Goal: Transaction & Acquisition: Purchase product/service

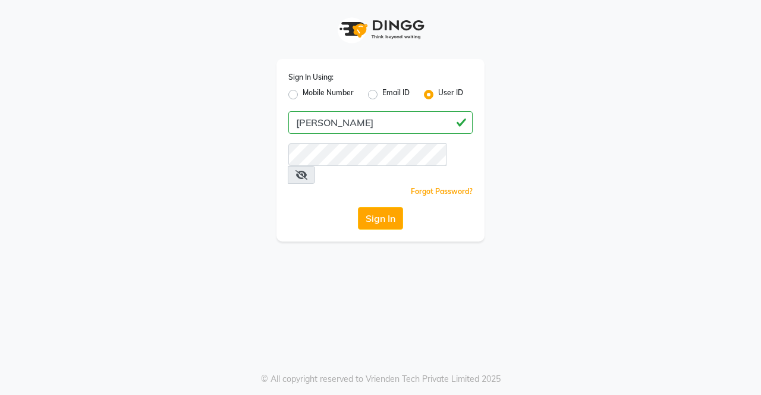
type input "[PERSON_NAME]"
click at [307, 170] on icon at bounding box center [301, 175] width 12 height 10
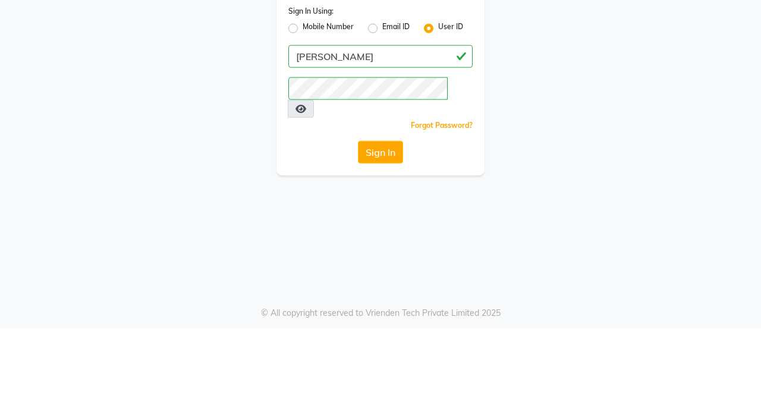
click at [390, 207] on button "Sign In" at bounding box center [380, 218] width 45 height 23
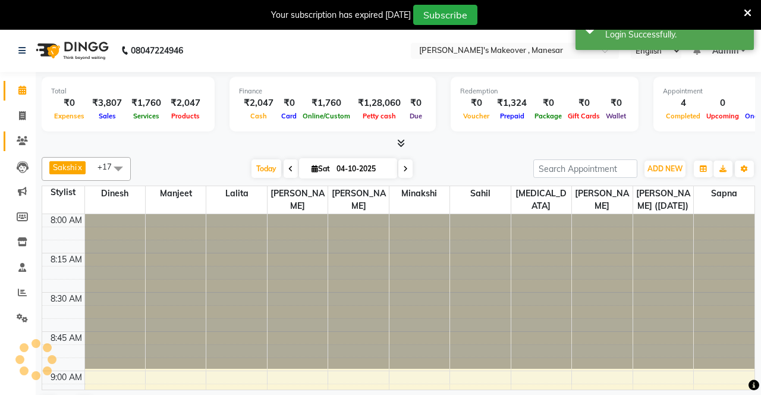
click at [17, 147] on link "Clients" at bounding box center [18, 141] width 29 height 20
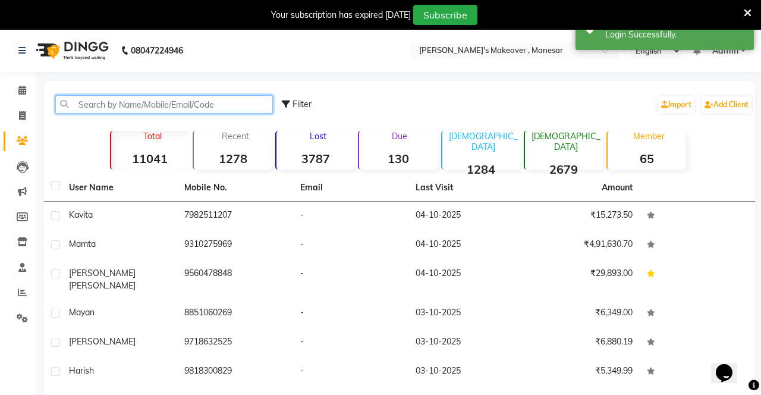
click at [170, 101] on input "text" at bounding box center [164, 104] width 218 height 18
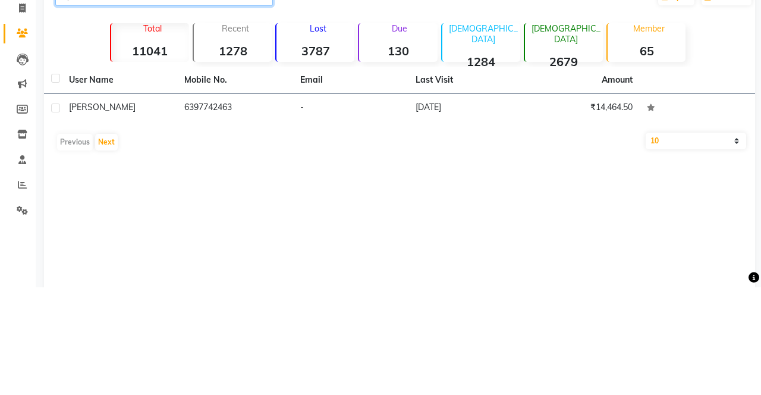
type input "6397742"
click at [215, 213] on td "6397742463" at bounding box center [234, 215] width 115 height 29
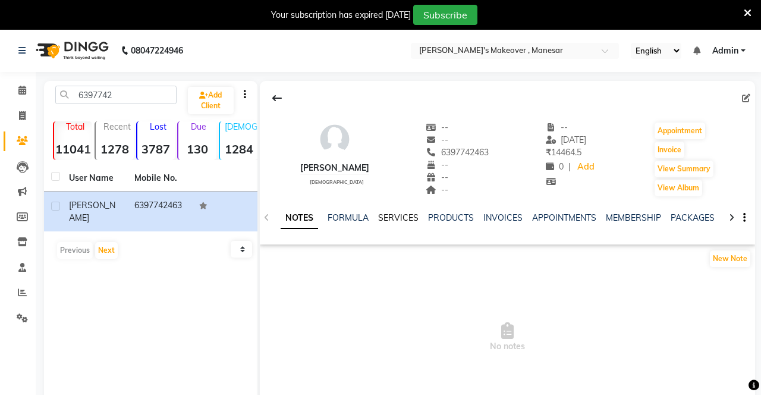
click at [391, 217] on link "SERVICES" at bounding box center [398, 217] width 40 height 11
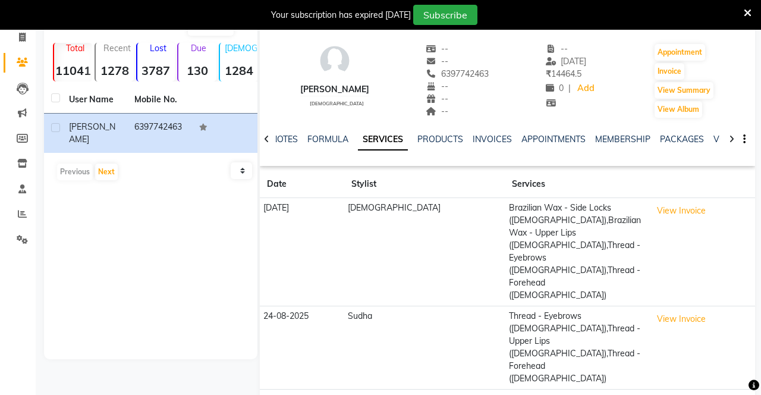
scroll to position [102, 0]
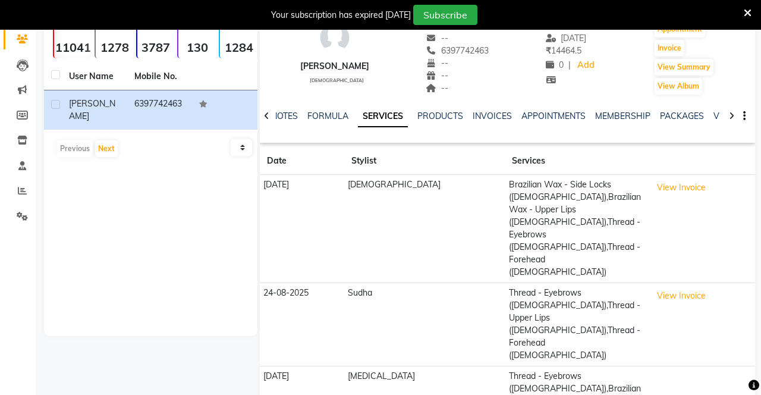
select select "10"
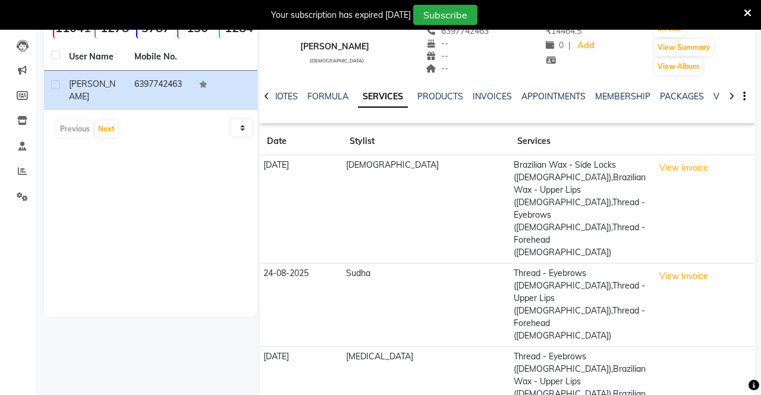
scroll to position [0, 0]
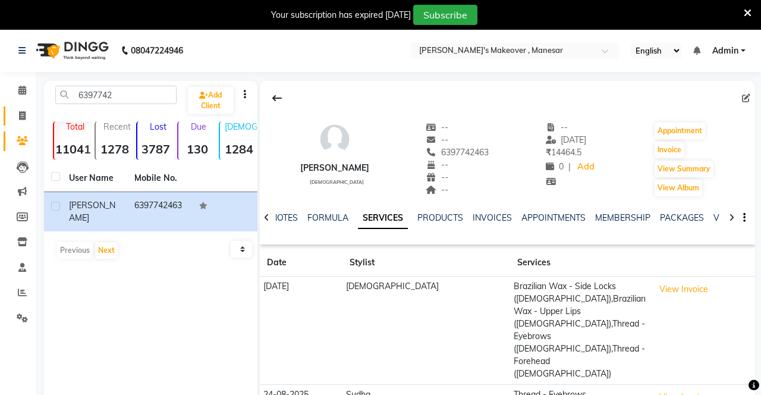
click at [15, 124] on link "Invoice" at bounding box center [18, 116] width 29 height 20
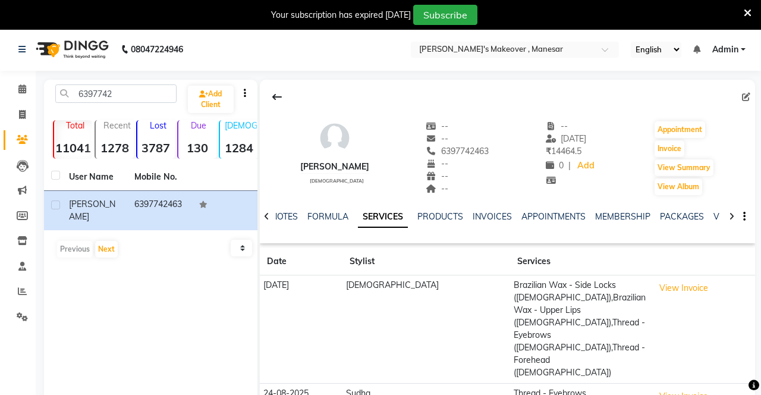
select select "service"
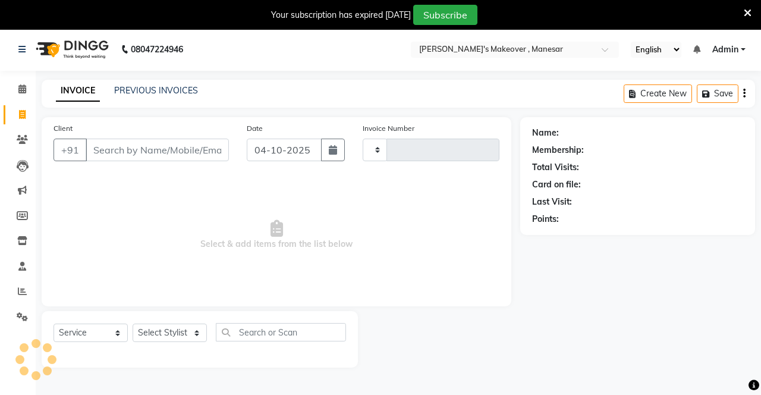
scroll to position [29, 0]
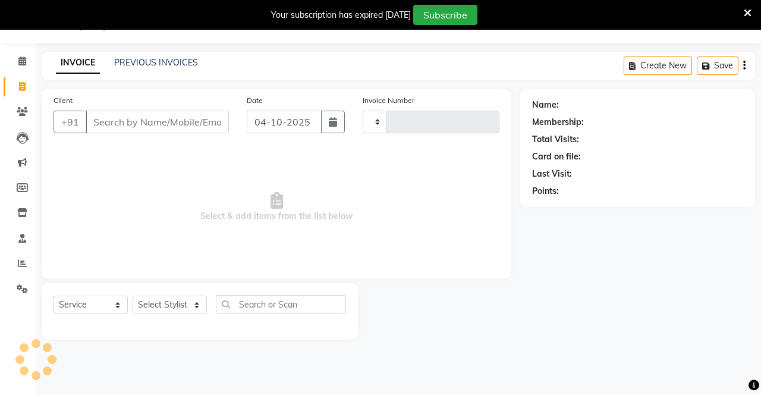
type input "4749"
select select "820"
type input "8"
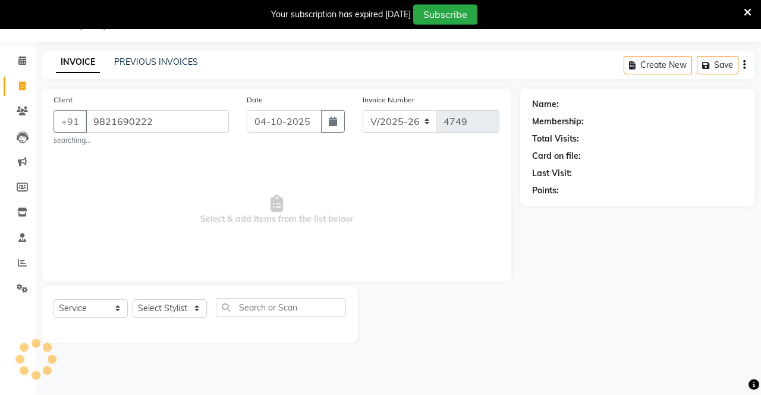
scroll to position [0, 0]
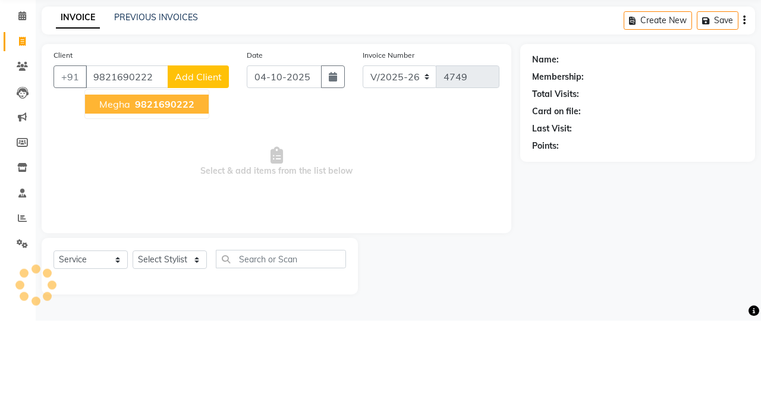
type input "9821690222"
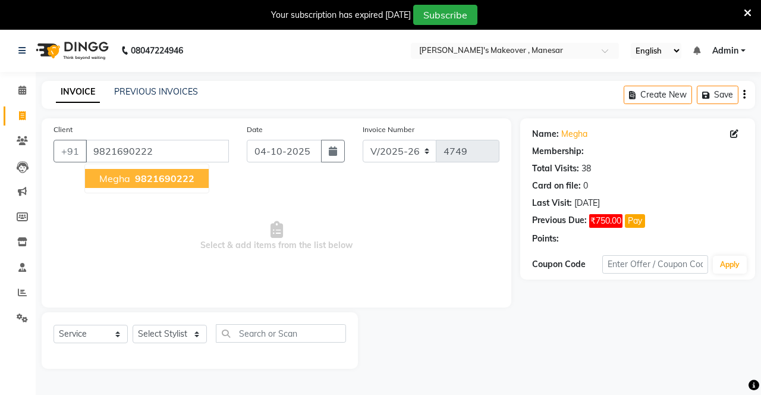
select select "1: Object"
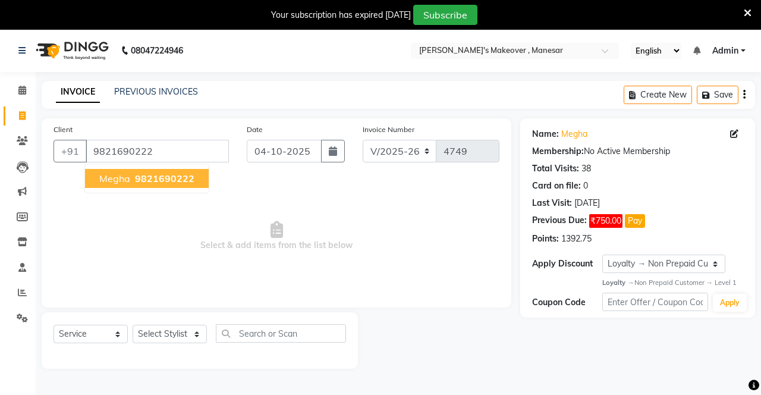
click at [174, 177] on span "9821690222" at bounding box center [164, 178] width 59 height 12
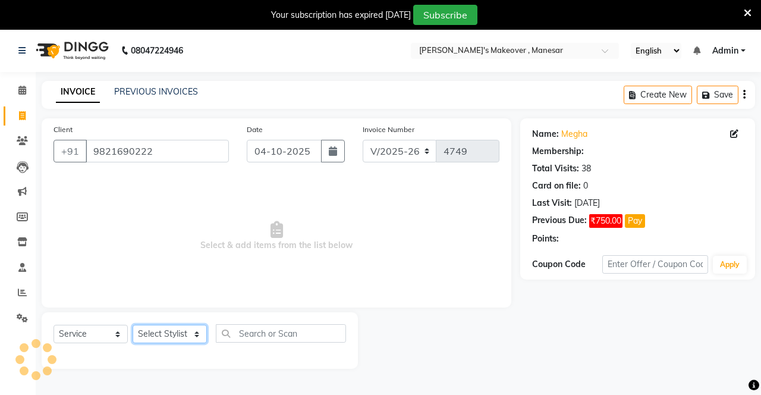
click at [167, 341] on select "Select Stylist Danish Shavej [PERSON_NAME] Krishna [PERSON_NAME] [PERSON_NAME] …" at bounding box center [170, 334] width 74 height 18
select select "14414"
click at [133, 325] on select "Select Stylist Danish Shavej [PERSON_NAME] Krishna [PERSON_NAME] [PERSON_NAME] …" at bounding box center [170, 334] width 74 height 18
select select "1: Object"
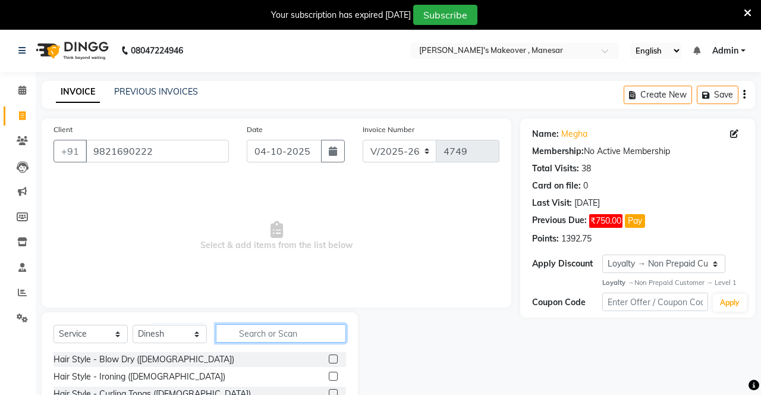
click at [262, 332] on input "text" at bounding box center [281, 333] width 130 height 18
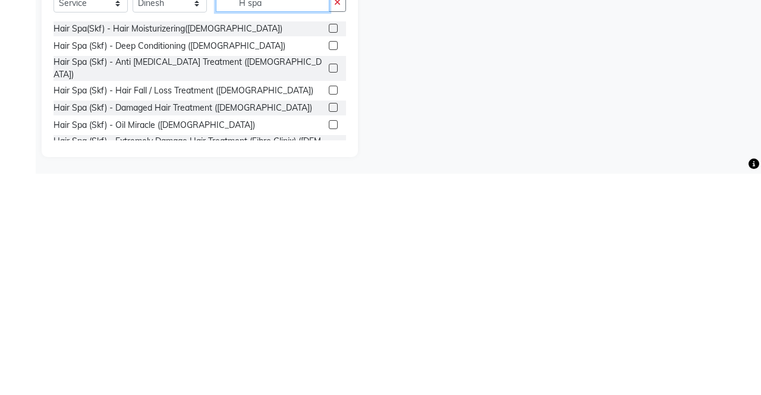
scroll to position [109, 0]
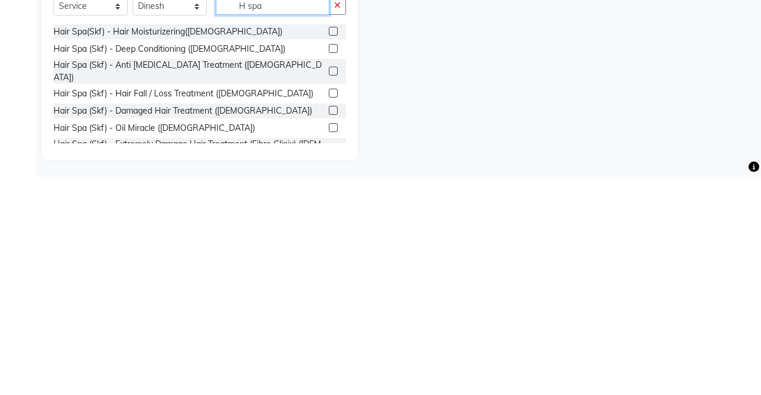
type input "H spa"
click at [332, 307] on label at bounding box center [333, 311] width 9 height 9
click at [332, 308] on input "checkbox" at bounding box center [333, 312] width 8 height 8
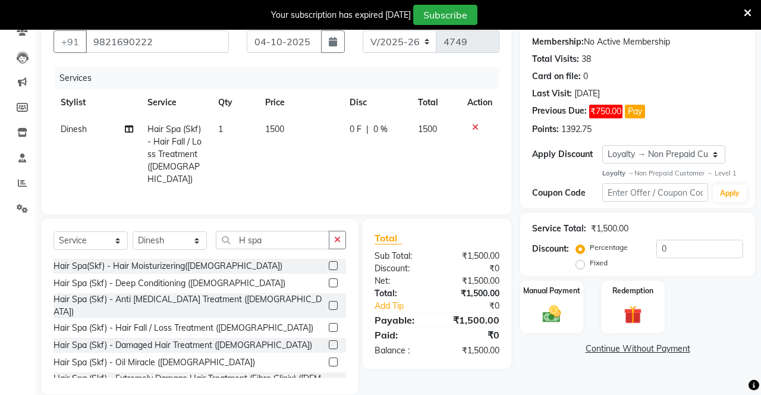
checkbox input "false"
click at [690, 255] on input "0" at bounding box center [699, 249] width 87 height 18
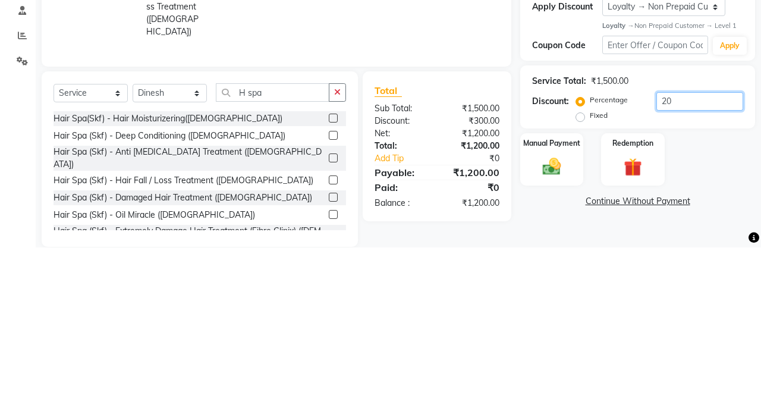
type input "20"
click at [697, 270] on div "Percentage Fixed 20" at bounding box center [660, 256] width 165 height 32
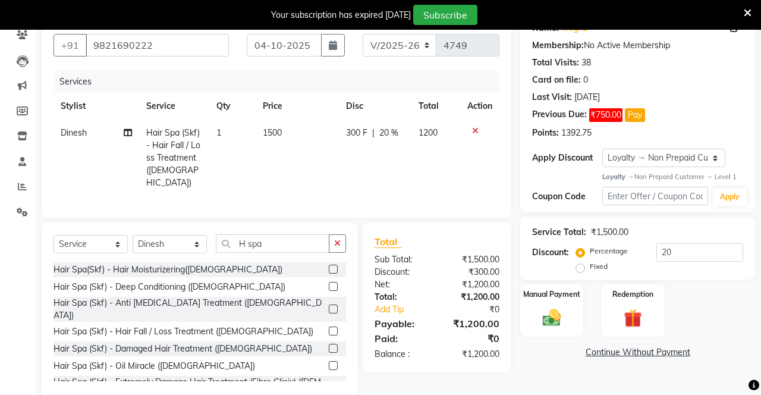
scroll to position [113, 0]
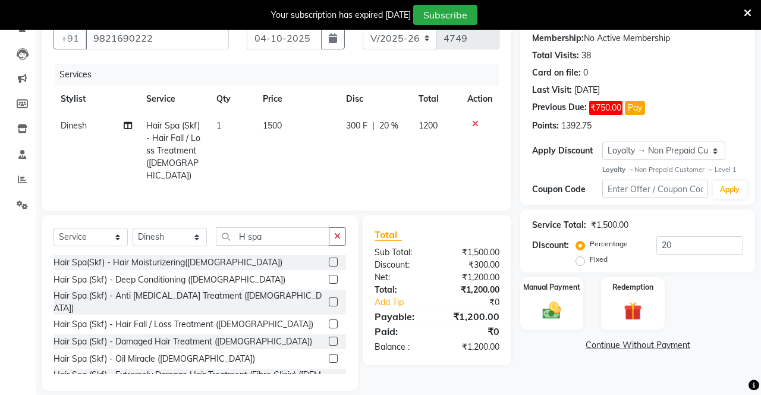
click at [550, 317] on img at bounding box center [552, 310] width 30 height 21
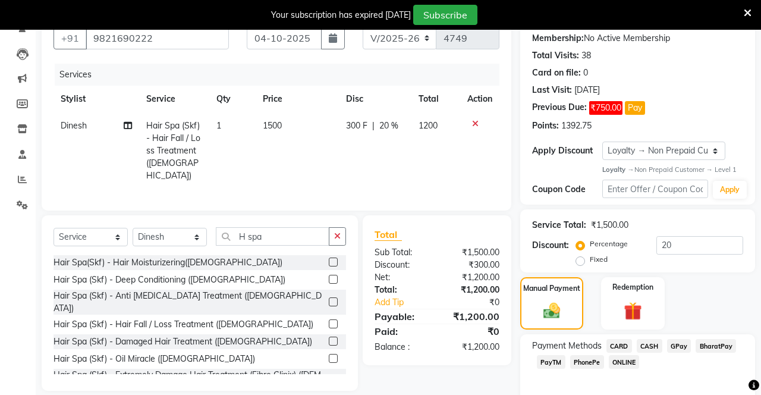
scroll to position [127, 0]
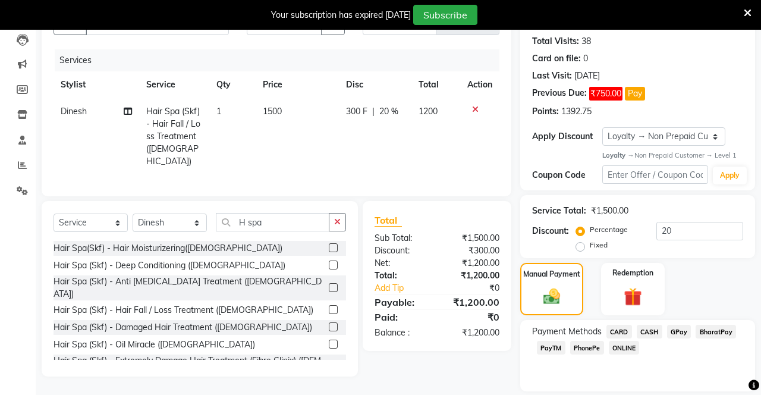
click at [654, 333] on span "CASH" at bounding box center [650, 332] width 26 height 14
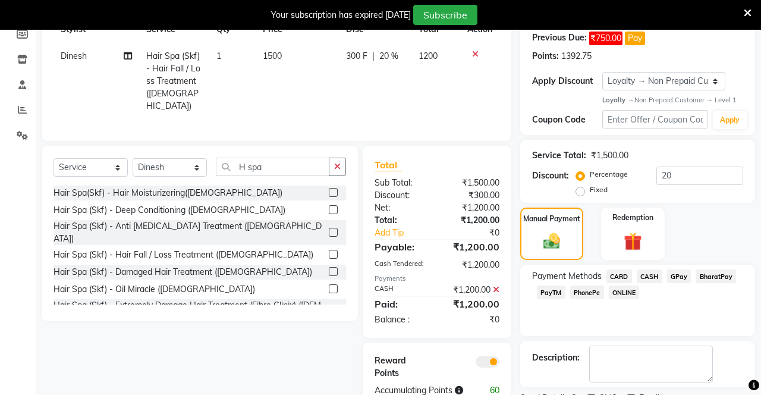
scroll to position [194, 0]
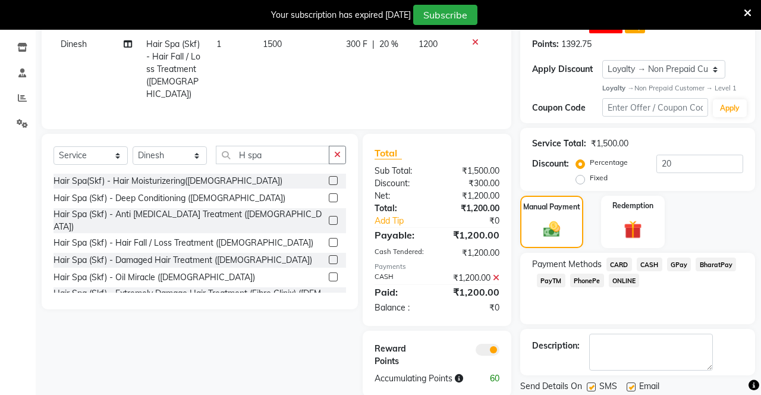
click at [591, 385] on label at bounding box center [591, 386] width 9 height 9
click at [591, 385] on input "checkbox" at bounding box center [591, 387] width 8 height 8
checkbox input "false"
click at [632, 387] on label at bounding box center [630, 386] width 9 height 9
click at [632, 387] on input "checkbox" at bounding box center [630, 387] width 8 height 8
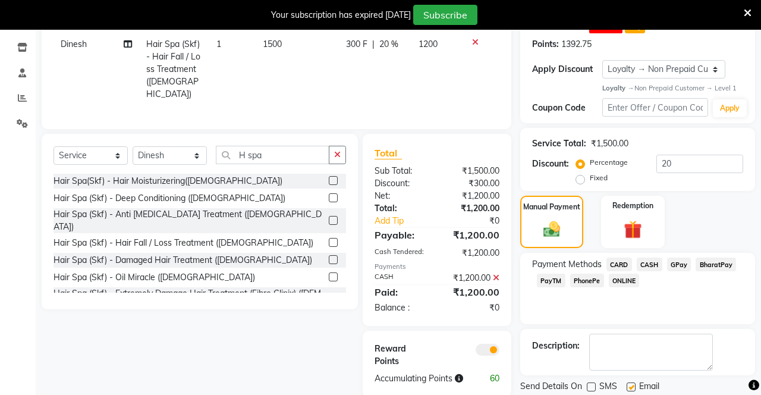
checkbox input "false"
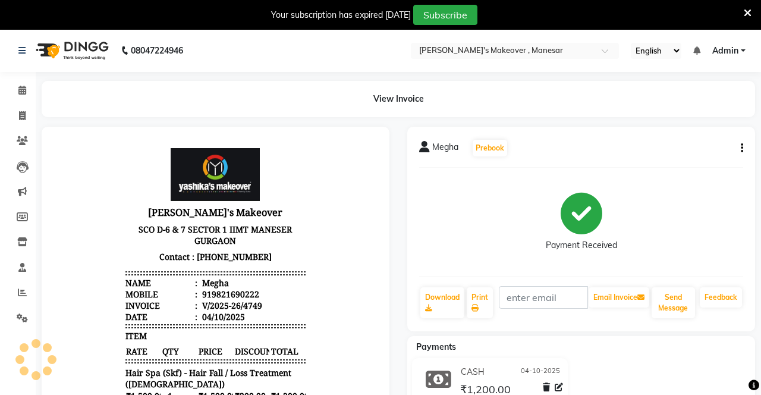
click at [754, 146] on div "[PERSON_NAME] Prebook Payment Received Download Print Email Invoice Send Messag…" at bounding box center [581, 229] width 348 height 204
click at [739, 152] on button "button" at bounding box center [739, 148] width 7 height 12
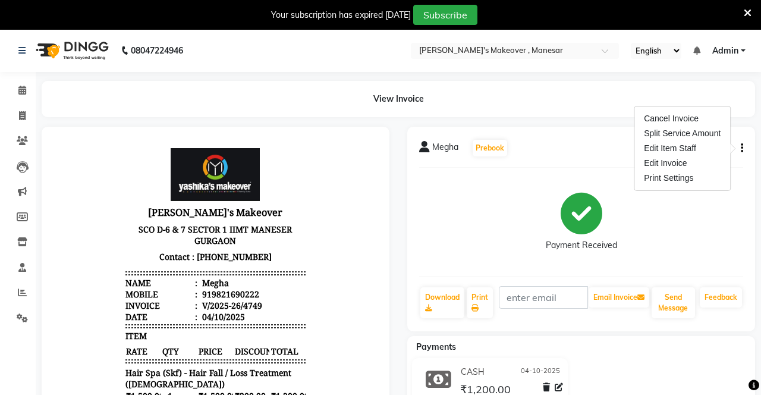
click at [707, 164] on div "Edit Invoice" at bounding box center [681, 163] width 81 height 15
select select "service"
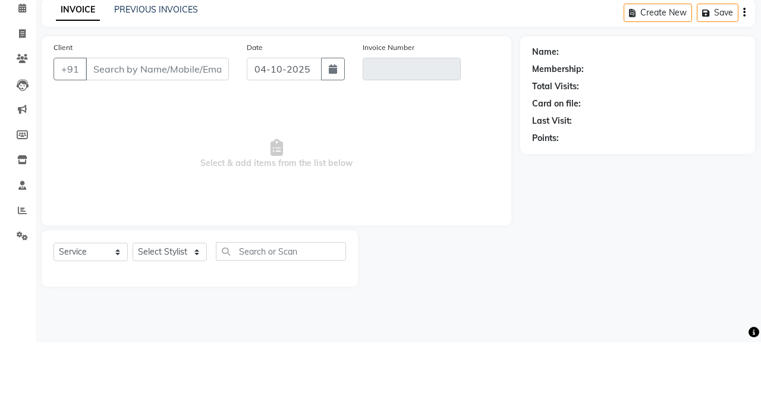
scroll to position [29, 0]
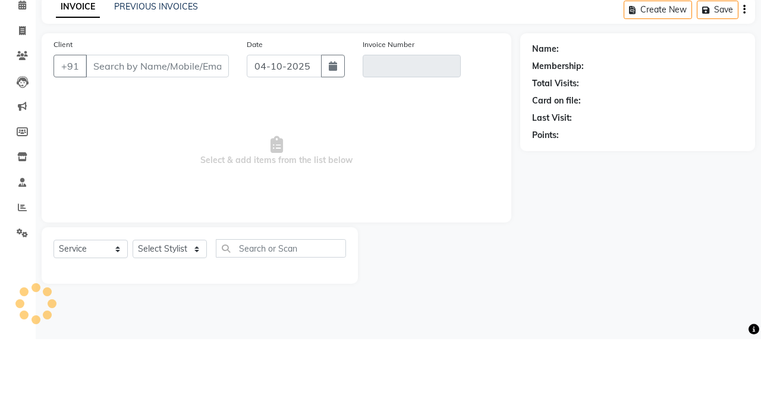
click at [672, 171] on div "Last Visit:" at bounding box center [637, 174] width 211 height 12
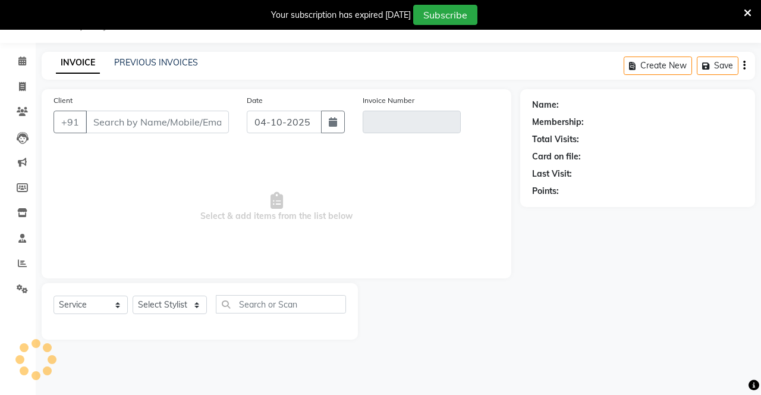
type input "9821690222"
type input "V/2025-26/4749"
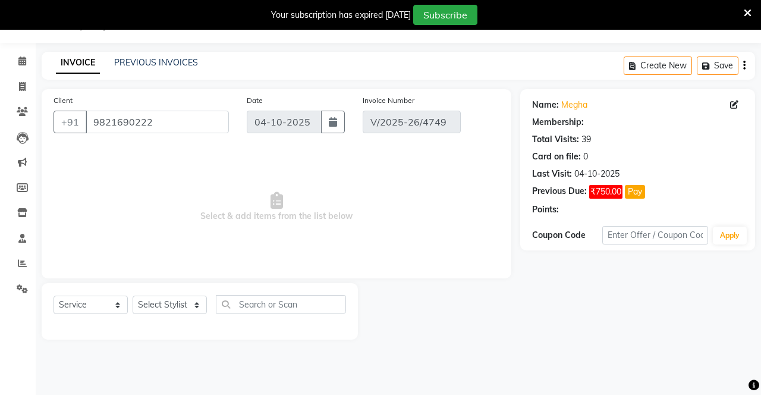
select select "1: Object"
select select "select"
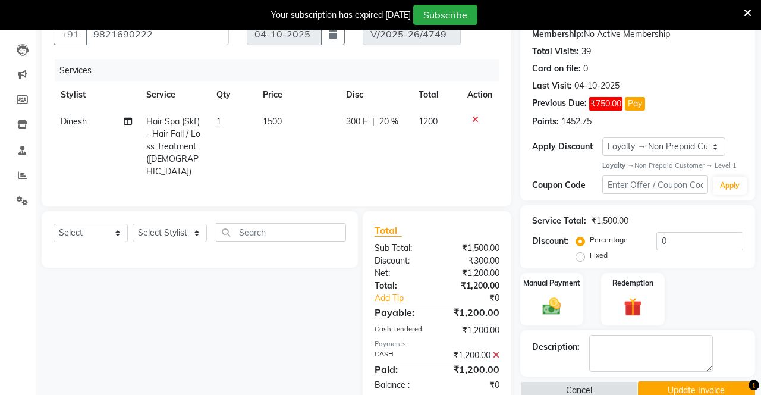
click at [495, 351] on icon at bounding box center [496, 355] width 7 height 8
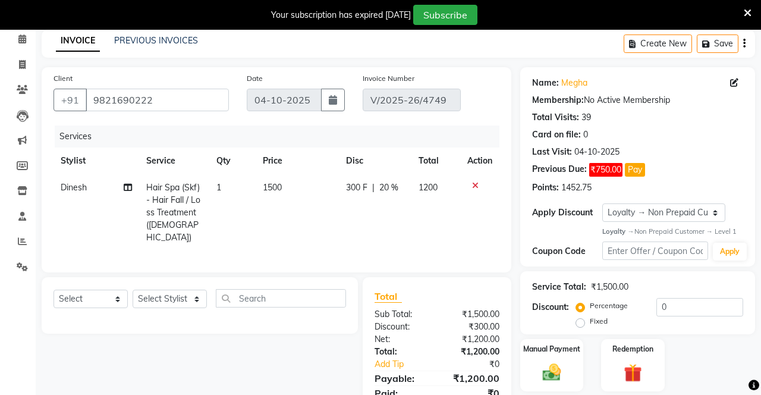
click at [592, 320] on label "Fixed" at bounding box center [599, 321] width 18 height 11
click at [587, 320] on input "Fixed" at bounding box center [582, 321] width 8 height 8
radio input "true"
click at [688, 302] on input "0" at bounding box center [699, 307] width 87 height 18
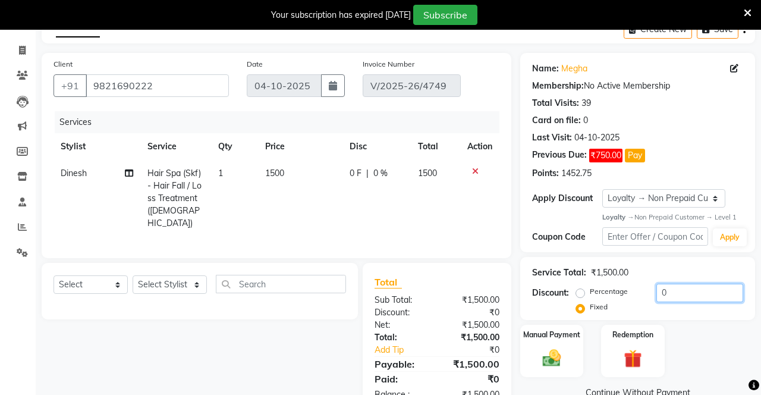
scroll to position [74, 0]
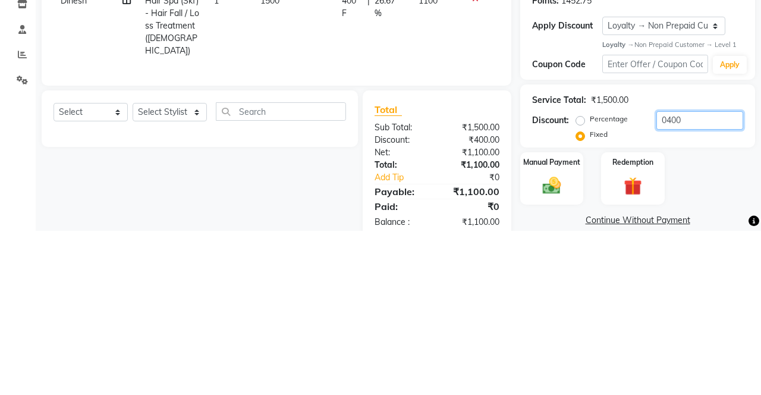
click at [707, 288] on input "0400" at bounding box center [699, 284] width 87 height 18
type input "0400"
click at [557, 240] on div "Name: [PERSON_NAME] Membership: No Active Membership Total Visits: 39 Card on f…" at bounding box center [637, 144] width 235 height 199
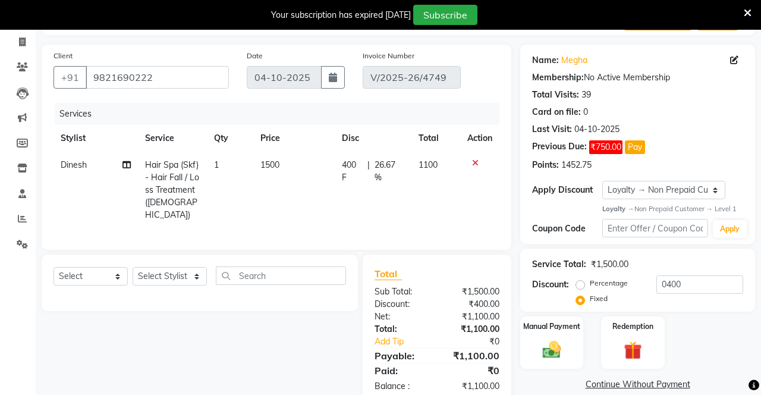
click at [563, 355] on img at bounding box center [552, 349] width 30 height 21
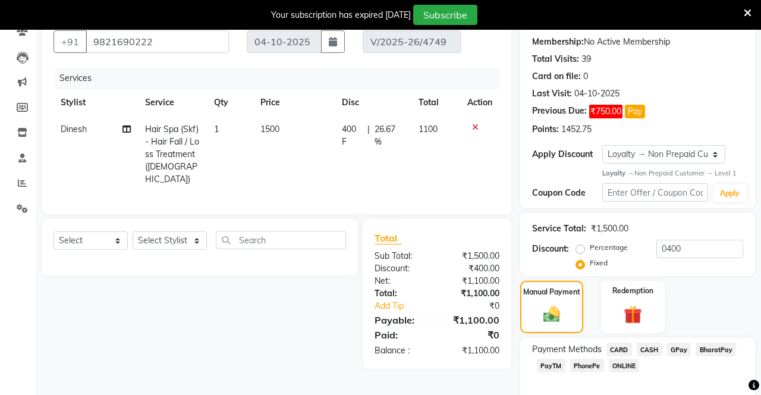
scroll to position [127, 0]
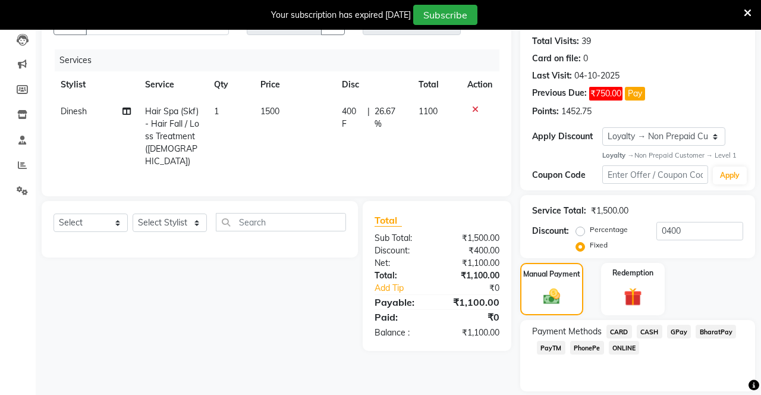
click at [657, 337] on span "CASH" at bounding box center [650, 332] width 26 height 14
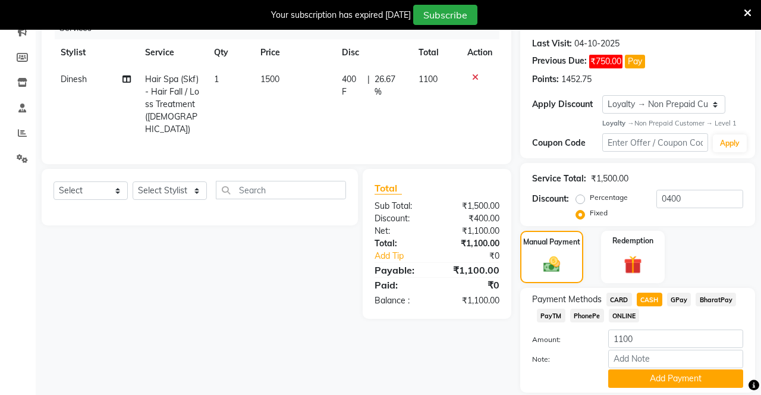
click at [653, 379] on button "Add Payment" at bounding box center [675, 378] width 135 height 18
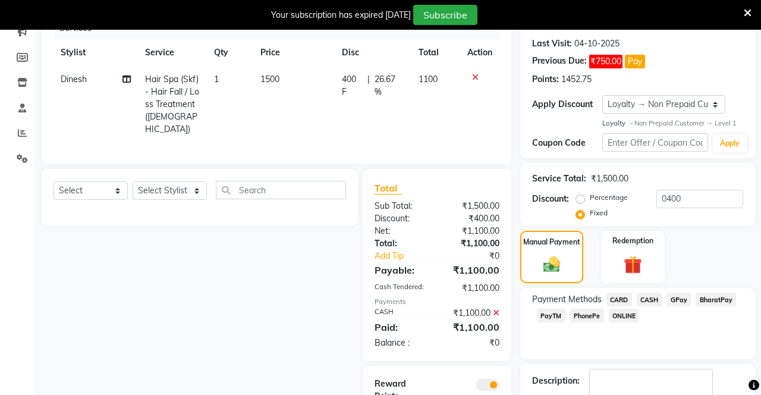
scroll to position [176, 0]
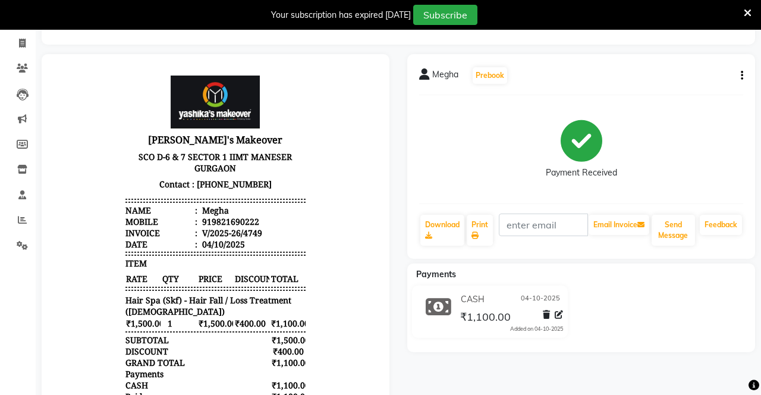
scroll to position [67, 0]
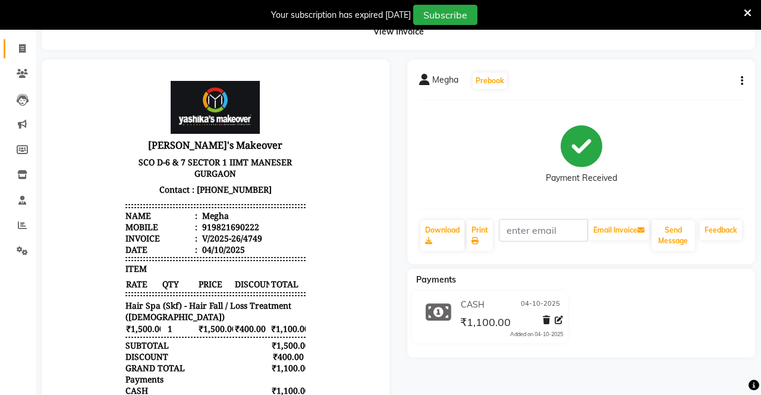
click at [15, 52] on span at bounding box center [22, 49] width 21 height 14
select select "service"
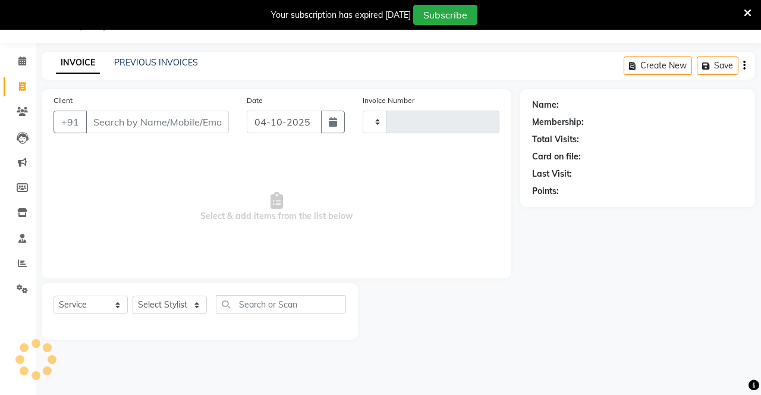
scroll to position [29, 0]
type input "4750"
select select "820"
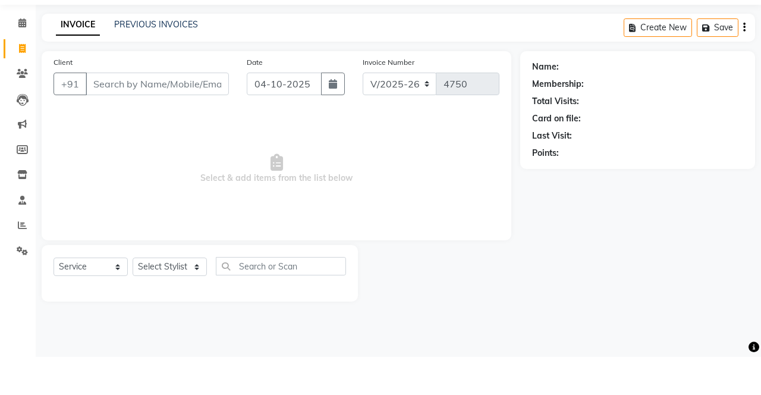
click at [143, 118] on input "Client" at bounding box center [157, 122] width 143 height 23
type input "9"
type input "0"
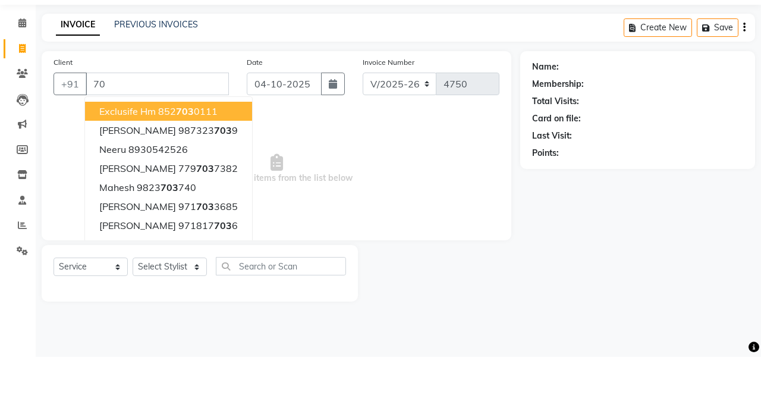
type input "7"
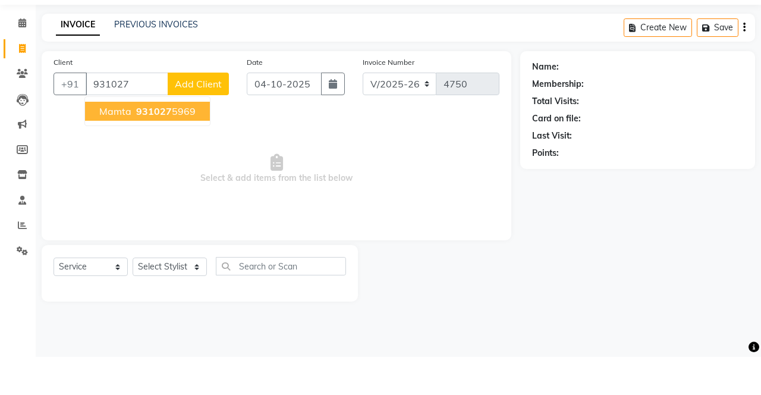
click at [171, 156] on button "Mamta 931027 5969" at bounding box center [147, 149] width 125 height 19
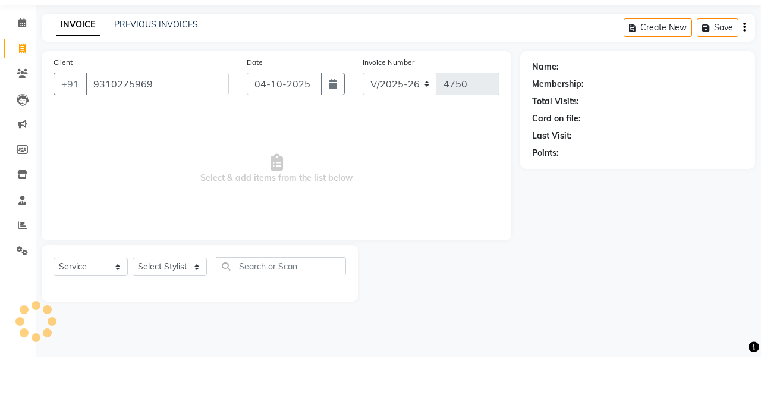
type input "9310275969"
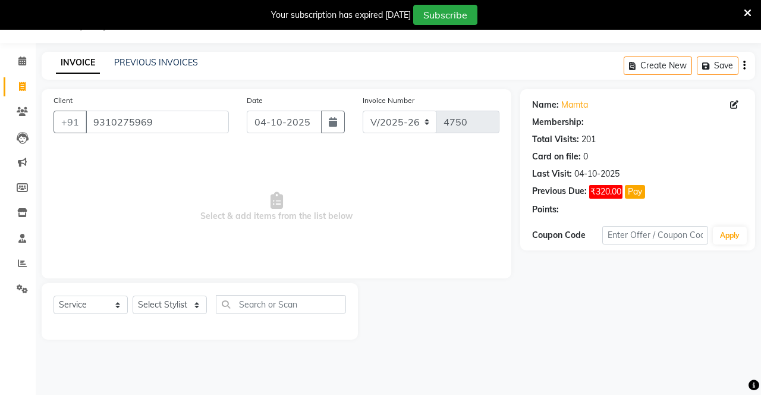
select select "1: Object"
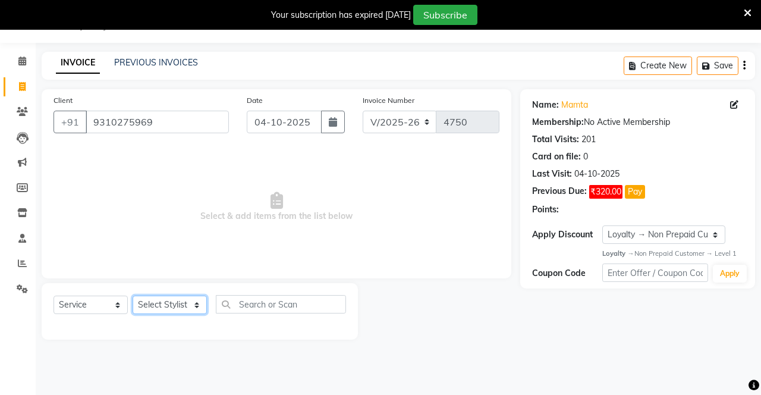
click at [167, 301] on select "Select Stylist Danish Shavej [PERSON_NAME] Krishna [PERSON_NAME] [PERSON_NAME] …" at bounding box center [170, 304] width 74 height 18
select select "79288"
click at [133, 295] on select "Select Stylist Danish Shavej [PERSON_NAME] Krishna [PERSON_NAME] [PERSON_NAME] …" at bounding box center [170, 304] width 74 height 18
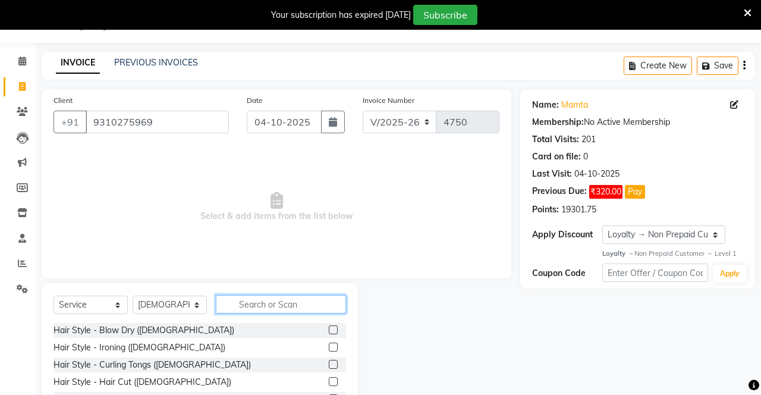
click at [275, 305] on input "text" at bounding box center [281, 304] width 130 height 18
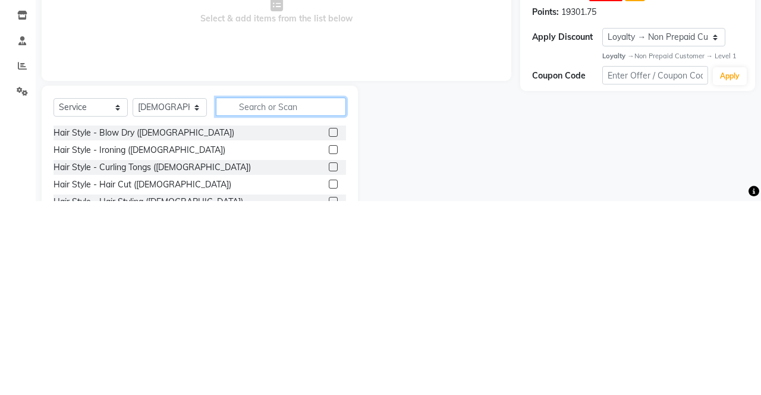
scroll to position [38, 0]
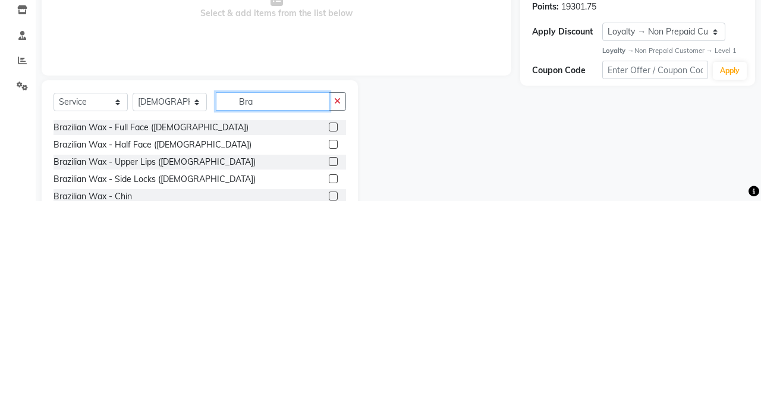
type input "Bra"
click at [332, 320] on label at bounding box center [333, 320] width 9 height 9
click at [332, 320] on input "checkbox" at bounding box center [333, 321] width 8 height 8
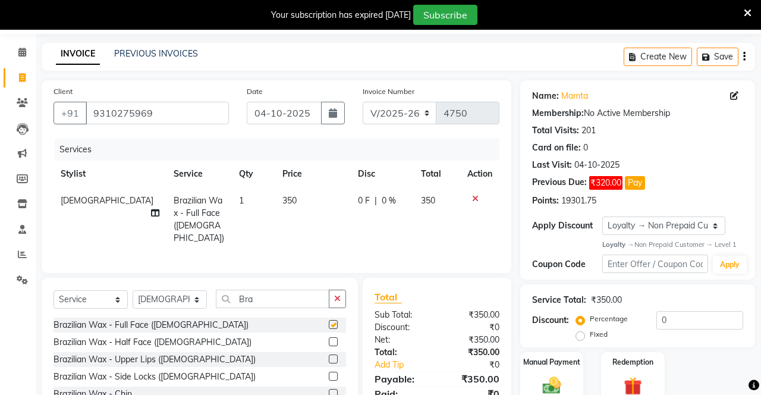
checkbox input "false"
click at [340, 298] on icon "button" at bounding box center [337, 298] width 7 height 8
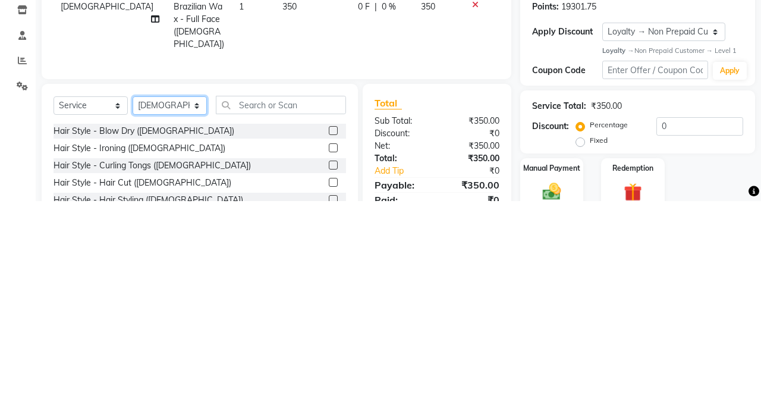
click at [180, 295] on select "Select Stylist Danish Shavej [PERSON_NAME] Krishna [PERSON_NAME] [PERSON_NAME] …" at bounding box center [170, 299] width 74 height 18
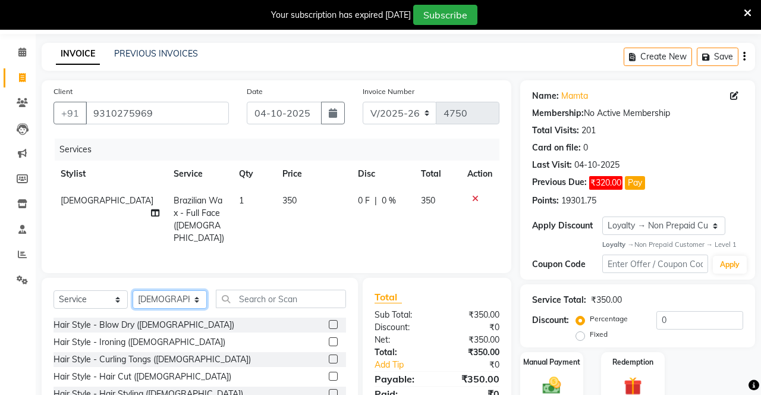
select select "51192"
click at [133, 290] on select "Select Stylist Danish Shavej [PERSON_NAME] Krishna [PERSON_NAME] [PERSON_NAME] …" at bounding box center [170, 299] width 74 height 18
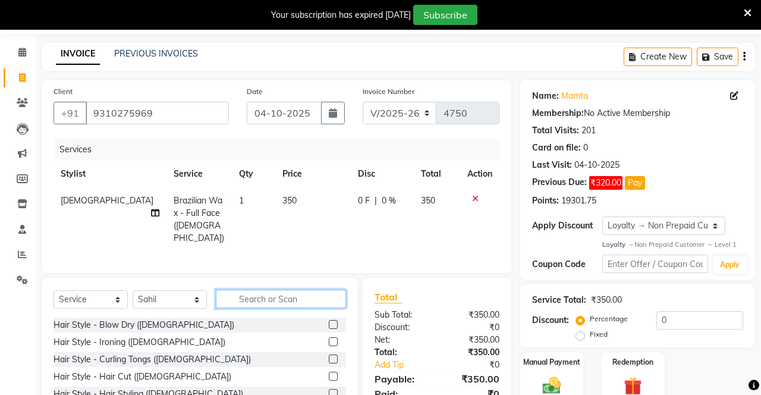
click at [288, 291] on input "text" at bounding box center [281, 298] width 130 height 18
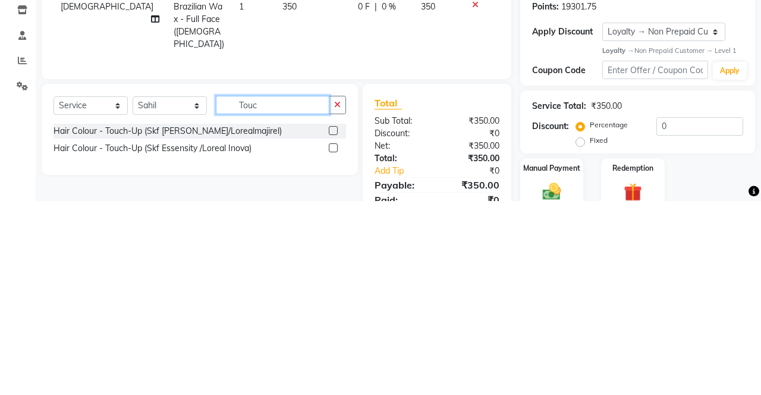
type input "Touc"
click at [334, 338] on label at bounding box center [333, 341] width 9 height 9
click at [334, 338] on input "checkbox" at bounding box center [333, 342] width 8 height 8
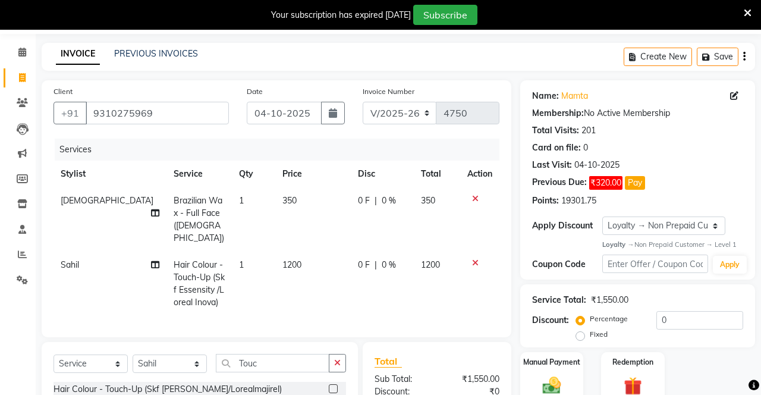
checkbox input "false"
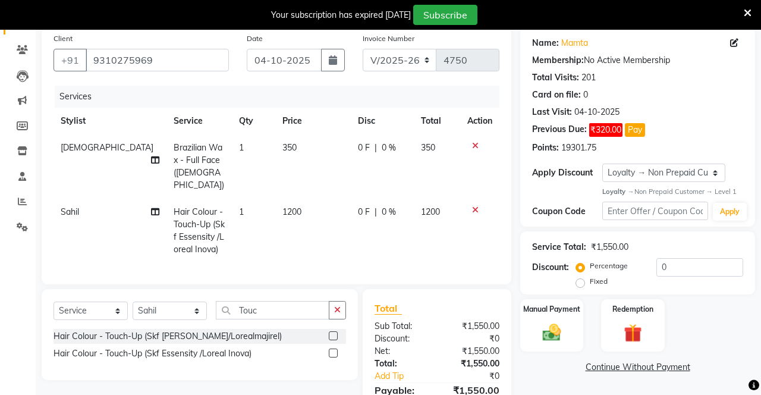
scroll to position [101, 0]
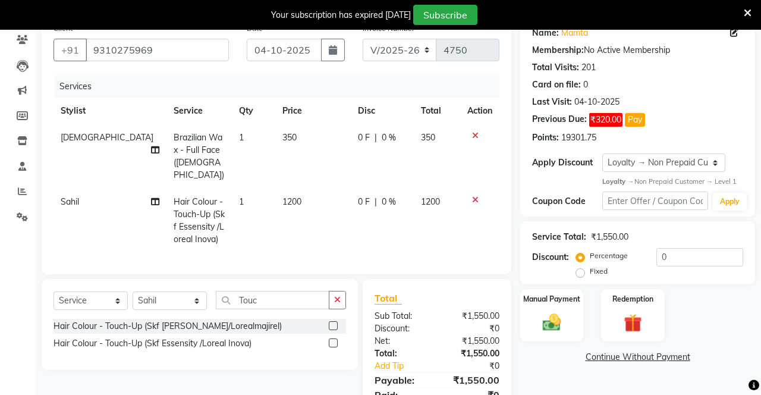
click at [556, 330] on img at bounding box center [552, 321] width 30 height 21
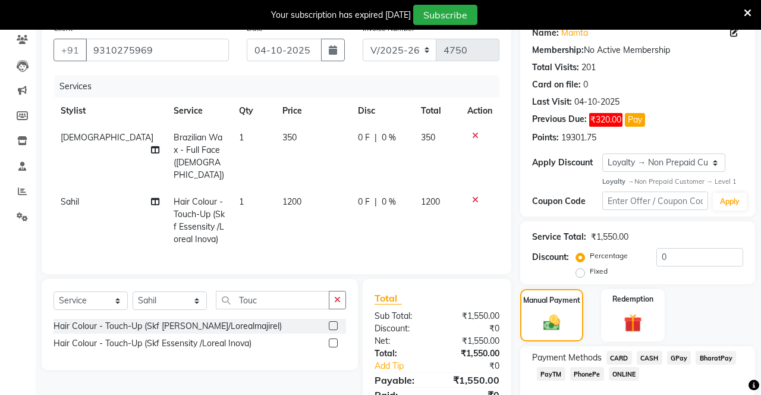
click at [590, 373] on span "PhonePe" at bounding box center [587, 374] width 34 height 14
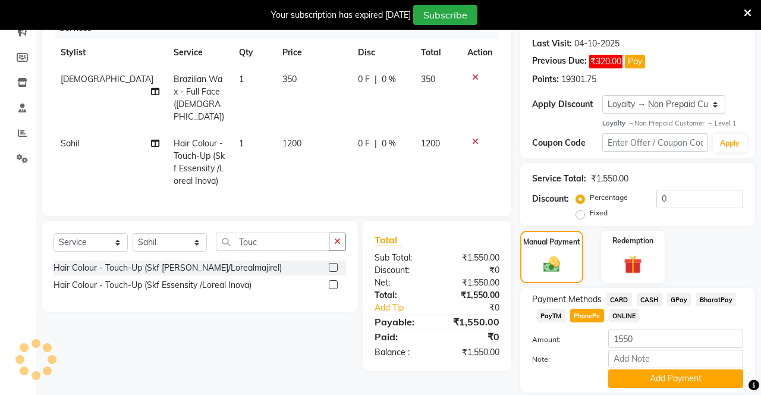
click at [664, 382] on button "Add Payment" at bounding box center [675, 378] width 135 height 18
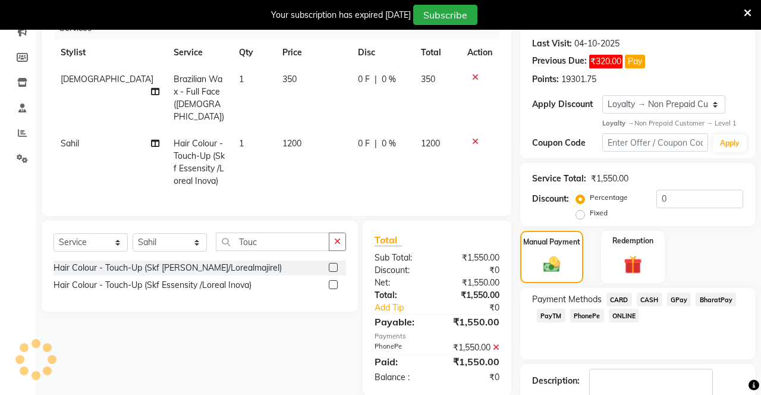
scroll to position [209, 0]
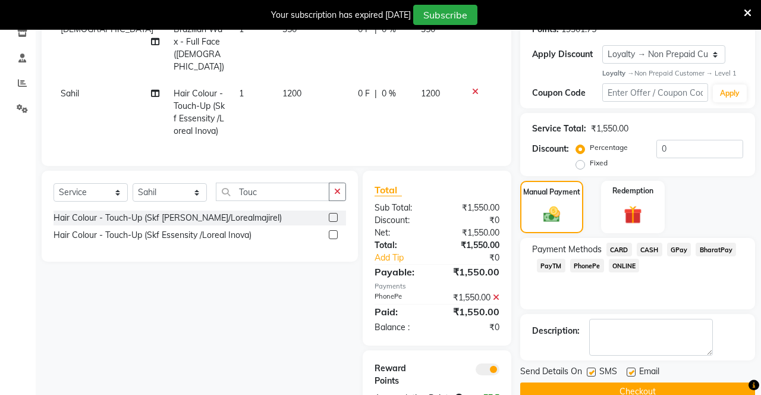
click at [591, 371] on label at bounding box center [591, 371] width 9 height 9
click at [591, 371] on input "checkbox" at bounding box center [591, 372] width 8 height 8
checkbox input "false"
click at [632, 371] on label at bounding box center [630, 371] width 9 height 9
click at [632, 371] on input "checkbox" at bounding box center [630, 372] width 8 height 8
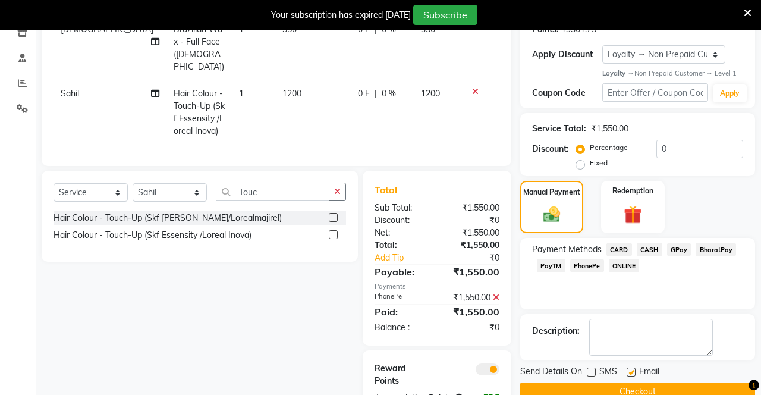
checkbox input "false"
click at [612, 393] on button "Checkout" at bounding box center [637, 391] width 235 height 18
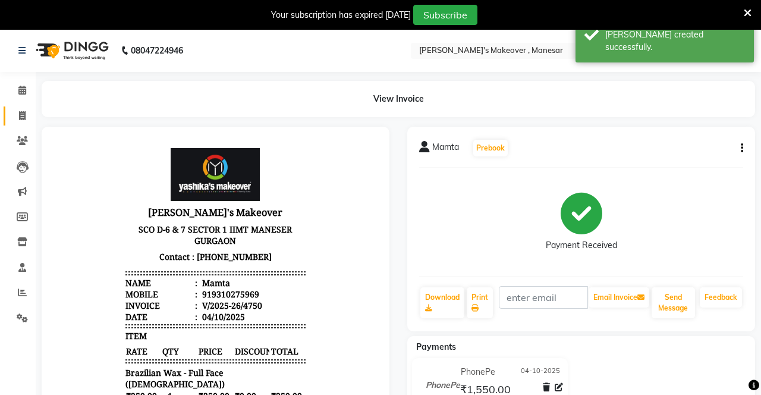
click at [27, 115] on span at bounding box center [22, 116] width 21 height 14
select select "service"
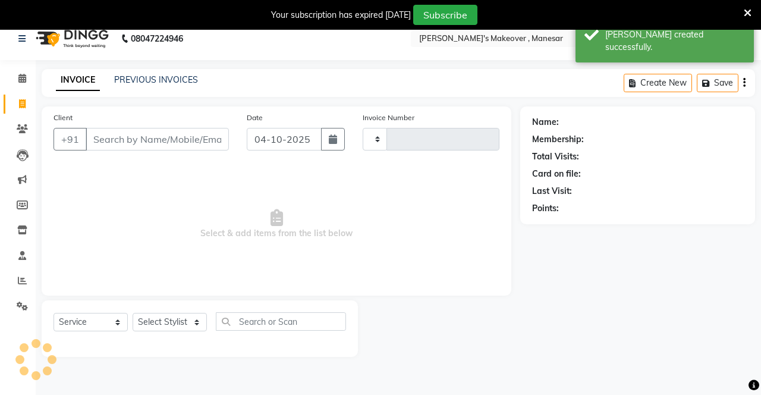
type input "4751"
select select "820"
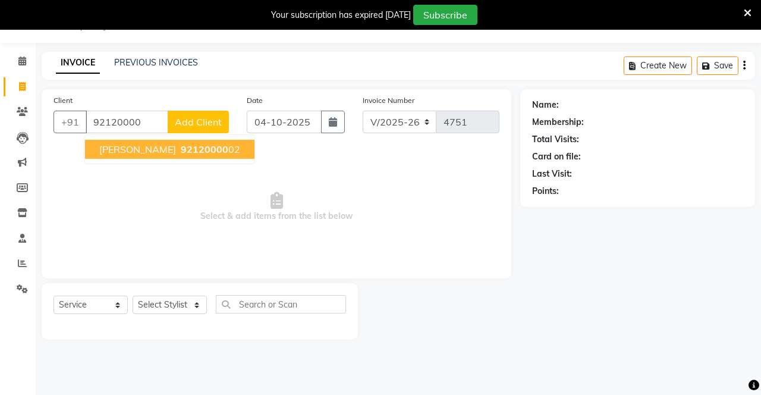
click at [194, 144] on span "92120000" at bounding box center [205, 149] width 48 height 12
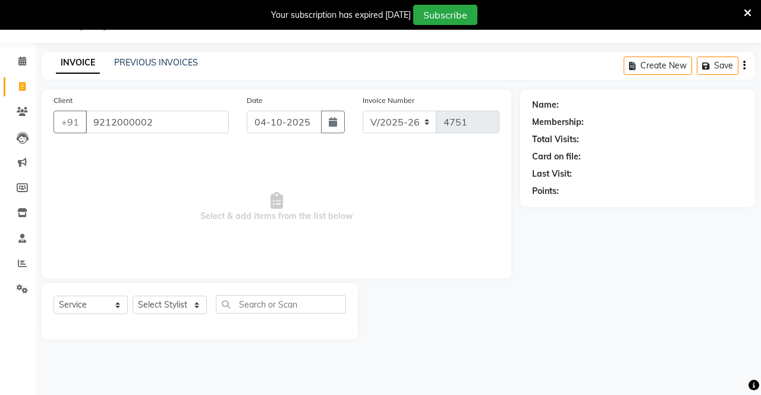
type input "9212000002"
select select "1: Object"
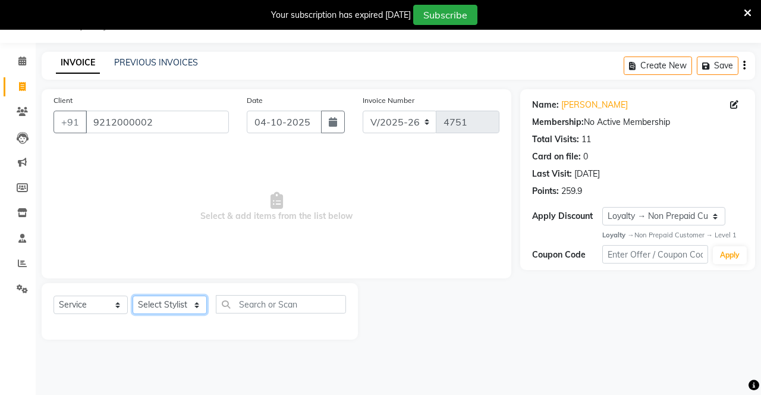
click at [163, 307] on select "Select Stylist Danish Shavej [PERSON_NAME] Krishna [PERSON_NAME] [PERSON_NAME] …" at bounding box center [170, 304] width 74 height 18
select select "14414"
click at [133, 295] on select "Select Stylist Danish Shavej [PERSON_NAME] Krishna [PERSON_NAME] [PERSON_NAME] …" at bounding box center [170, 304] width 74 height 18
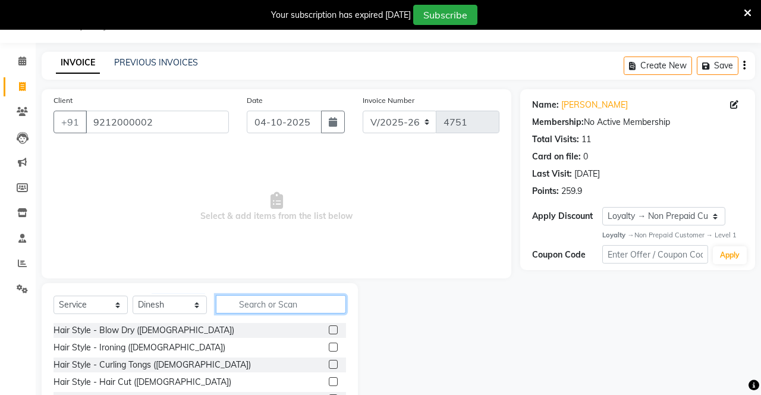
click at [280, 302] on input "text" at bounding box center [281, 304] width 130 height 18
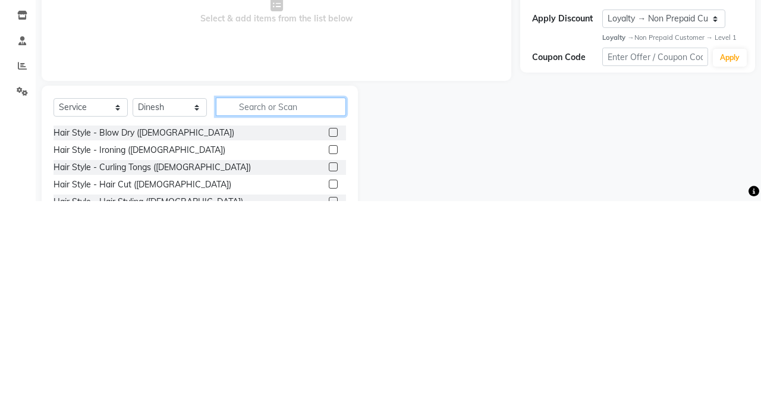
scroll to position [38, 0]
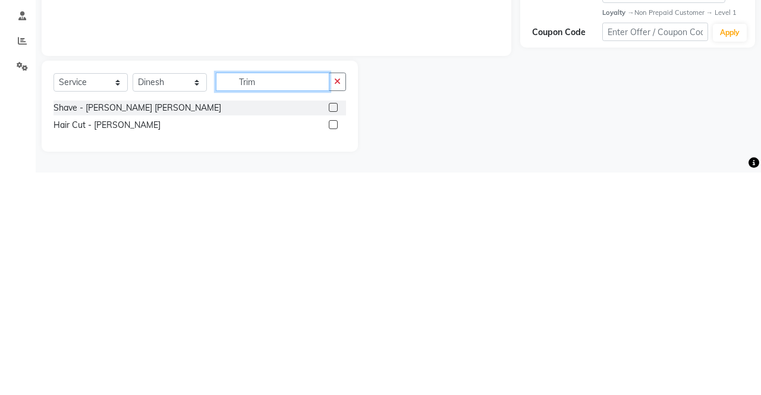
type input "Trim"
click at [332, 346] on label at bounding box center [333, 346] width 9 height 9
click at [332, 346] on input "checkbox" at bounding box center [333, 348] width 8 height 8
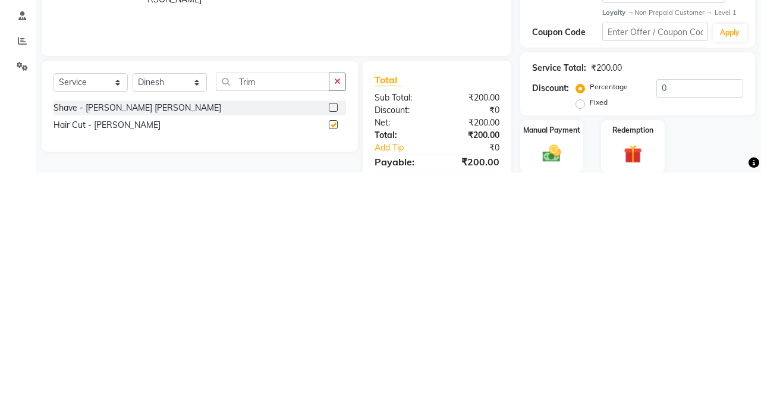
scroll to position [29, 0]
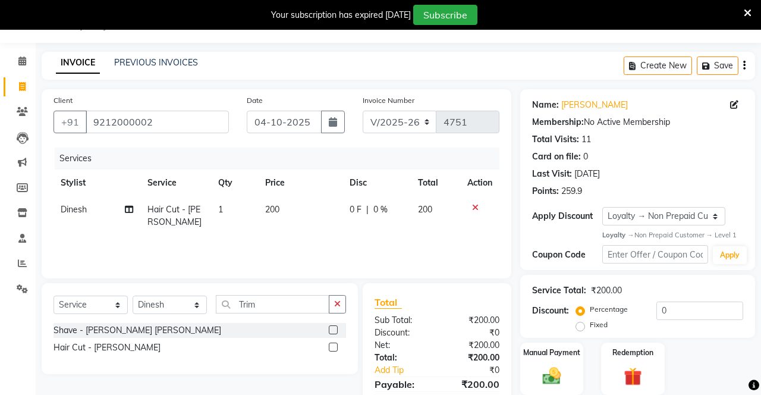
checkbox input "false"
click at [272, 210] on span "200" at bounding box center [272, 209] width 14 height 11
select select "14414"
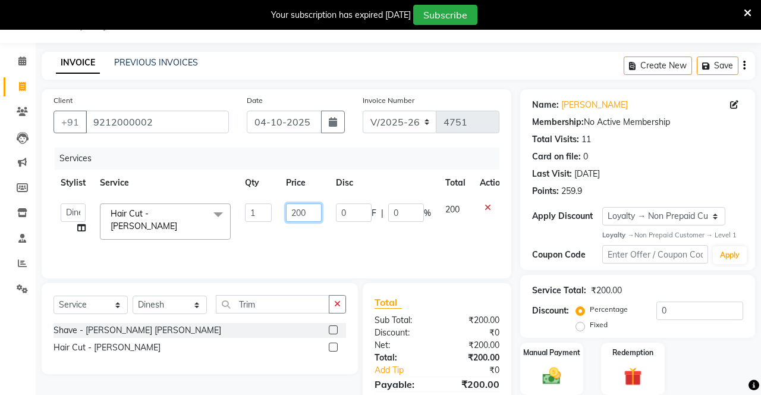
click at [308, 214] on input "200" at bounding box center [304, 212] width 36 height 18
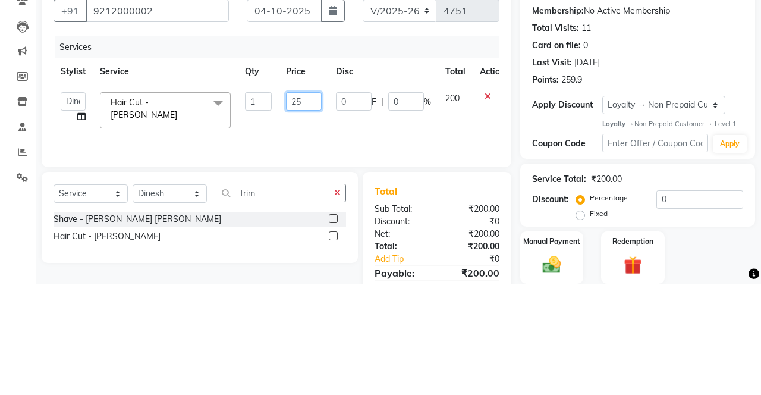
type input "250"
click at [438, 233] on td "200" at bounding box center [455, 221] width 34 height 51
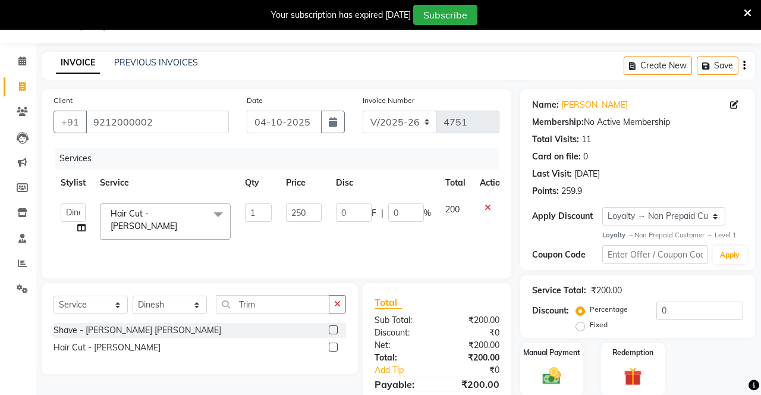
select select "14414"
click at [155, 307] on select "Select Stylist Danish Shavej [PERSON_NAME] Krishna [PERSON_NAME] [PERSON_NAME] …" at bounding box center [170, 304] width 74 height 18
select select "14429"
click at [133, 295] on select "Select Stylist Danish Shavej [PERSON_NAME] Krishna [PERSON_NAME] [PERSON_NAME] …" at bounding box center [170, 304] width 74 height 18
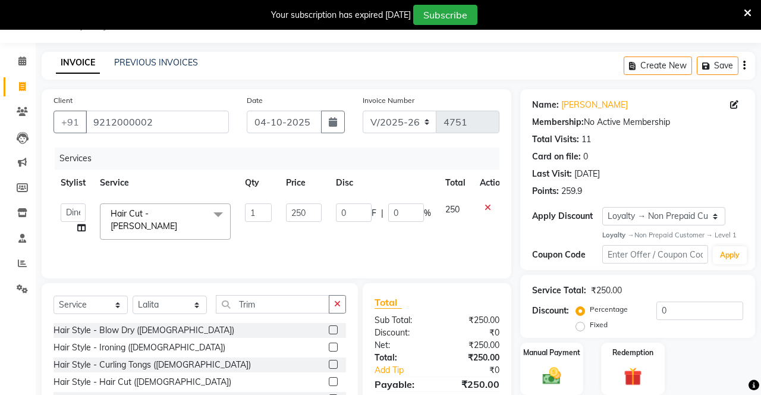
click at [338, 305] on icon "button" at bounding box center [337, 304] width 7 height 8
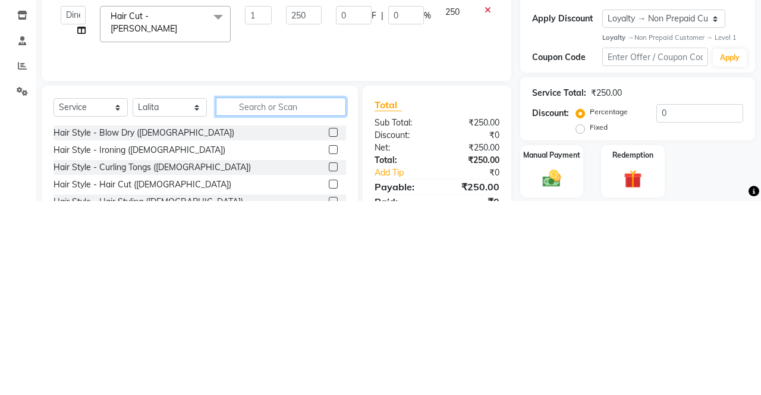
scroll to position [38, 0]
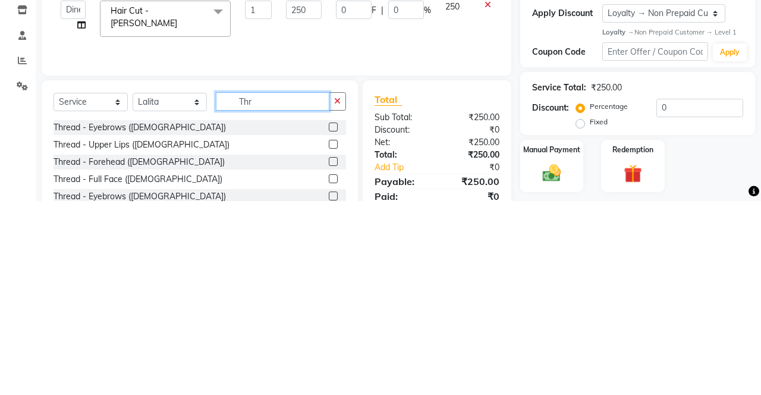
type input "Thr"
click at [332, 320] on label at bounding box center [333, 320] width 9 height 9
click at [332, 320] on input "checkbox" at bounding box center [333, 321] width 8 height 8
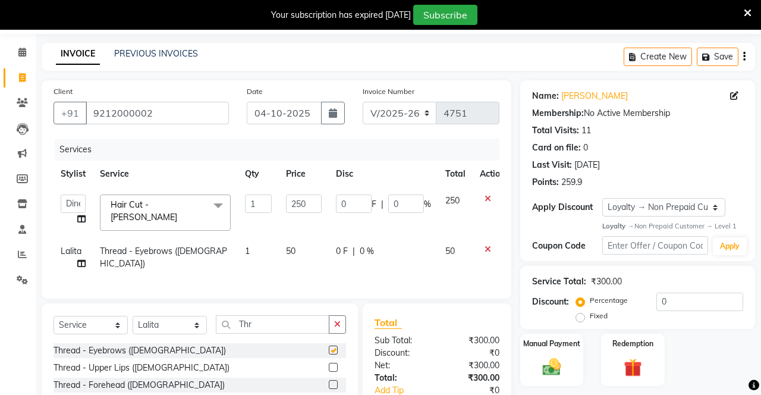
checkbox input "false"
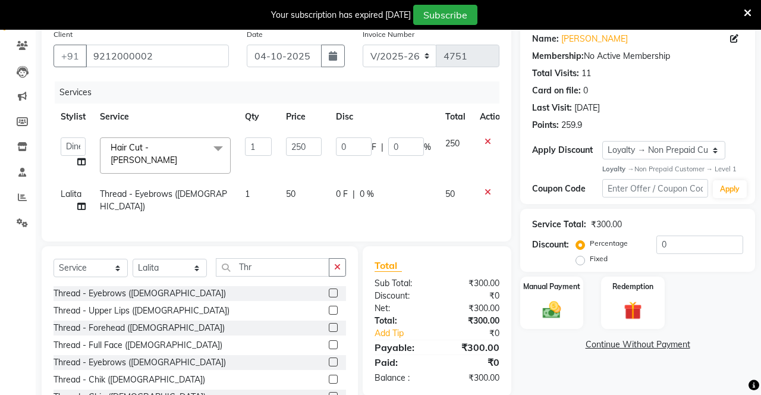
click at [556, 310] on img at bounding box center [552, 309] width 30 height 21
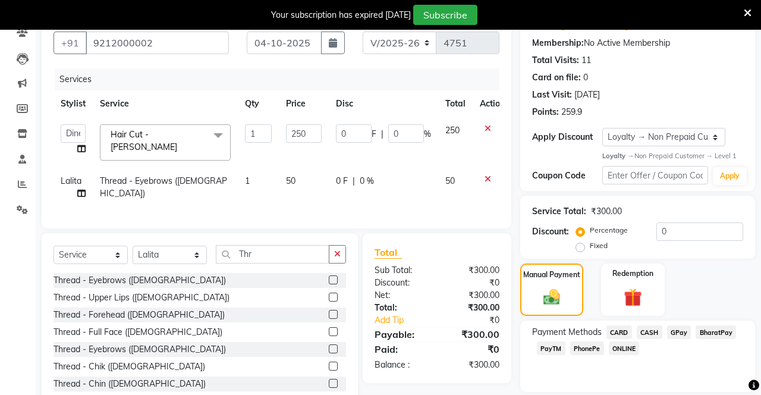
scroll to position [109, 0]
click at [596, 346] on span "PhonePe" at bounding box center [587, 348] width 34 height 14
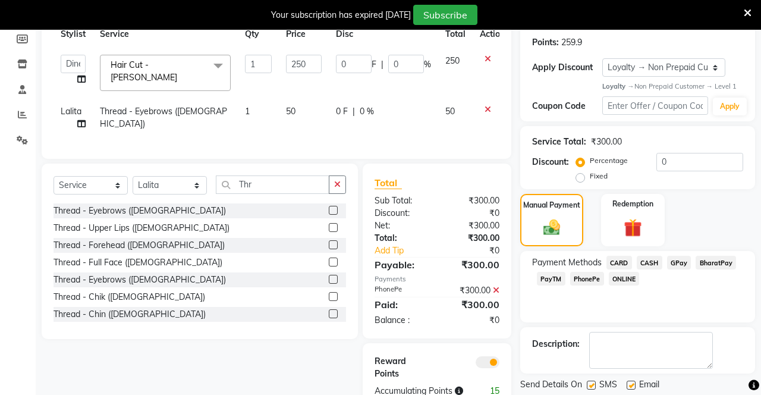
click at [591, 383] on label at bounding box center [591, 384] width 9 height 9
click at [591, 383] on input "checkbox" at bounding box center [591, 386] width 8 height 8
checkbox input "false"
click at [631, 384] on label at bounding box center [630, 384] width 9 height 9
click at [631, 384] on input "checkbox" at bounding box center [630, 386] width 8 height 8
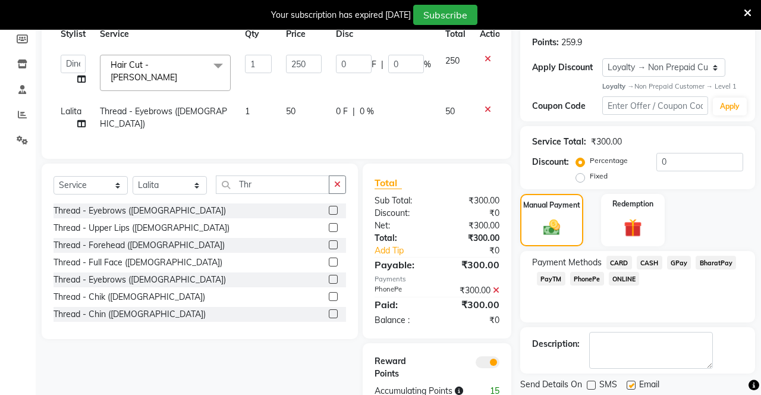
checkbox input "false"
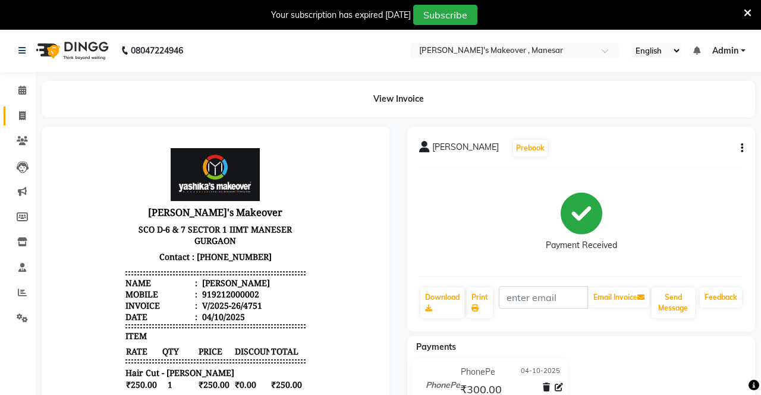
click at [27, 112] on span at bounding box center [22, 116] width 21 height 14
select select "service"
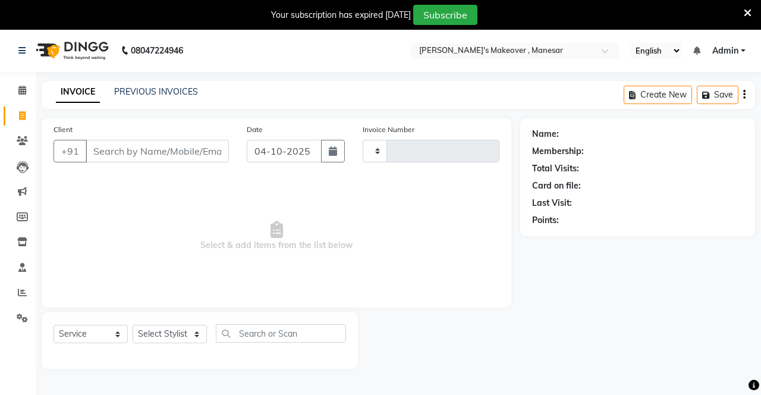
scroll to position [29, 0]
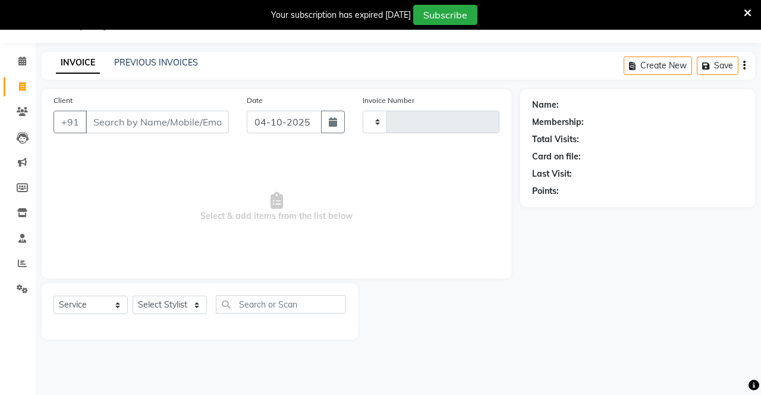
type input "4752"
select select "820"
click at [152, 116] on input "Client" at bounding box center [157, 122] width 143 height 23
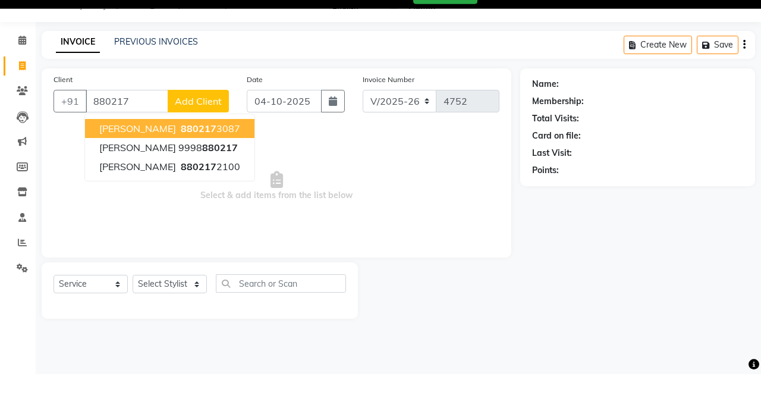
click at [226, 147] on ngb-highlight "880217 3087" at bounding box center [209, 149] width 62 height 12
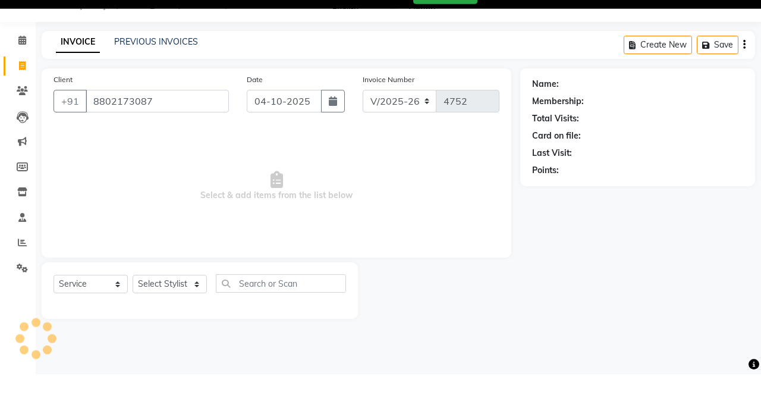
type input "8802173087"
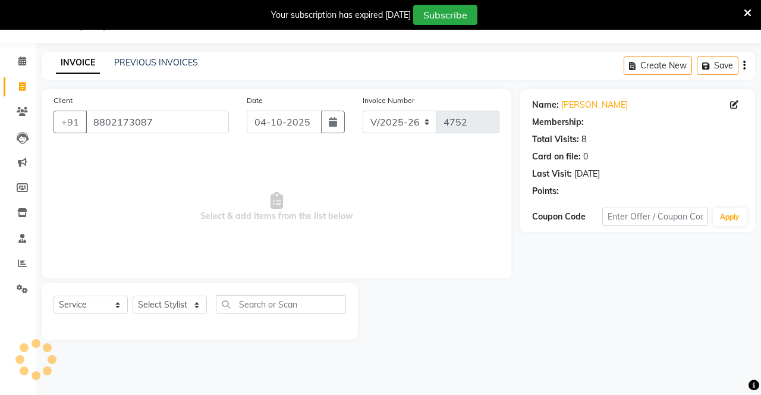
select select "1: Object"
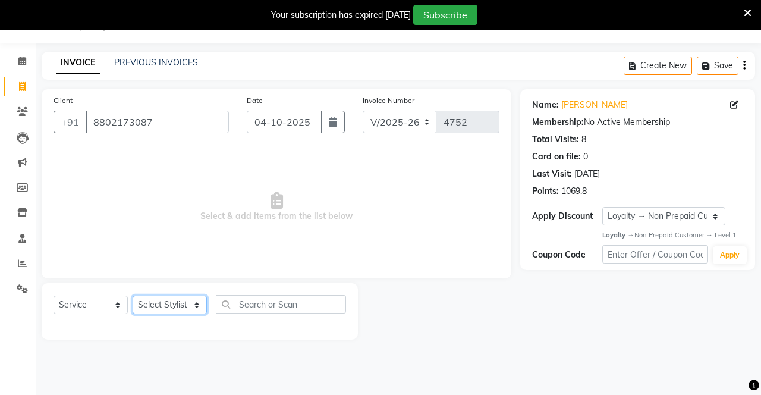
click at [167, 304] on select "Select Stylist Danish Shavej [PERSON_NAME] Krishna [PERSON_NAME] [PERSON_NAME] …" at bounding box center [170, 304] width 74 height 18
select select "79288"
click at [133, 295] on select "Select Stylist Danish Shavej [PERSON_NAME] Krishna [PERSON_NAME] [PERSON_NAME] …" at bounding box center [170, 304] width 74 height 18
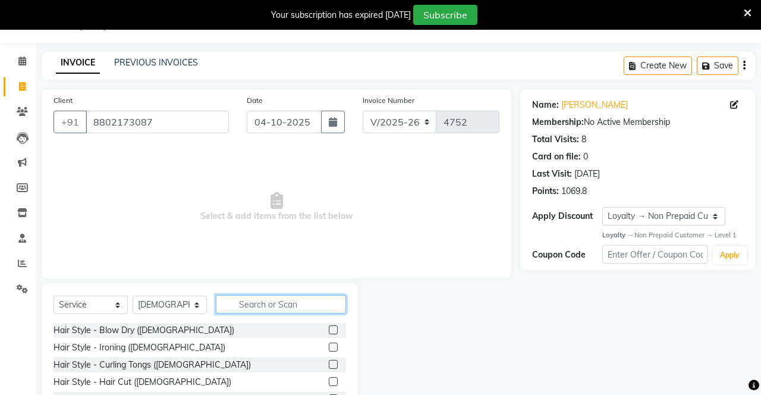
click at [260, 300] on input "text" at bounding box center [281, 304] width 130 height 18
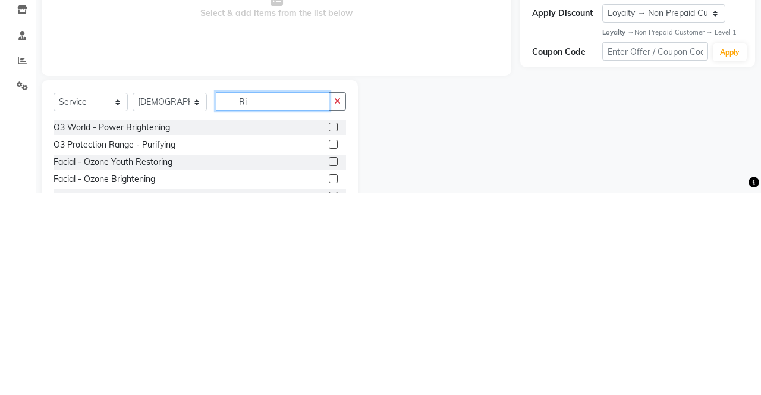
type input "R"
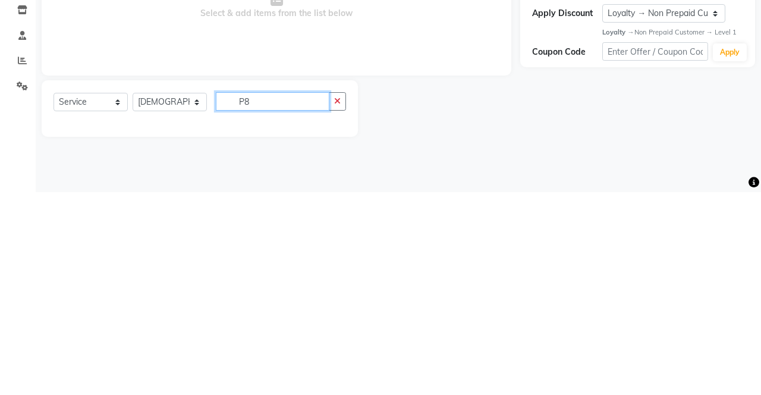
type input "P"
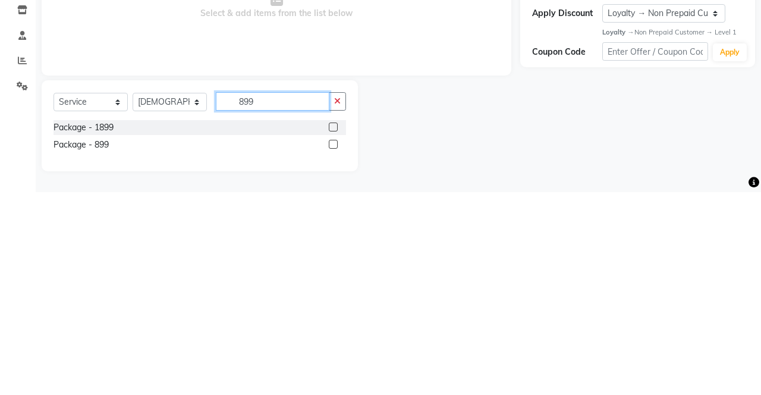
type input "899"
click at [332, 346] on label at bounding box center [333, 346] width 9 height 9
click at [332, 346] on input "checkbox" at bounding box center [333, 348] width 8 height 8
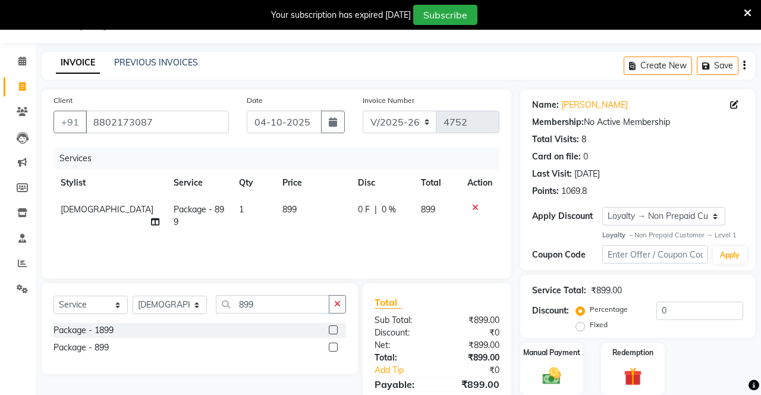
click at [332, 347] on label at bounding box center [333, 346] width 9 height 9
click at [332, 347] on input "checkbox" at bounding box center [333, 348] width 8 height 8
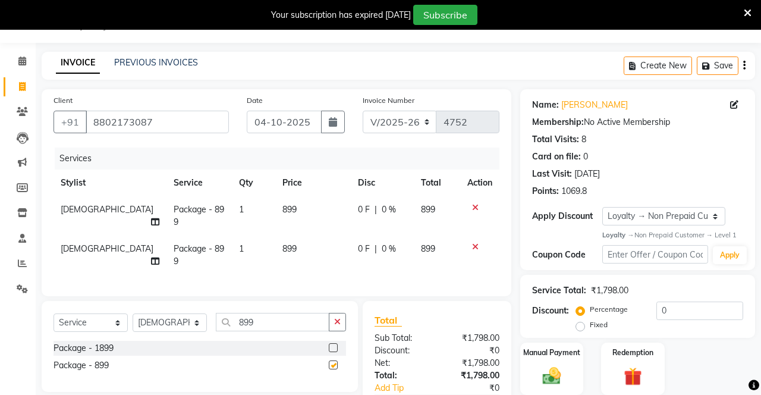
checkbox input "false"
click at [73, 243] on span "[DEMOGRAPHIC_DATA]" at bounding box center [107, 248] width 93 height 11
select select "79288"
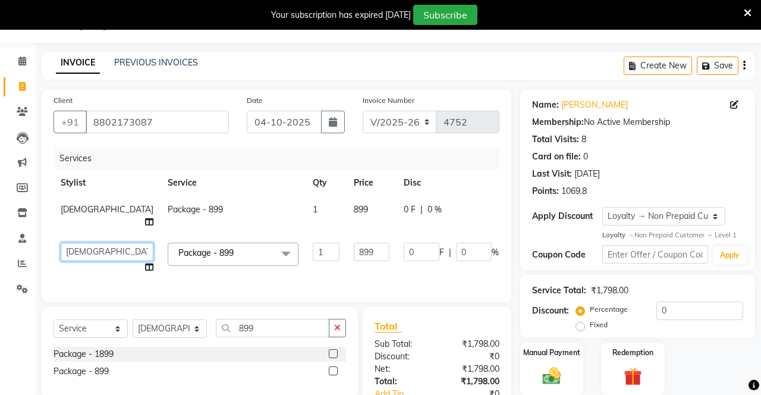
click at [78, 251] on select "Danish Shavej [PERSON_NAME] Krishna [PERSON_NAME] [PERSON_NAME] Mdm [PERSON_NAM…" at bounding box center [107, 251] width 93 height 18
select select "57968"
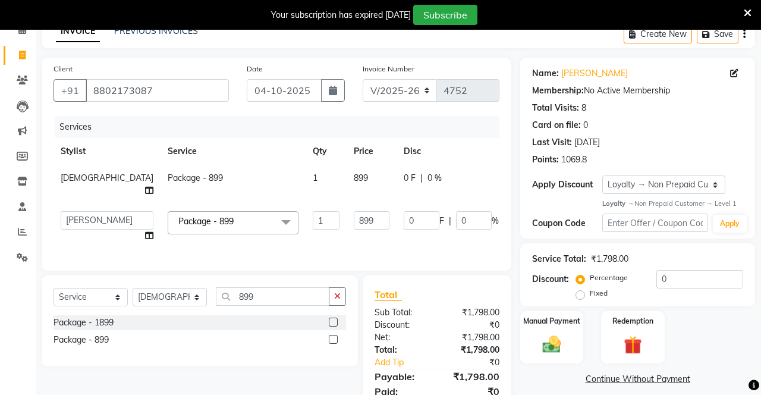
scroll to position [62, 0]
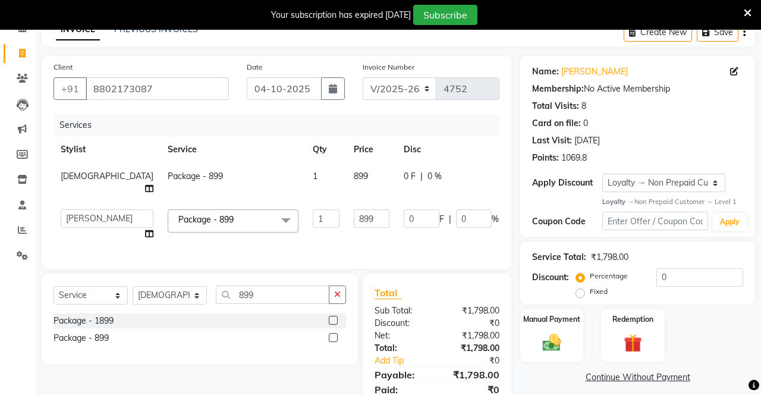
click at [566, 339] on div "Manual Payment" at bounding box center [551, 335] width 63 height 52
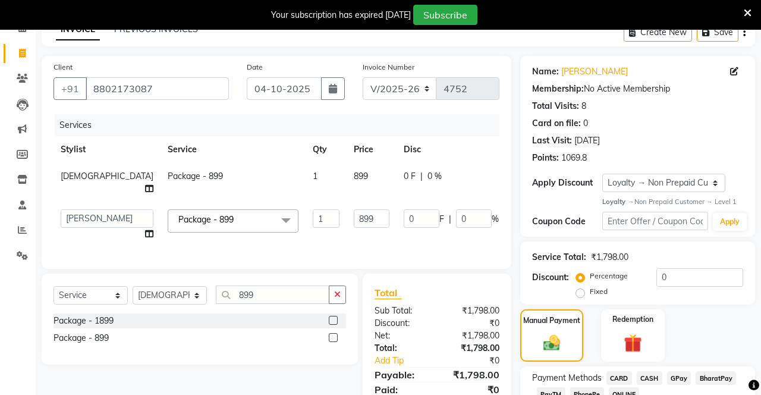
click at [655, 383] on span "CASH" at bounding box center [650, 378] width 26 height 14
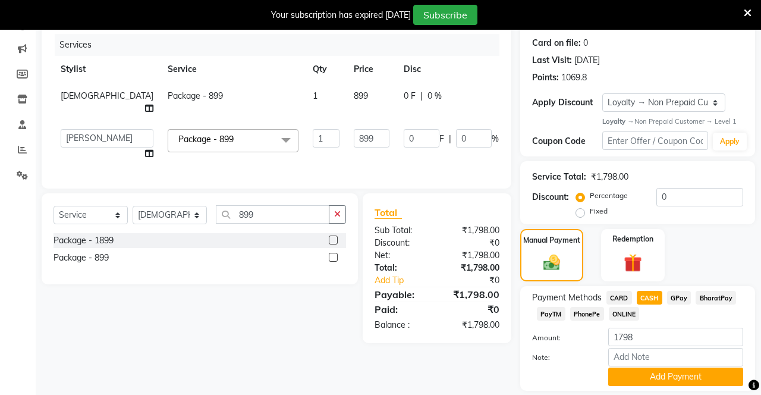
scroll to position [160, 0]
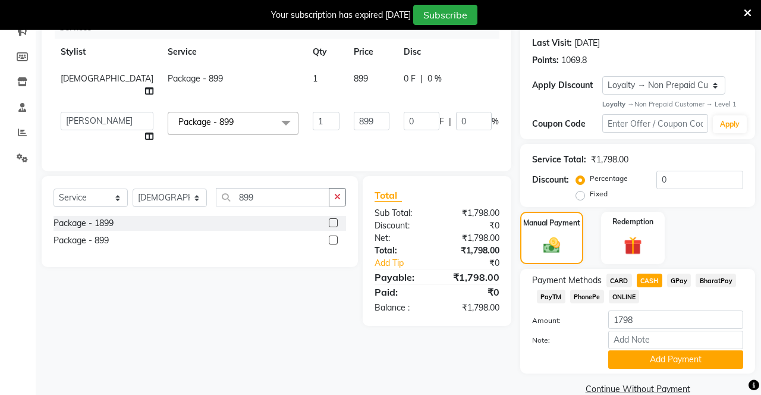
click at [689, 358] on button "Add Payment" at bounding box center [675, 359] width 135 height 18
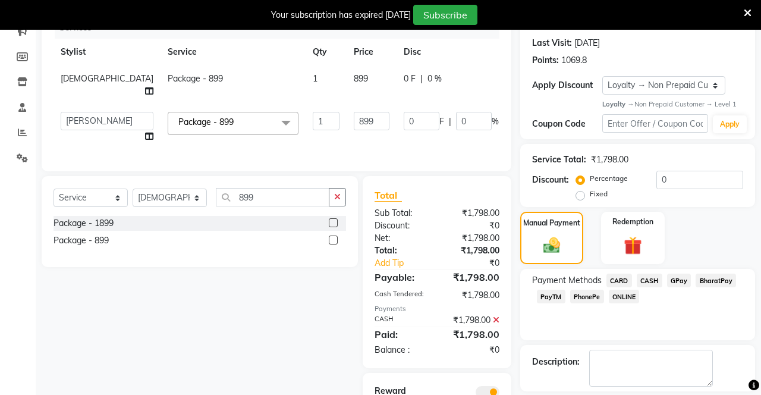
scroll to position [195, 0]
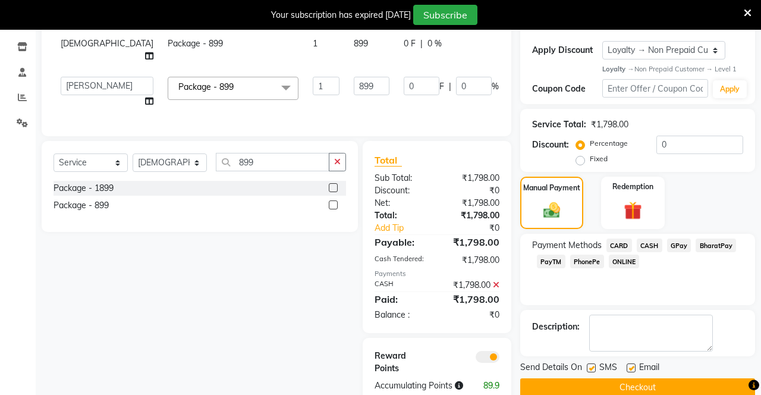
click at [593, 365] on label at bounding box center [591, 367] width 9 height 9
click at [593, 365] on input "checkbox" at bounding box center [591, 368] width 8 height 8
checkbox input "false"
click at [634, 369] on label at bounding box center [630, 367] width 9 height 9
click at [634, 369] on input "checkbox" at bounding box center [630, 368] width 8 height 8
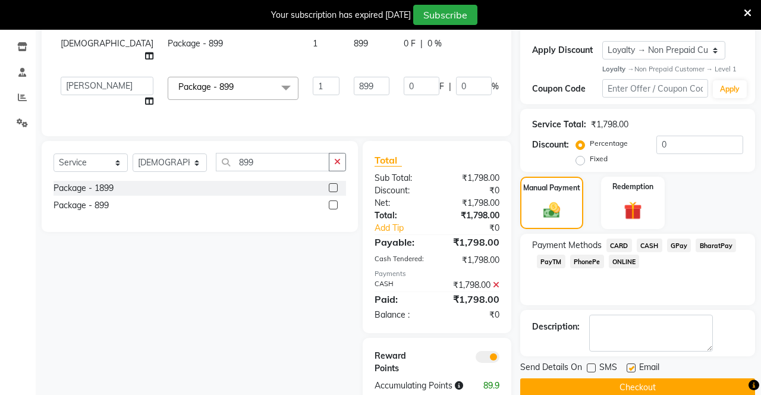
checkbox input "false"
click at [625, 391] on button "Checkout" at bounding box center [637, 387] width 235 height 18
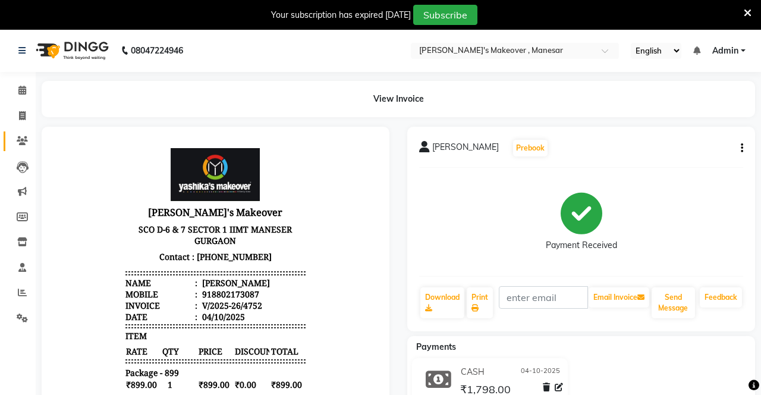
click at [30, 135] on span at bounding box center [22, 141] width 21 height 14
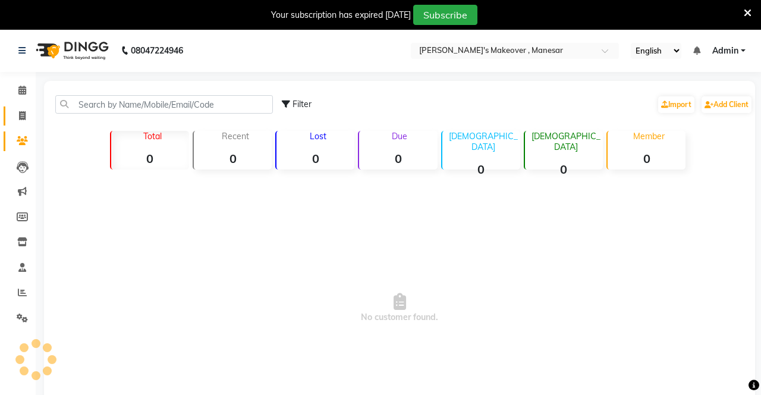
click at [24, 115] on icon at bounding box center [22, 115] width 7 height 9
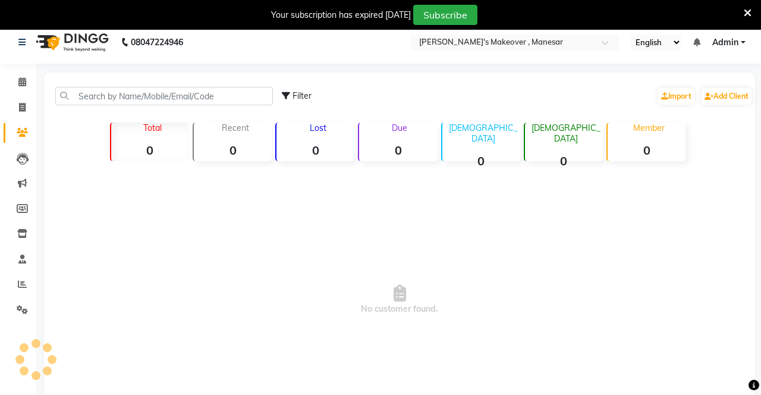
select select "service"
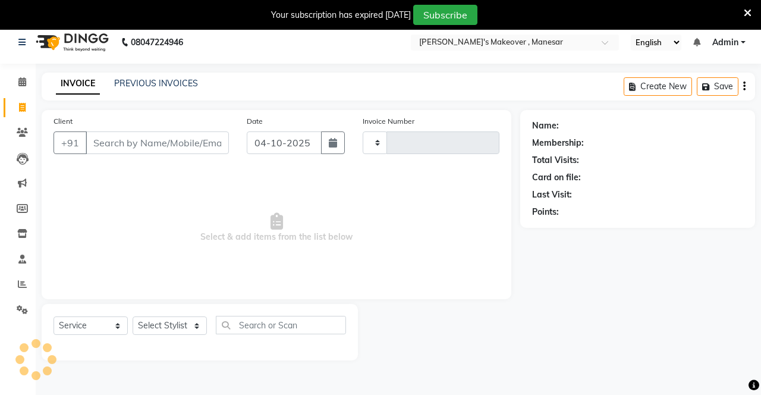
scroll to position [29, 0]
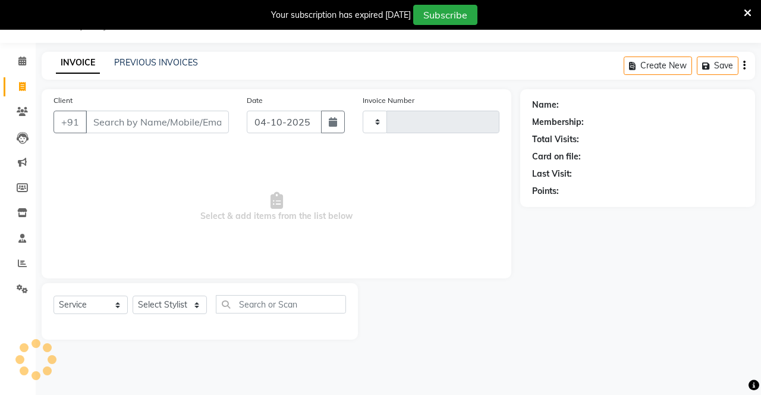
type input "4753"
select select "820"
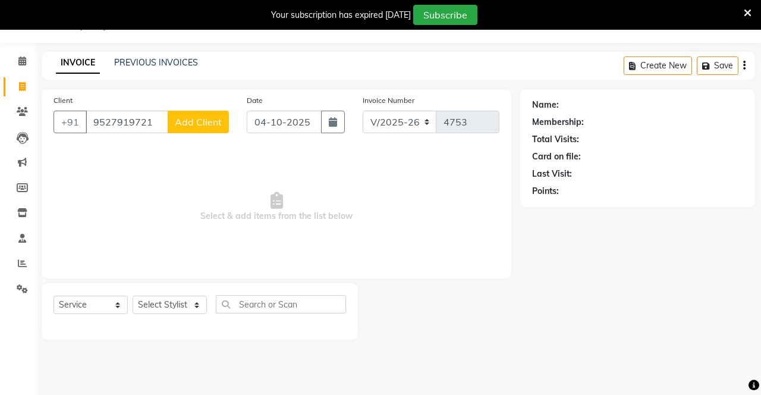
type input "9527919721"
click at [194, 127] on button "Add Client" at bounding box center [198, 122] width 61 height 23
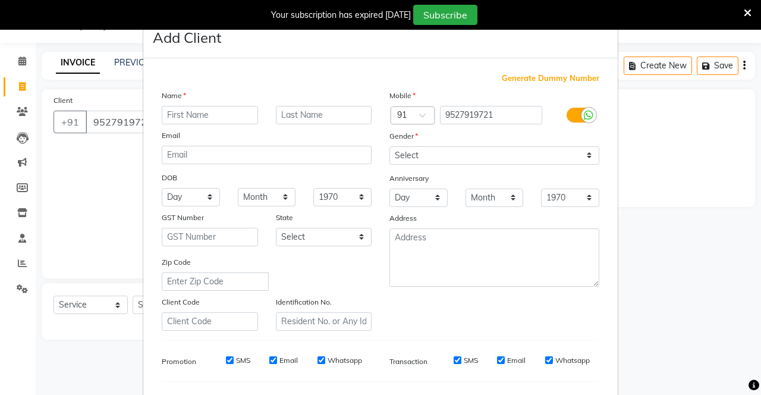
click at [215, 111] on input "text" at bounding box center [210, 115] width 96 height 18
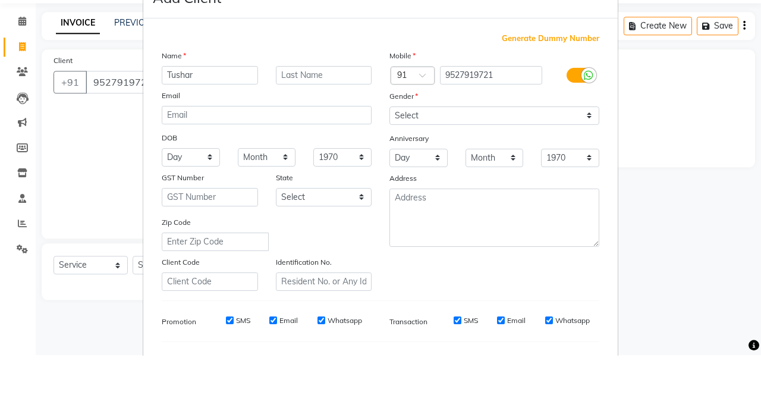
type input "Tushar"
click at [458, 122] on input "9527919721" at bounding box center [491, 115] width 103 height 18
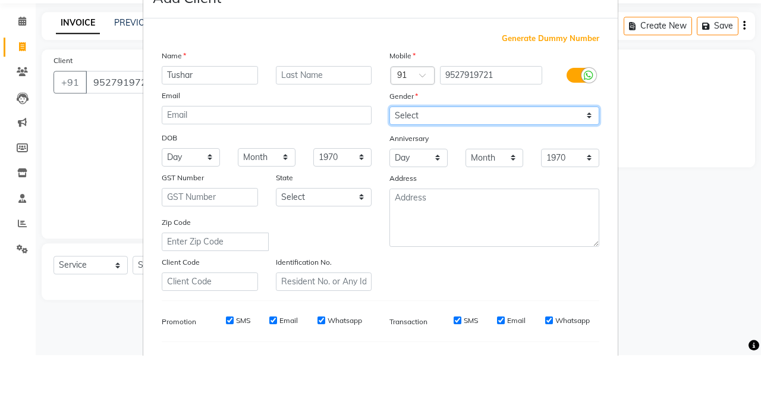
click at [452, 147] on select "Select [DEMOGRAPHIC_DATA] [DEMOGRAPHIC_DATA] Other Prefer Not To Say" at bounding box center [494, 155] width 210 height 18
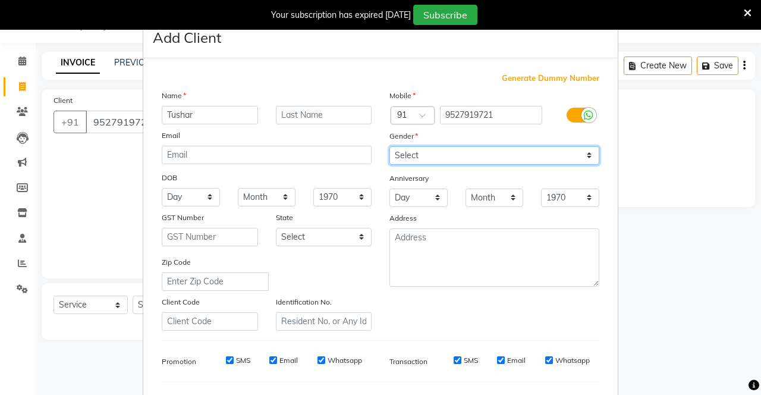
select select "[DEMOGRAPHIC_DATA]"
click at [389, 146] on select "Select [DEMOGRAPHIC_DATA] [DEMOGRAPHIC_DATA] Other Prefer Not To Say" at bounding box center [494, 155] width 210 height 18
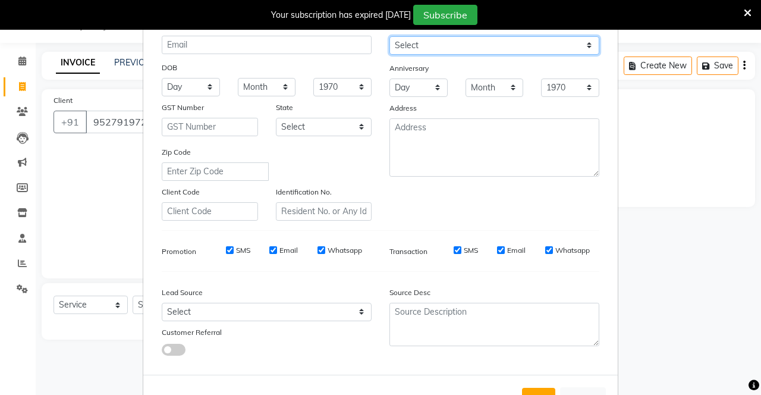
scroll to position [0, 0]
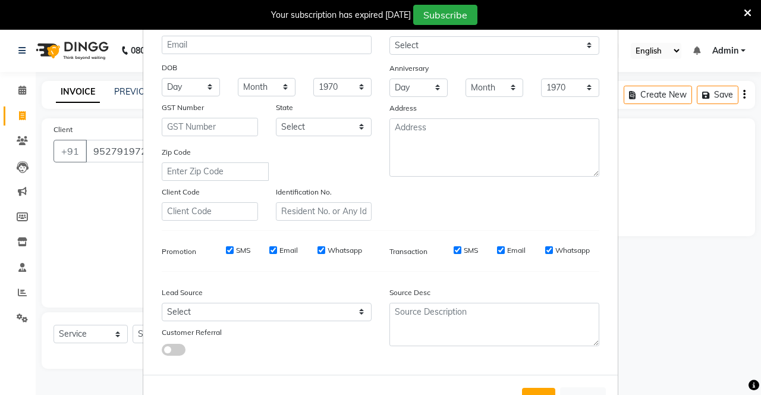
click at [540, 394] on button "Add" at bounding box center [538, 398] width 33 height 21
select select
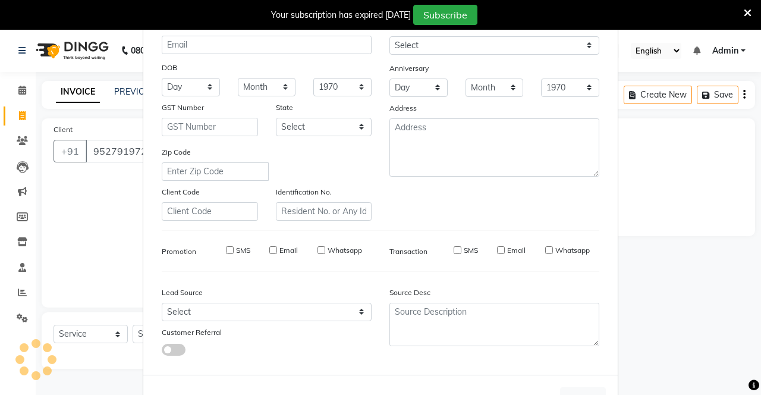
select select
checkbox input "false"
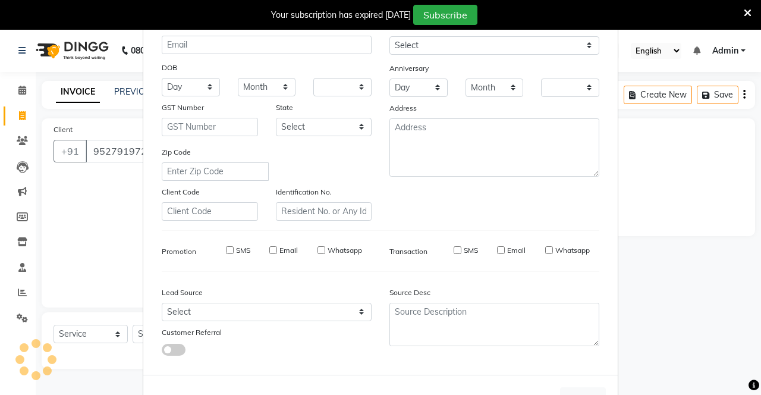
checkbox input "false"
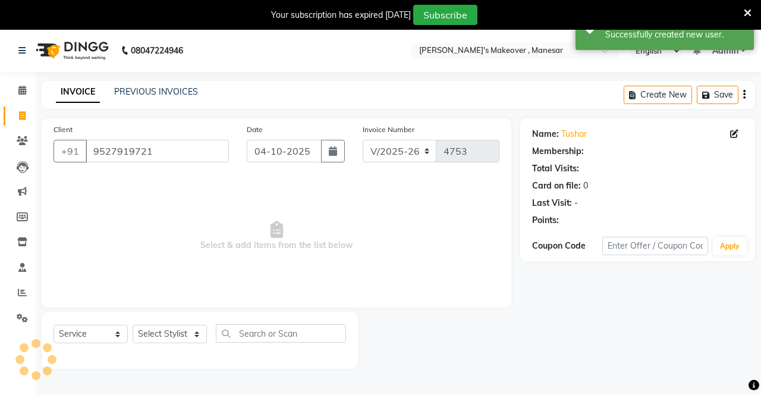
select select "1: Object"
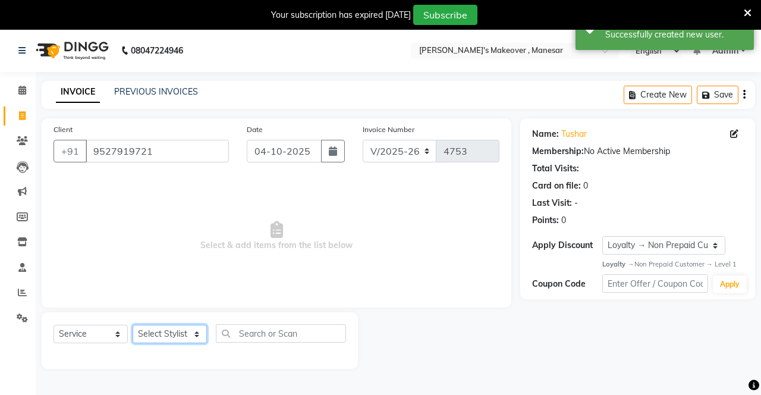
click at [136, 340] on select "Select Stylist Danish Shavej [PERSON_NAME] Krishna [PERSON_NAME] [PERSON_NAME] …" at bounding box center [170, 334] width 74 height 18
select select "51192"
click at [133, 325] on select "Select Stylist Danish Shavej [PERSON_NAME] Krishna [PERSON_NAME] [PERSON_NAME] …" at bounding box center [170, 334] width 74 height 18
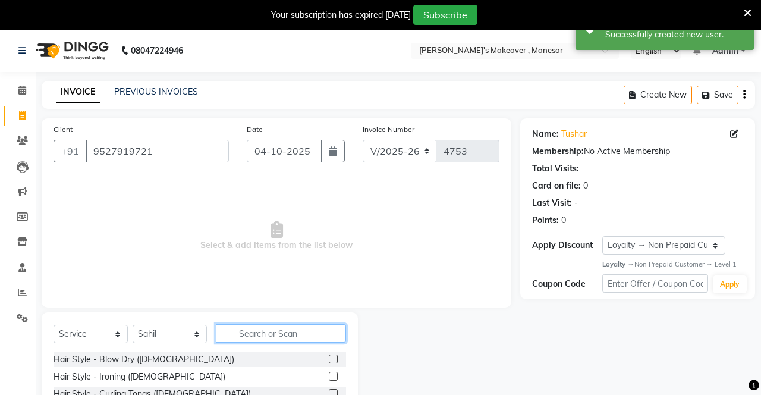
click at [275, 329] on input "text" at bounding box center [281, 333] width 130 height 18
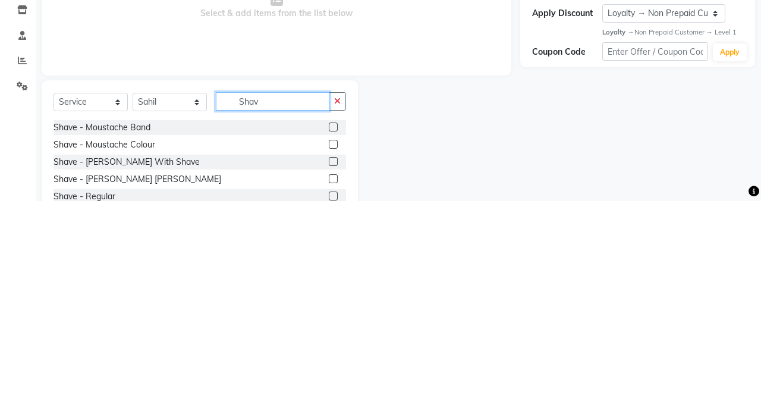
type input "Shav"
click at [332, 355] on label at bounding box center [333, 355] width 9 height 9
click at [332, 355] on input "checkbox" at bounding box center [333, 356] width 8 height 8
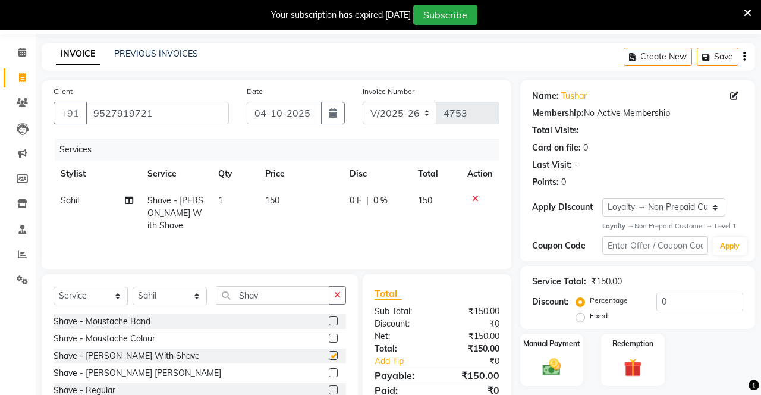
checkbox input "false"
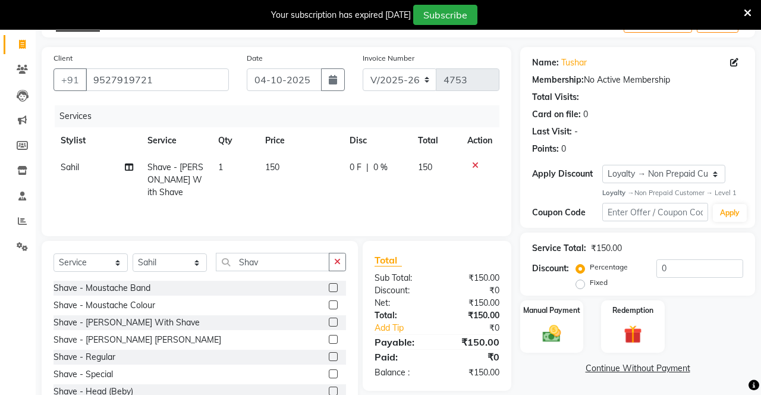
click at [559, 320] on div "Manual Payment" at bounding box center [551, 326] width 63 height 52
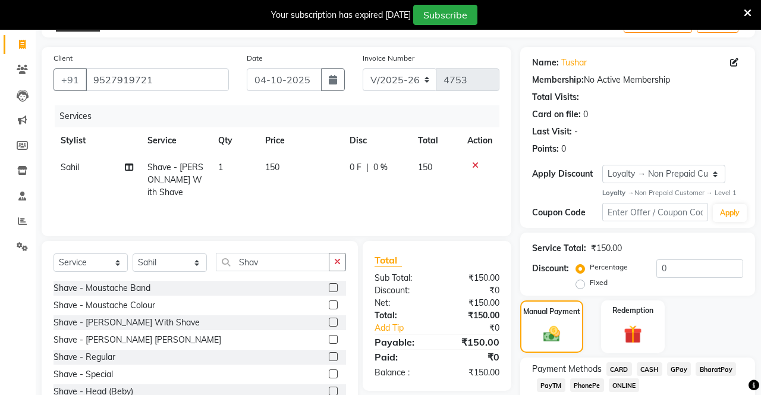
click at [613, 370] on span "CARD" at bounding box center [619, 369] width 26 height 14
click at [590, 383] on span "PhonePe" at bounding box center [587, 385] width 34 height 14
click at [630, 370] on span "CARD" at bounding box center [619, 369] width 26 height 14
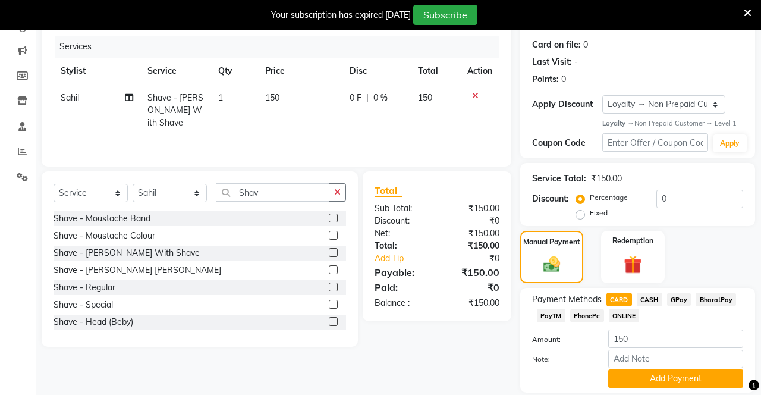
click at [658, 377] on button "Add Payment" at bounding box center [675, 378] width 135 height 18
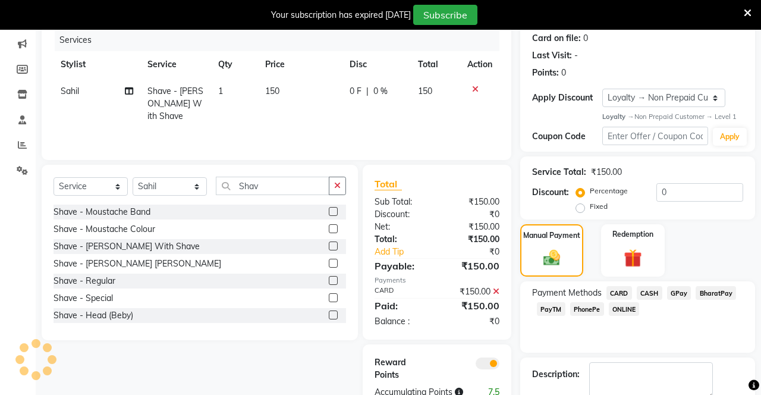
scroll to position [176, 0]
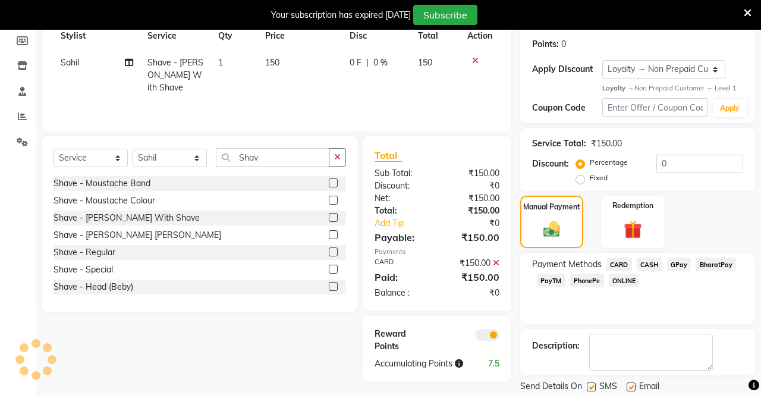
click at [592, 388] on label at bounding box center [591, 386] width 9 height 9
click at [592, 388] on input "checkbox" at bounding box center [591, 387] width 8 height 8
checkbox input "false"
click at [635, 385] on label at bounding box center [630, 386] width 9 height 9
click at [634, 385] on input "checkbox" at bounding box center [630, 387] width 8 height 8
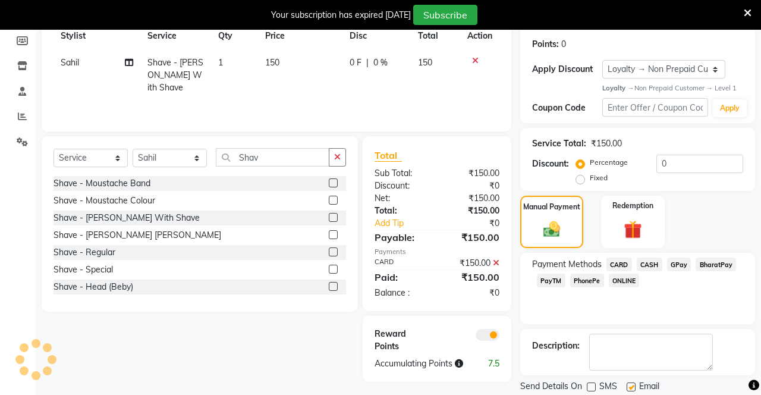
checkbox input "false"
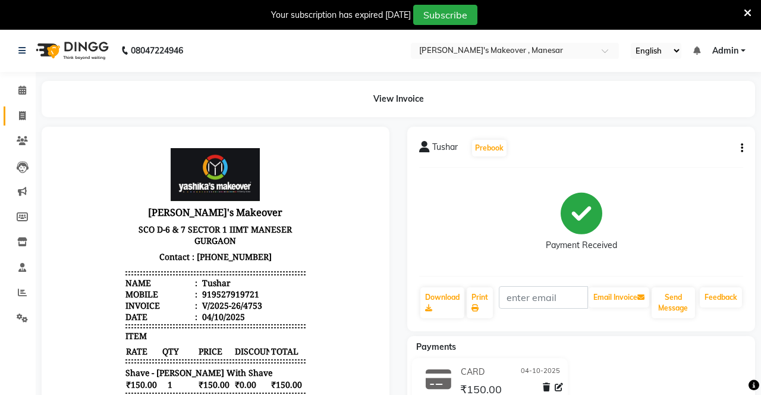
click at [12, 115] on span at bounding box center [22, 116] width 21 height 14
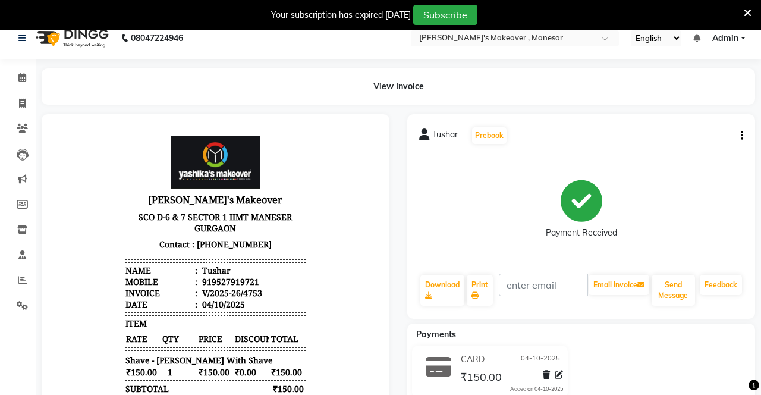
select select "service"
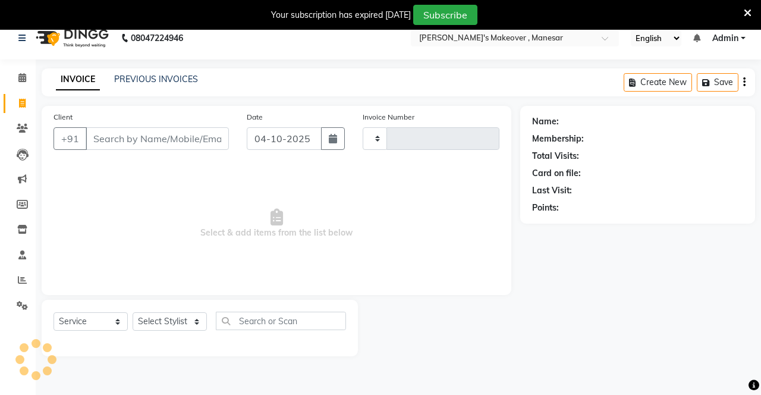
scroll to position [29, 0]
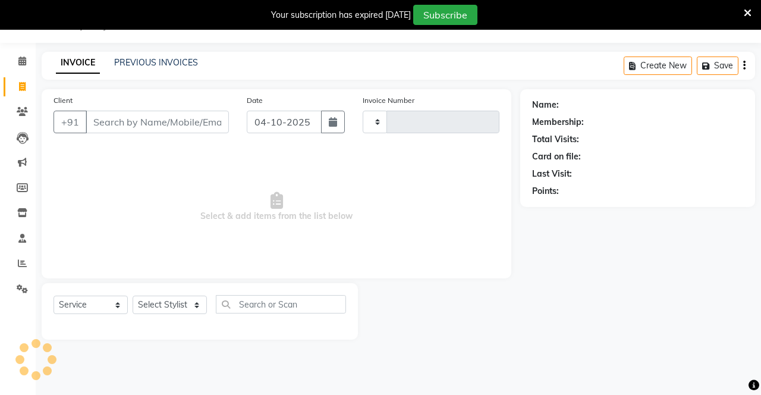
type input "4754"
select select "820"
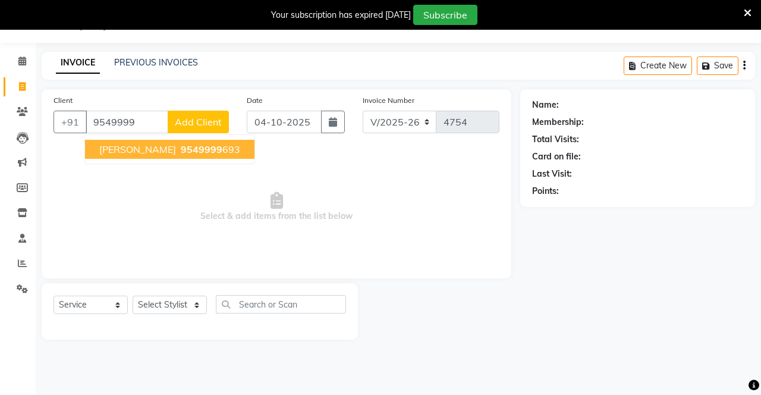
click at [164, 140] on button "[PERSON_NAME] 9549999 693" at bounding box center [169, 149] width 169 height 19
type input "9549999693"
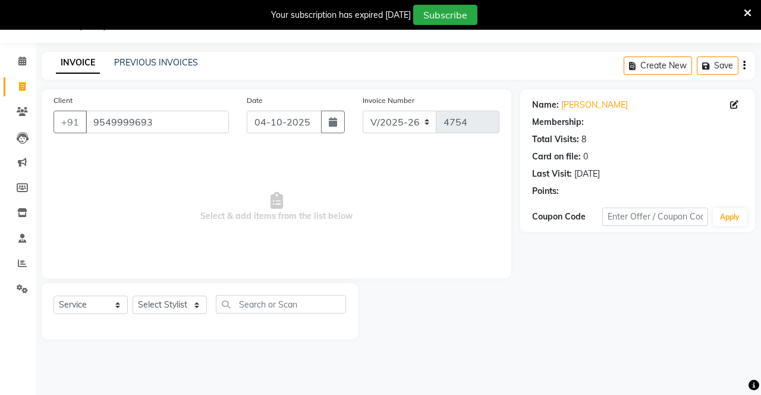
select select "1: Object"
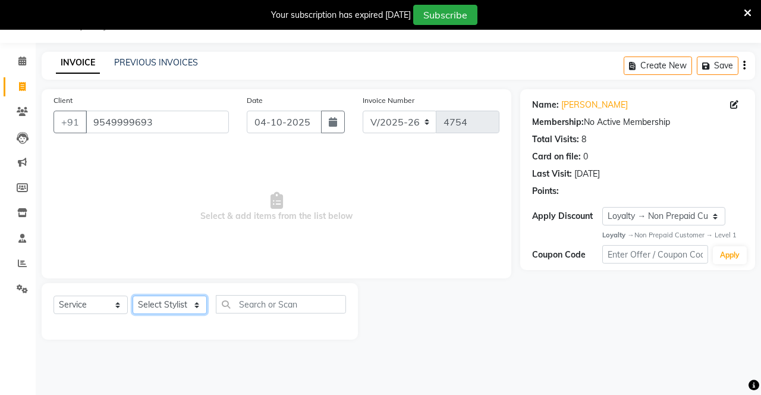
click at [158, 308] on select "Select Stylist Danish Shavej [PERSON_NAME] Krishna [PERSON_NAME] [PERSON_NAME] …" at bounding box center [170, 304] width 74 height 18
select select "69485"
click at [133, 295] on select "Select Stylist Danish Shavej [PERSON_NAME] Krishna [PERSON_NAME] [PERSON_NAME] …" at bounding box center [170, 304] width 74 height 18
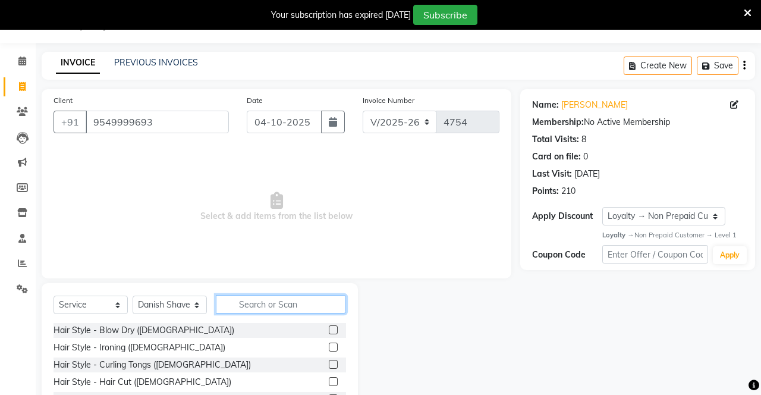
click at [269, 306] on input "text" at bounding box center [281, 304] width 130 height 18
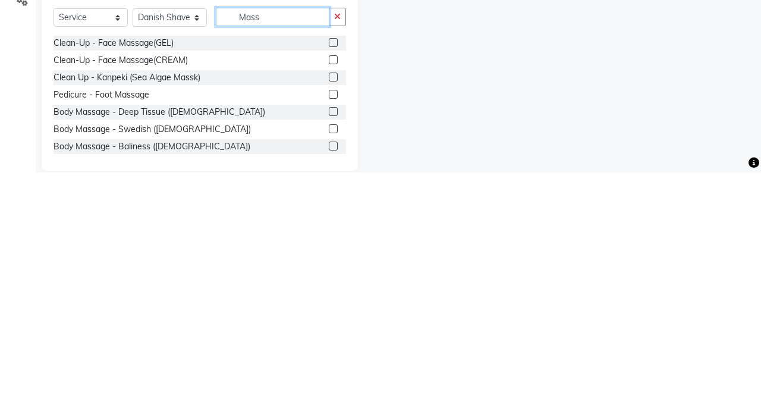
scroll to position [109, 0]
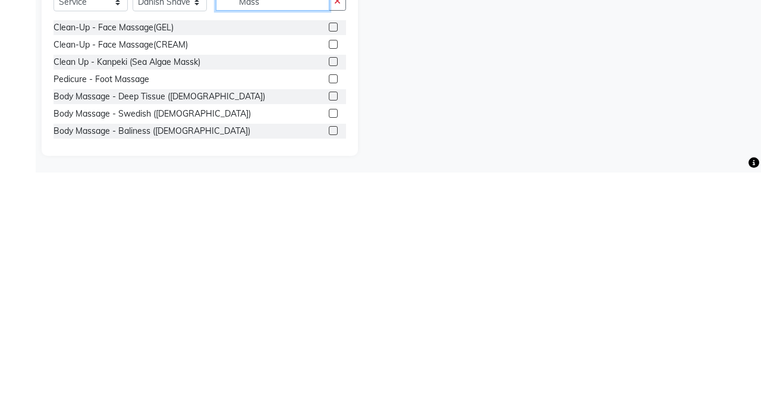
type input "Mass"
click at [626, 304] on div "Name: [PERSON_NAME] Membership: No Active Membership Total Visits: 8 Card on fi…" at bounding box center [642, 193] width 244 height 369
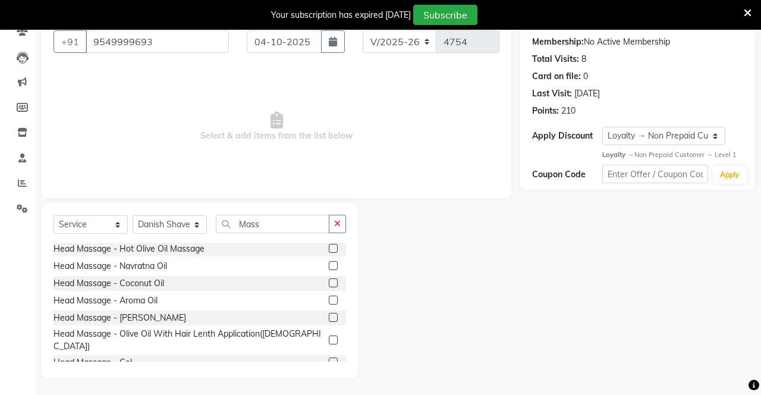
scroll to position [133, 0]
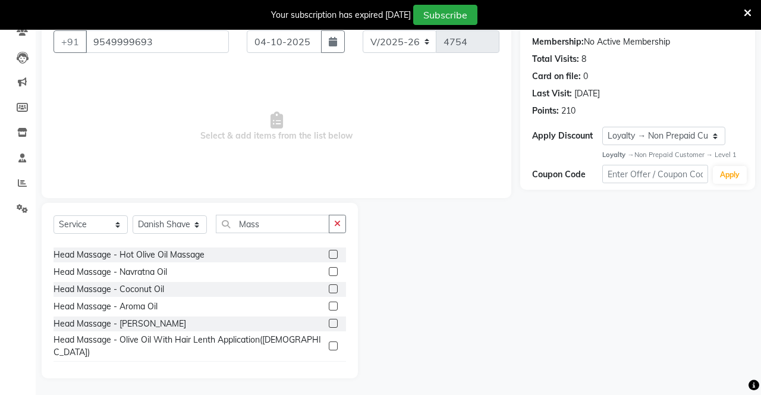
click at [332, 293] on label at bounding box center [333, 288] width 9 height 9
click at [332, 293] on input "checkbox" at bounding box center [333, 289] width 8 height 8
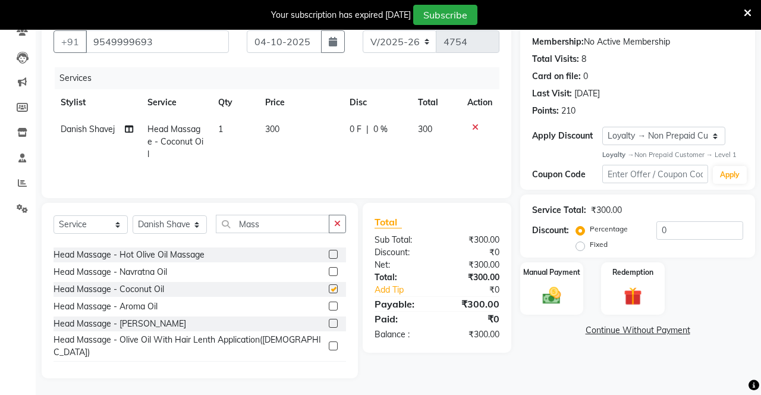
checkbox input "false"
click at [336, 225] on icon "button" at bounding box center [337, 223] width 7 height 8
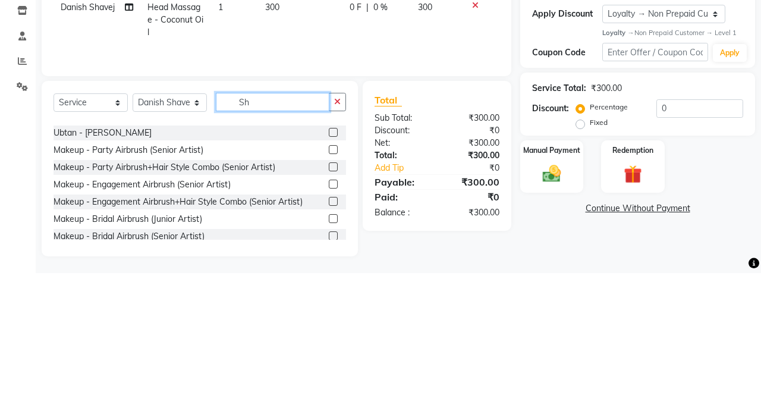
scroll to position [0, 0]
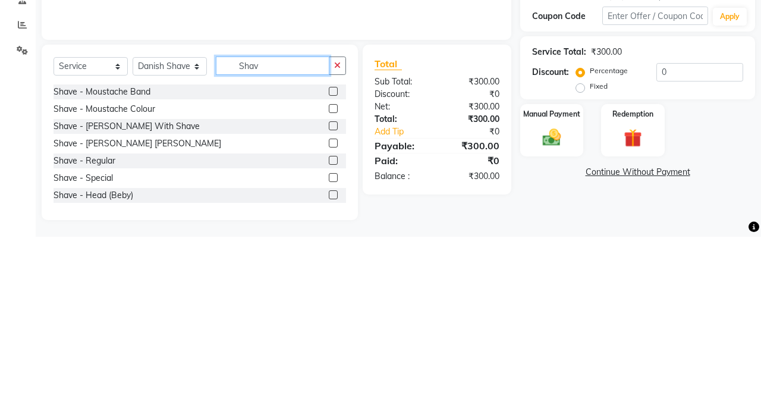
type input "Shav"
click at [332, 284] on label at bounding box center [333, 283] width 9 height 9
click at [332, 284] on input "checkbox" at bounding box center [333, 285] width 8 height 8
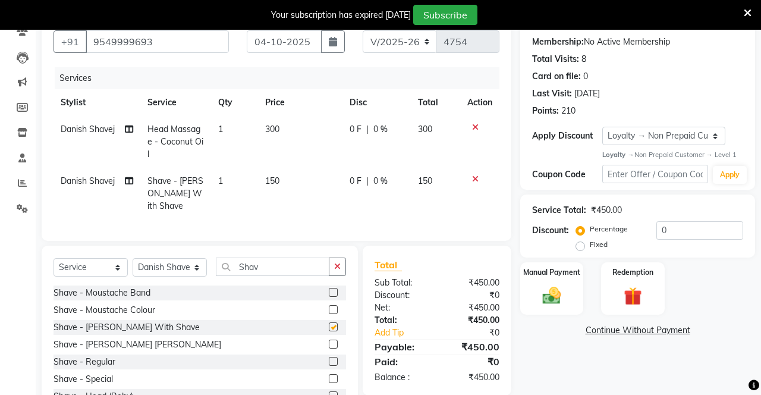
checkbox input "false"
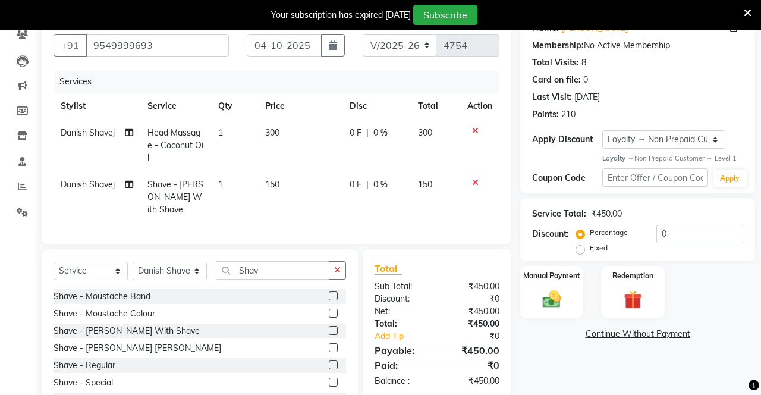
scroll to position [102, 0]
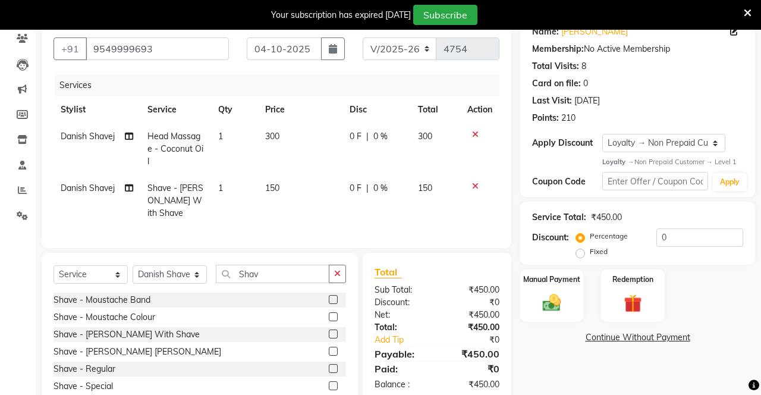
click at [550, 308] on img at bounding box center [552, 302] width 30 height 21
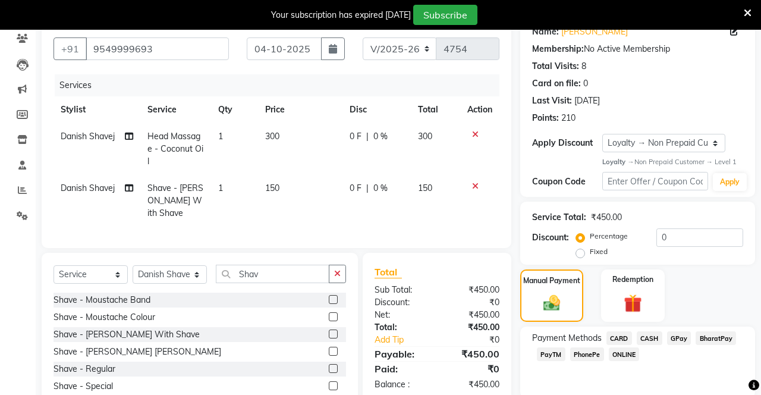
click at [590, 357] on span "PhonePe" at bounding box center [587, 354] width 34 height 14
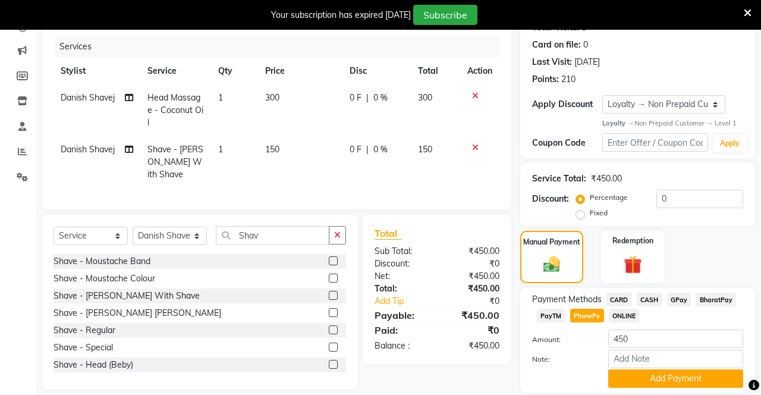
click at [653, 382] on button "Add Payment" at bounding box center [675, 378] width 135 height 18
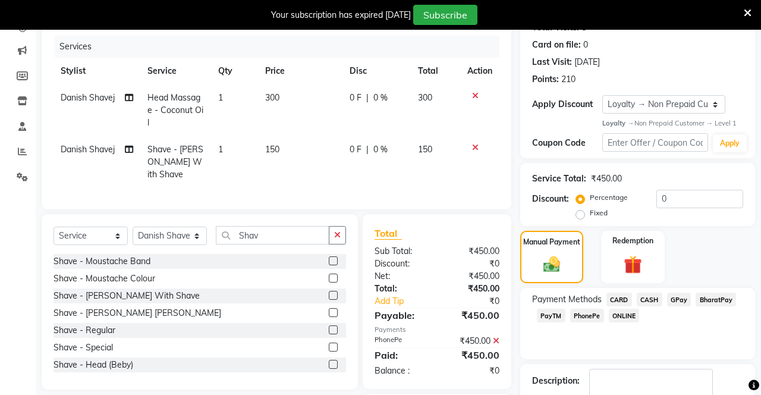
scroll to position [184, 0]
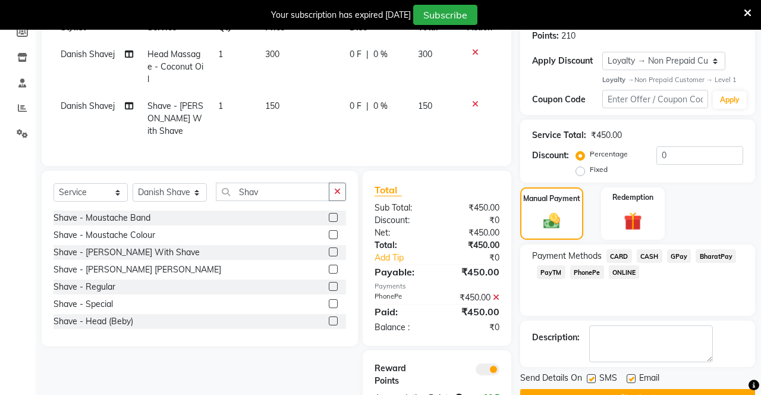
click at [596, 389] on button "Checkout" at bounding box center [637, 398] width 235 height 18
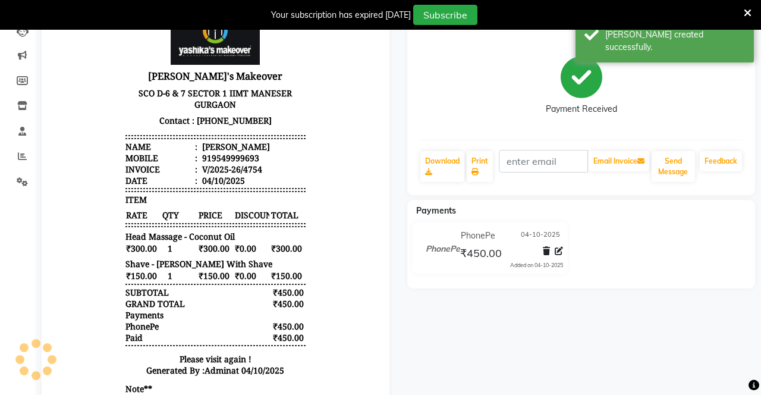
scroll to position [140, 0]
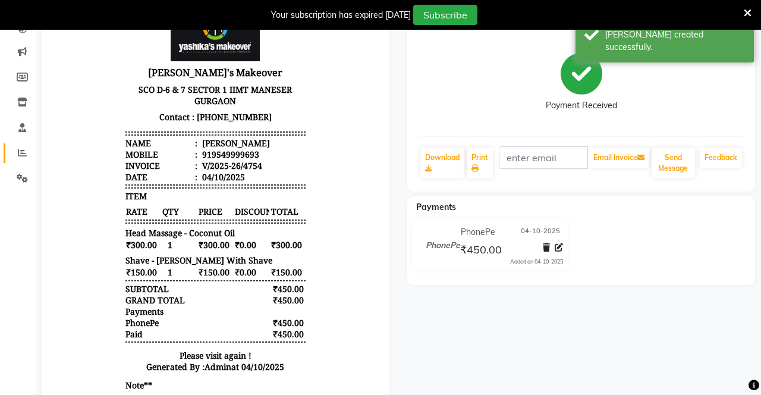
click at [21, 158] on span at bounding box center [22, 153] width 21 height 14
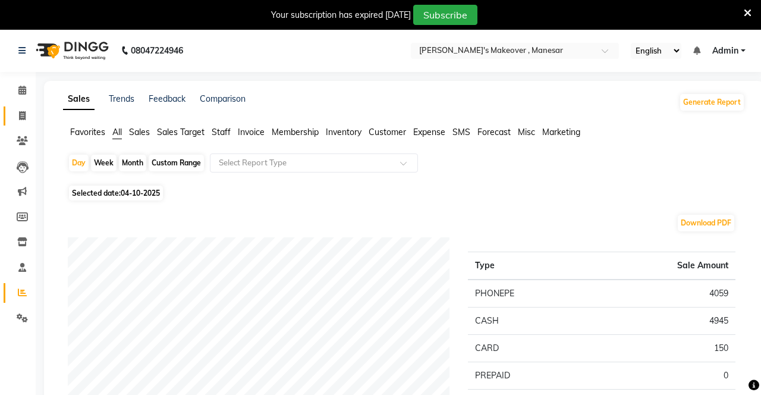
click at [20, 121] on span at bounding box center [22, 116] width 21 height 14
select select "service"
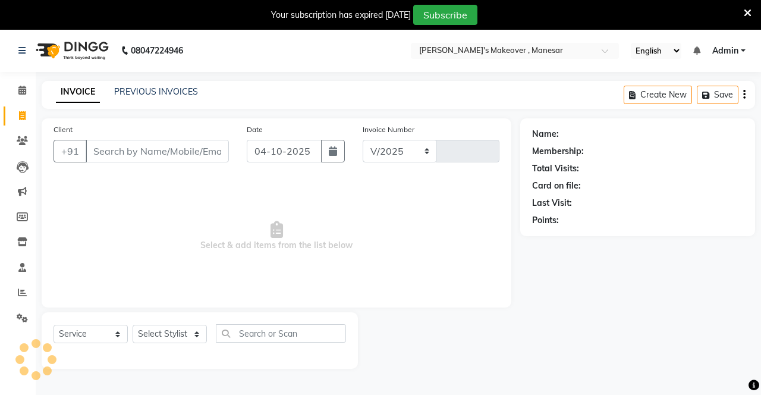
select select "820"
type input "4755"
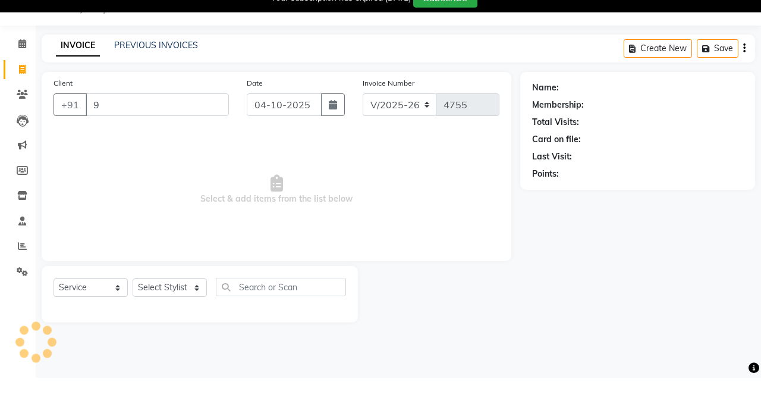
scroll to position [20, 0]
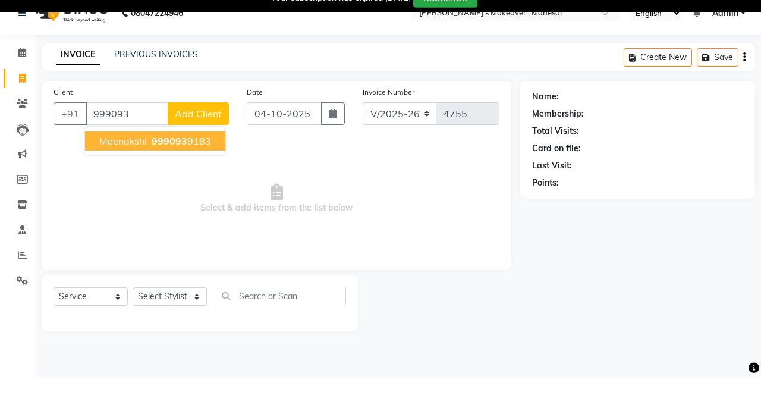
click at [199, 157] on ngb-highlight "999093 9183" at bounding box center [180, 158] width 62 height 12
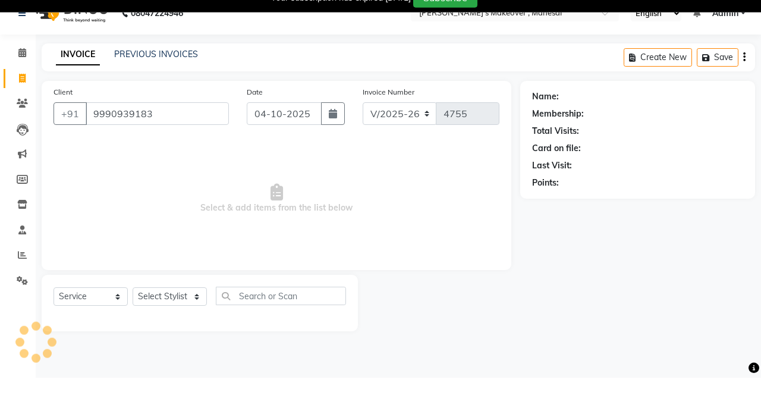
type input "9990939183"
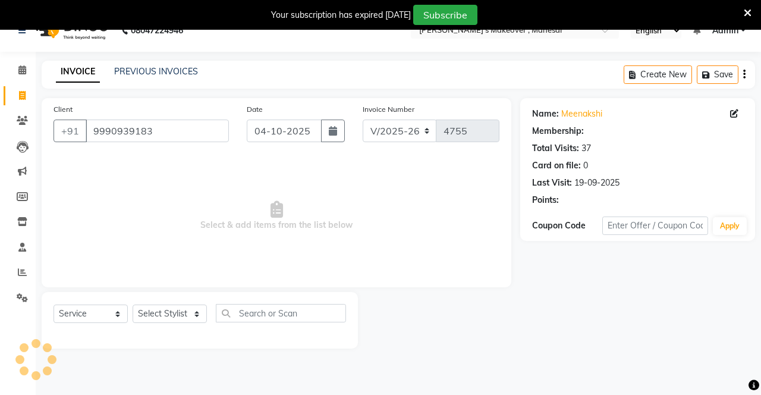
select select "2: Object"
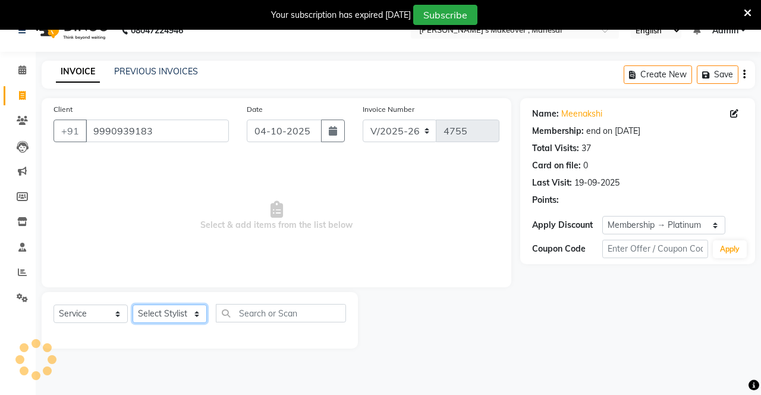
click at [151, 314] on select "Select Stylist Danish Shavej [PERSON_NAME] Krishna [PERSON_NAME] [PERSON_NAME] …" at bounding box center [170, 313] width 74 height 18
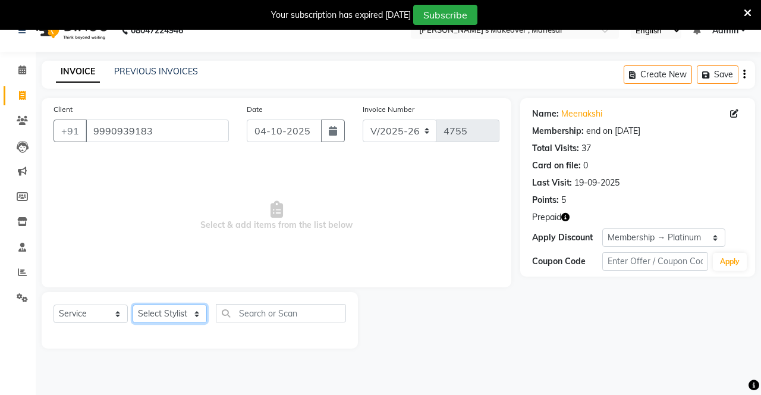
select select "69485"
click at [133, 304] on select "Select Stylist Danish Shavej [PERSON_NAME] Krishna [PERSON_NAME] [PERSON_NAME] …" at bounding box center [170, 313] width 74 height 18
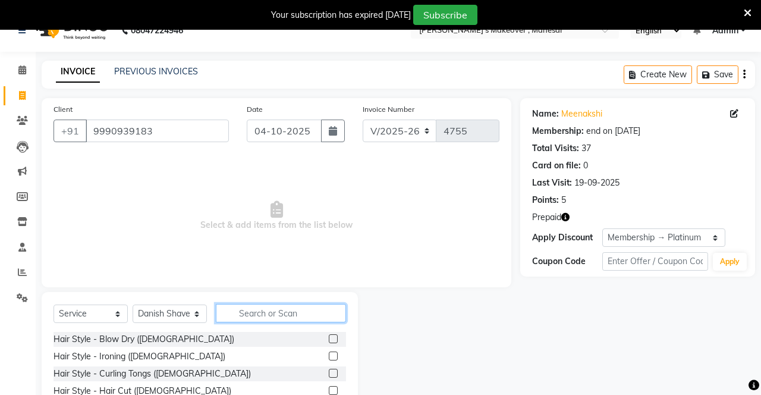
click at [275, 312] on input "text" at bounding box center [281, 313] width 130 height 18
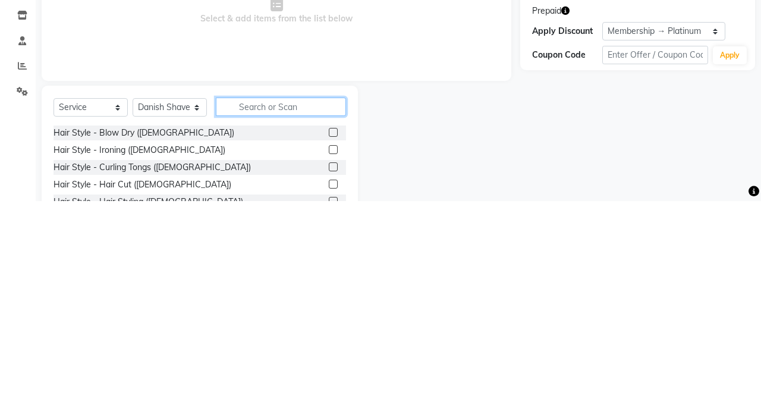
scroll to position [38, 0]
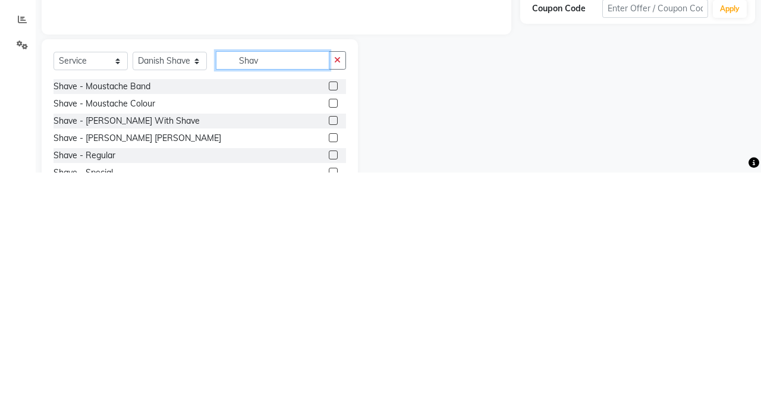
type input "Shav"
click at [333, 342] on label at bounding box center [333, 342] width 9 height 9
click at [333, 342] on input "checkbox" at bounding box center [333, 343] width 8 height 8
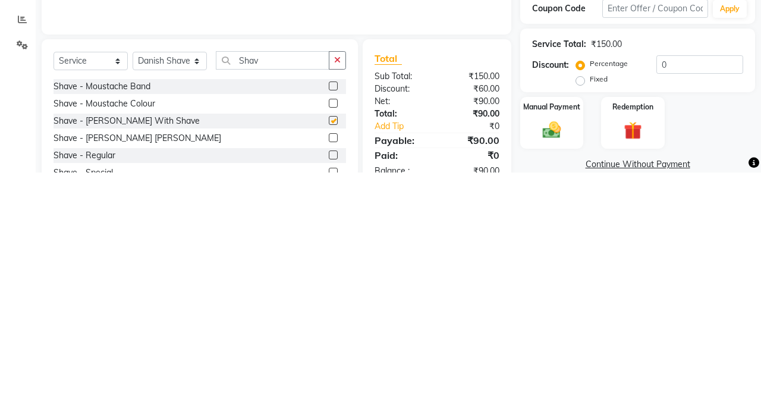
scroll to position [51, 0]
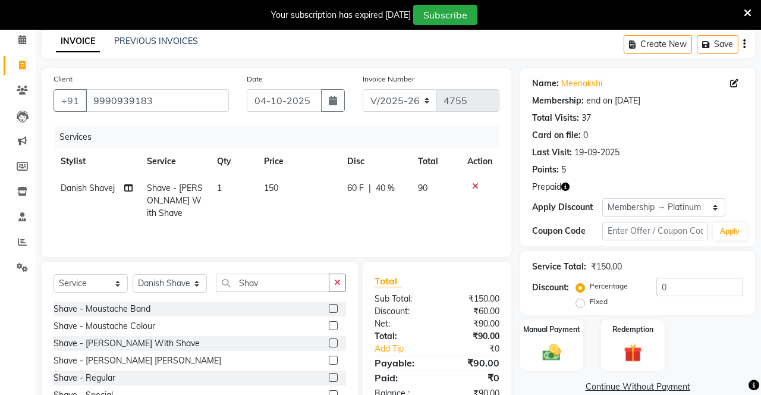
checkbox input "false"
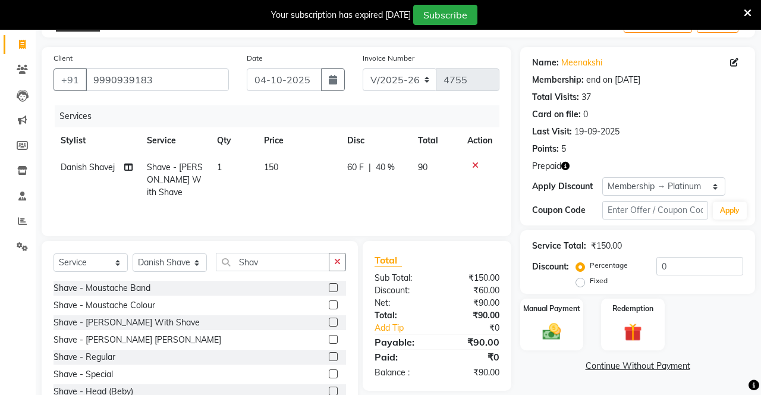
click at [647, 326] on img at bounding box center [633, 332] width 30 height 23
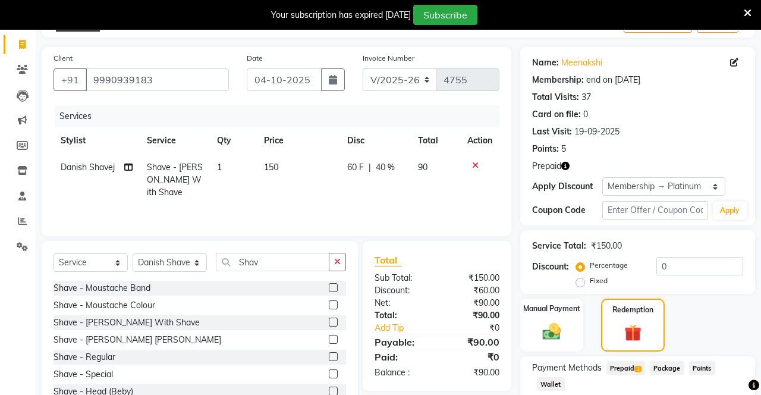
click at [630, 367] on span "Prepaid 1" at bounding box center [625, 368] width 39 height 14
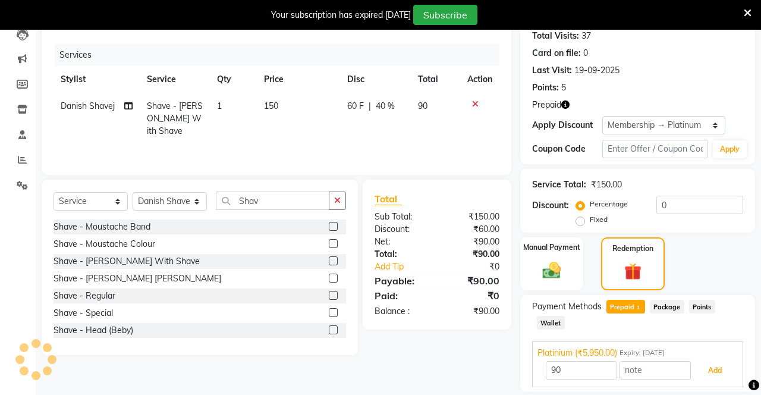
click at [713, 370] on button "Add" at bounding box center [714, 370] width 43 height 20
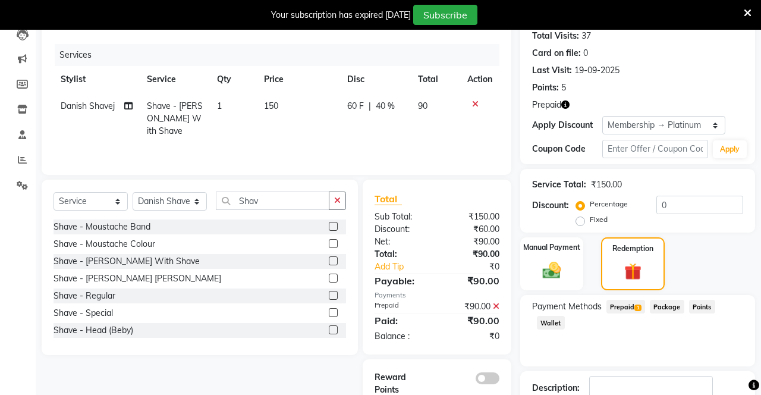
scroll to position [175, 0]
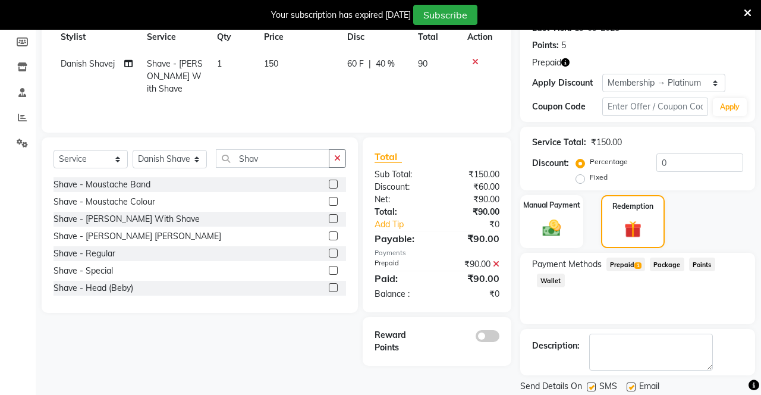
click at [591, 388] on label at bounding box center [591, 386] width 9 height 9
click at [591, 388] on input "checkbox" at bounding box center [591, 387] width 8 height 8
checkbox input "false"
click at [634, 386] on label at bounding box center [630, 386] width 9 height 9
click at [634, 386] on input "checkbox" at bounding box center [630, 387] width 8 height 8
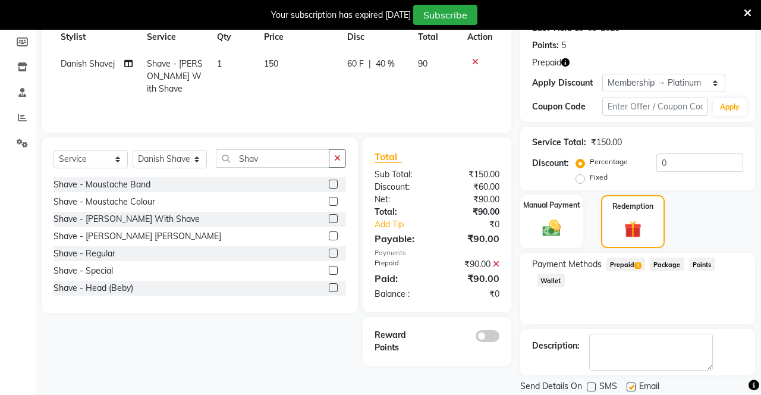
checkbox input "false"
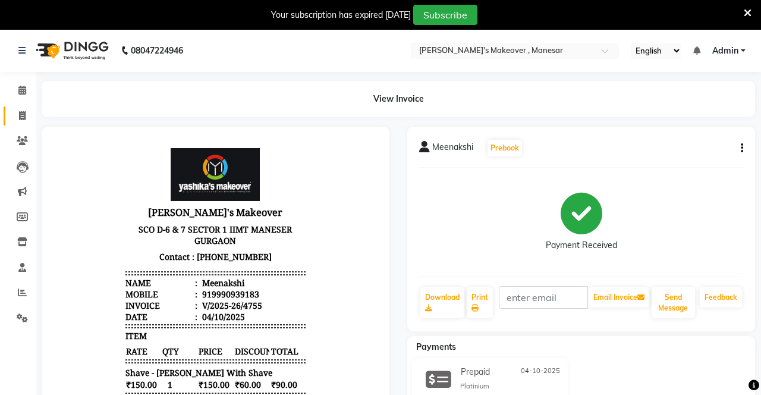
click at [14, 107] on link "Invoice" at bounding box center [18, 116] width 29 height 20
select select "service"
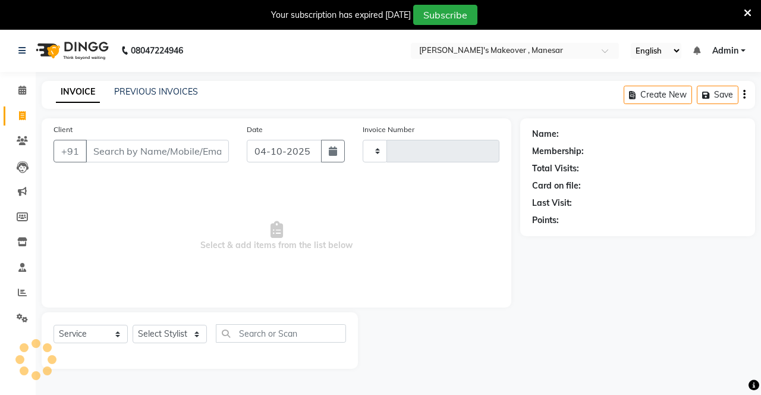
scroll to position [29, 0]
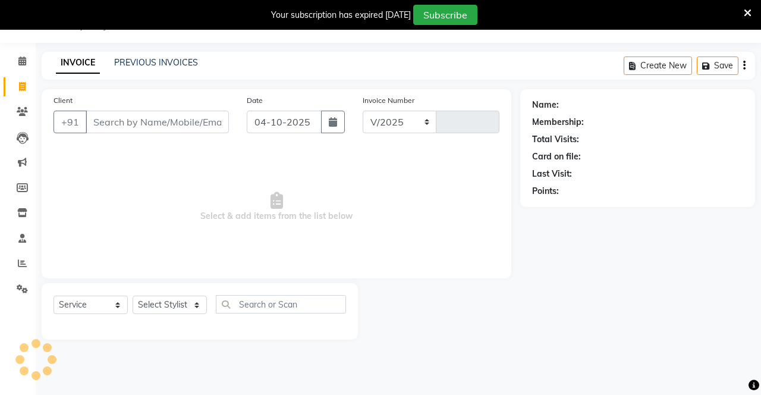
select select "820"
type input "4756"
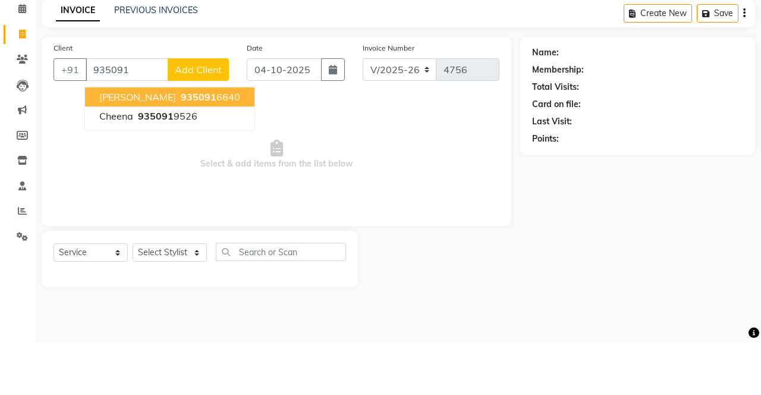
click at [175, 171] on ngb-highlight "935091 9526" at bounding box center [167, 168] width 62 height 12
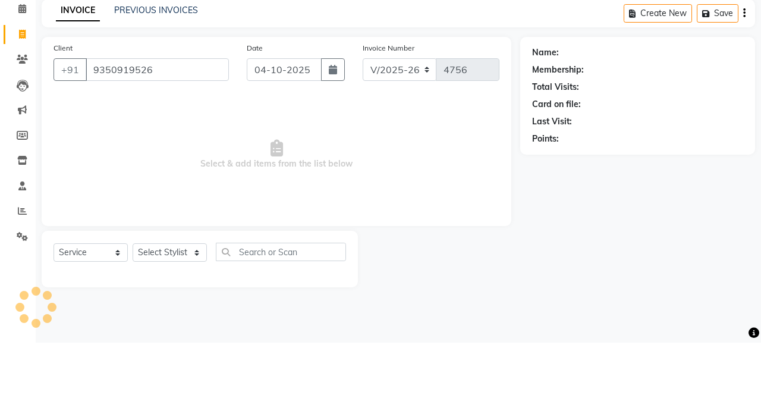
type input "9350919526"
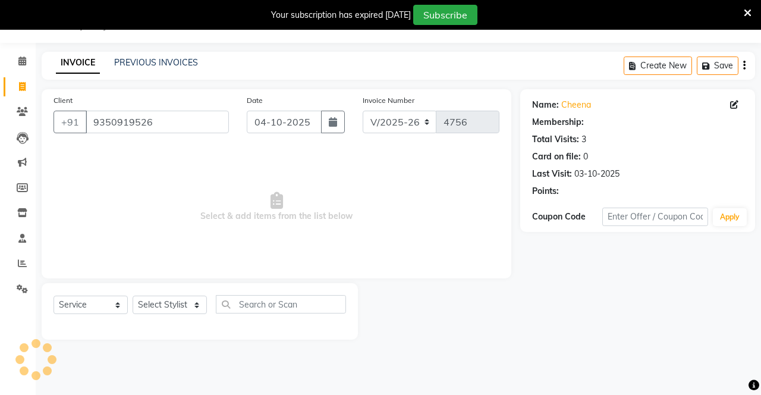
select select "1: Object"
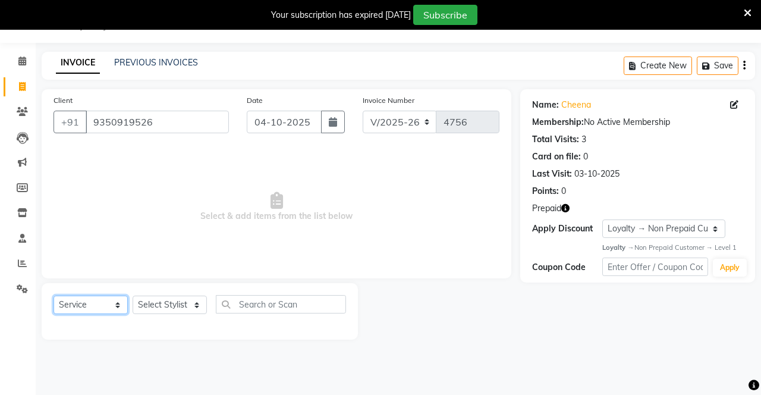
click at [83, 305] on select "Select Service Product Membership Package Voucher Prepaid Gift Card" at bounding box center [90, 304] width 74 height 18
select select "membership"
click at [53, 295] on select "Select Service Product Membership Package Voucher Prepaid Gift Card" at bounding box center [90, 304] width 74 height 18
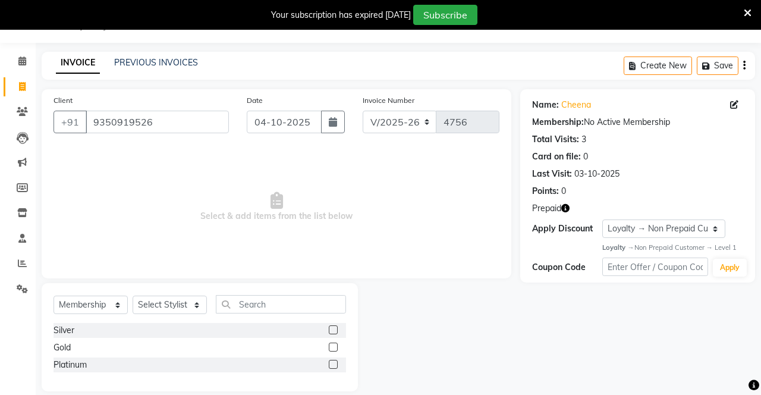
click at [332, 346] on label at bounding box center [333, 346] width 9 height 9
click at [332, 346] on input "checkbox" at bounding box center [333, 348] width 8 height 8
checkbox input "false"
click at [166, 302] on select "Select Stylist Danish Shavej [PERSON_NAME] Krishna [PERSON_NAME] [PERSON_NAME] …" at bounding box center [170, 304] width 74 height 18
select select "14429"
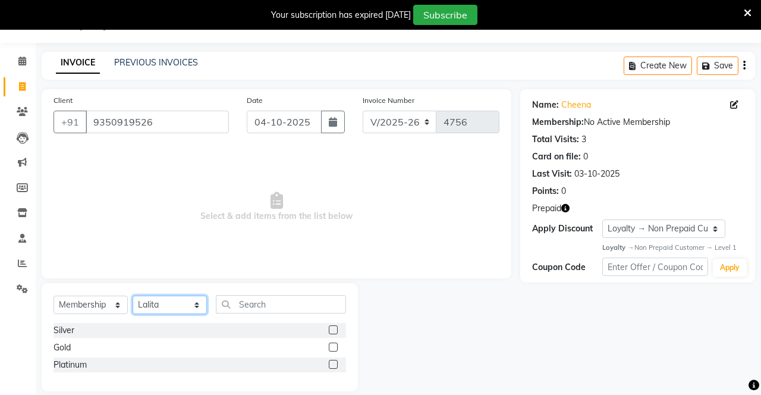
click at [133, 295] on select "Select Stylist Danish Shavej [PERSON_NAME] Krishna [PERSON_NAME] [PERSON_NAME] …" at bounding box center [170, 304] width 74 height 18
click at [329, 346] on label at bounding box center [333, 346] width 9 height 9
click at [329, 346] on input "checkbox" at bounding box center [333, 348] width 8 height 8
select select "select"
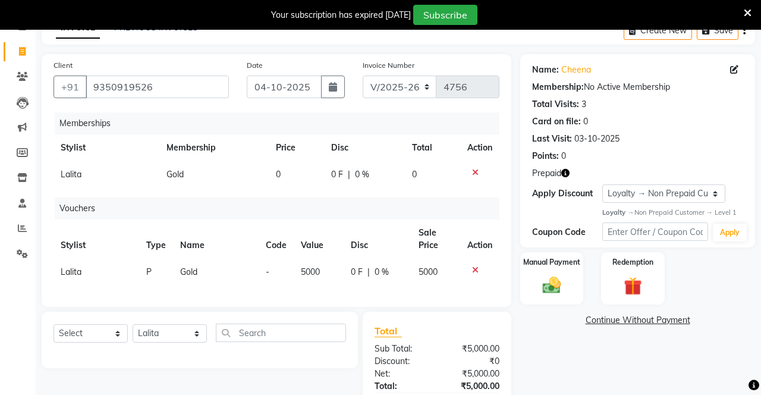
scroll to position [73, 0]
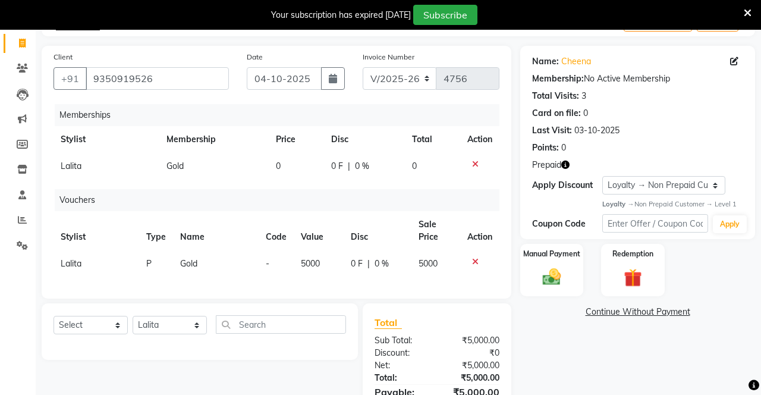
click at [555, 277] on img at bounding box center [552, 276] width 30 height 21
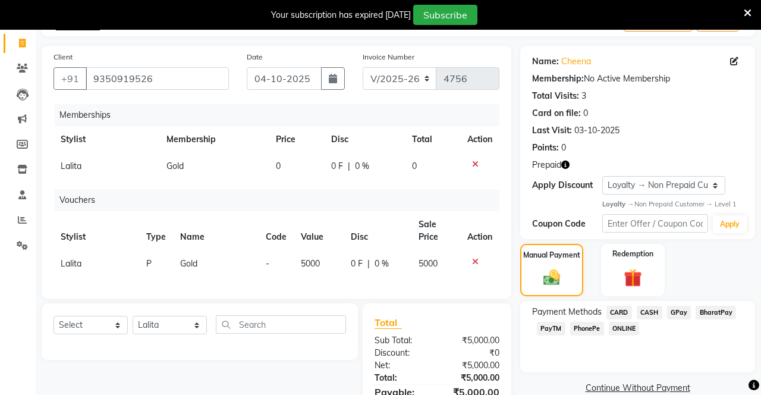
click at [623, 309] on span "CARD" at bounding box center [619, 312] width 26 height 14
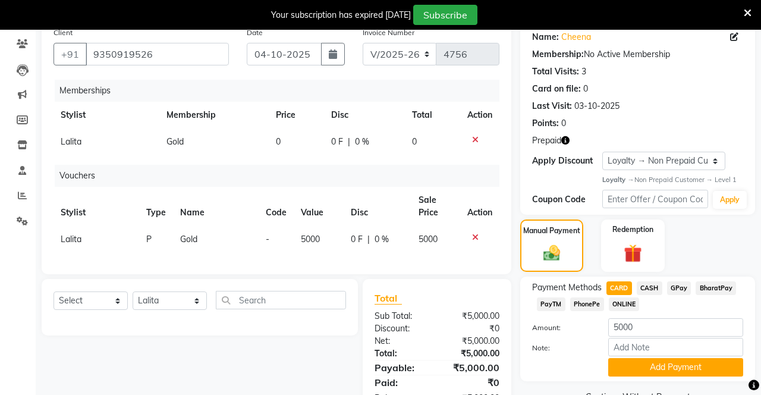
click at [666, 367] on button "Add Payment" at bounding box center [675, 367] width 135 height 18
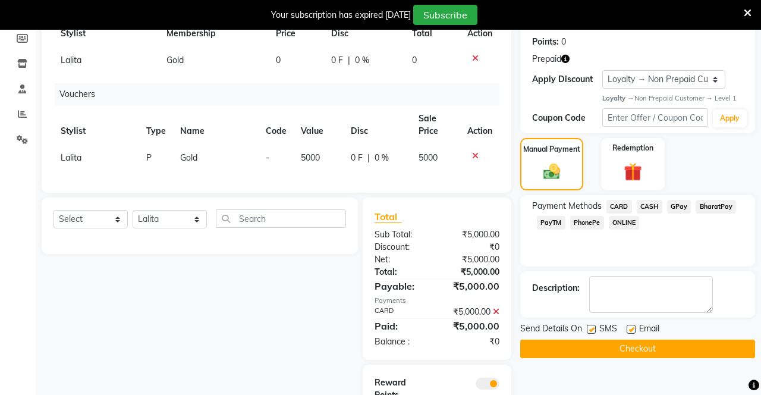
scroll to position [205, 0]
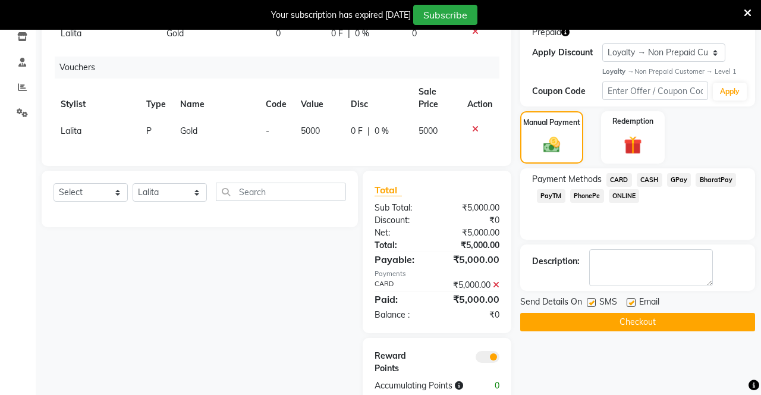
click at [591, 301] on label at bounding box center [591, 302] width 9 height 9
click at [591, 301] on input "checkbox" at bounding box center [591, 303] width 8 height 8
click at [594, 300] on label at bounding box center [591, 302] width 9 height 9
click at [594, 300] on input "checkbox" at bounding box center [591, 303] width 8 height 8
checkbox input "true"
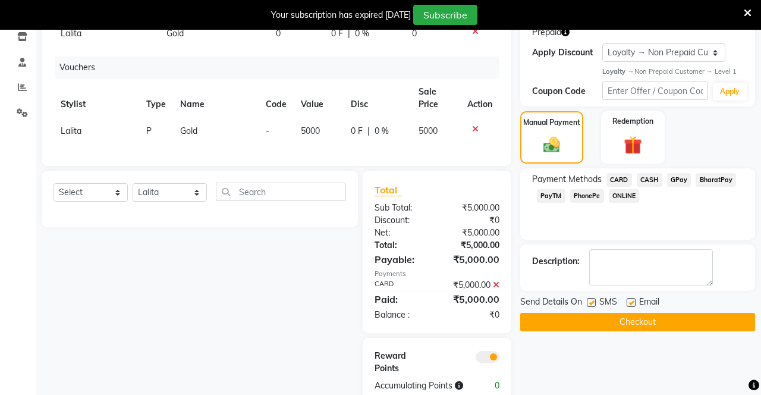
click at [615, 321] on button "Checkout" at bounding box center [637, 322] width 235 height 18
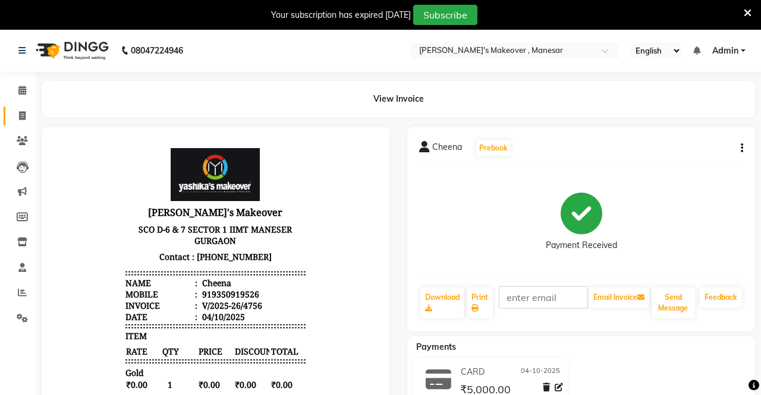
click at [19, 114] on icon at bounding box center [22, 115] width 7 height 9
select select "service"
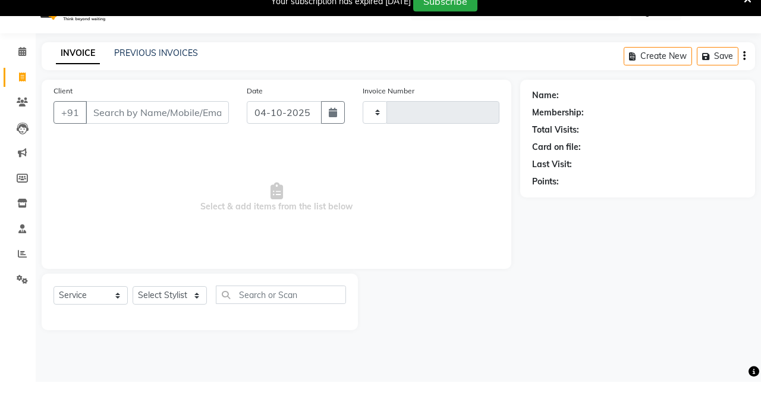
type input "4757"
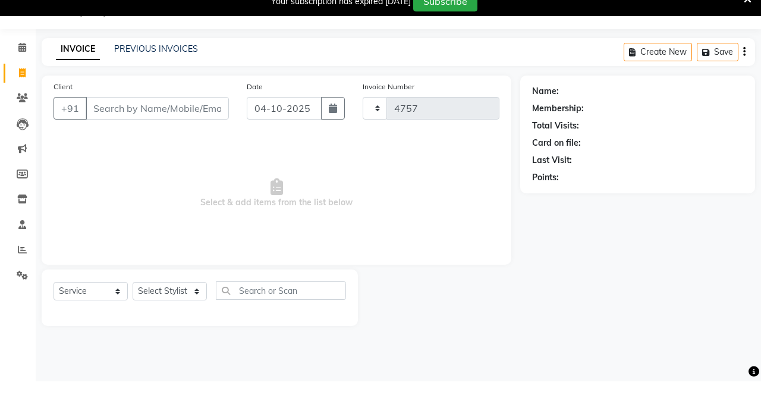
select select "820"
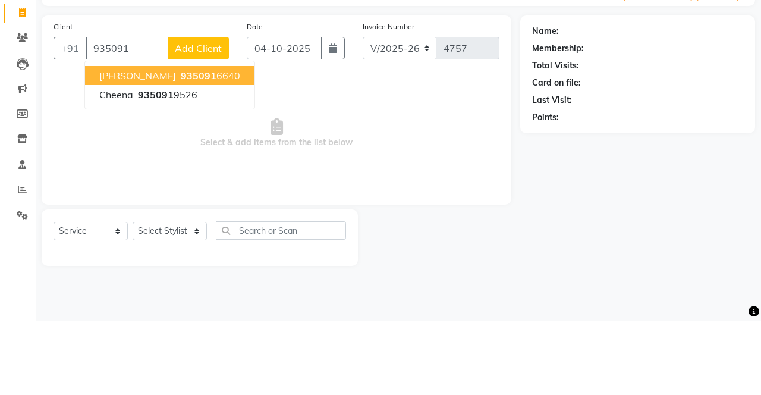
click at [159, 170] on span "935091" at bounding box center [156, 168] width 36 height 12
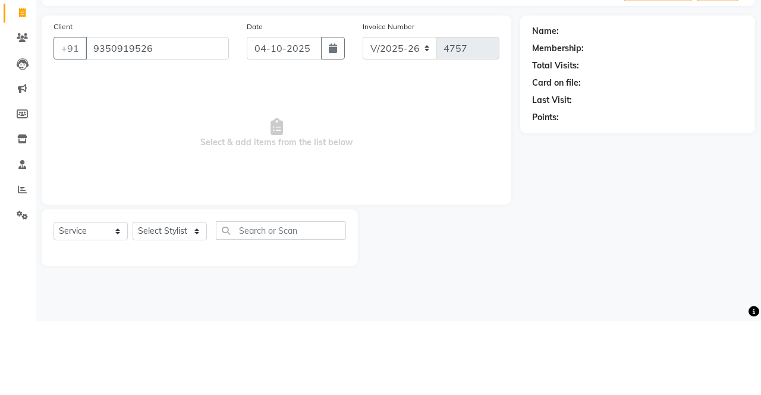
type input "9350919526"
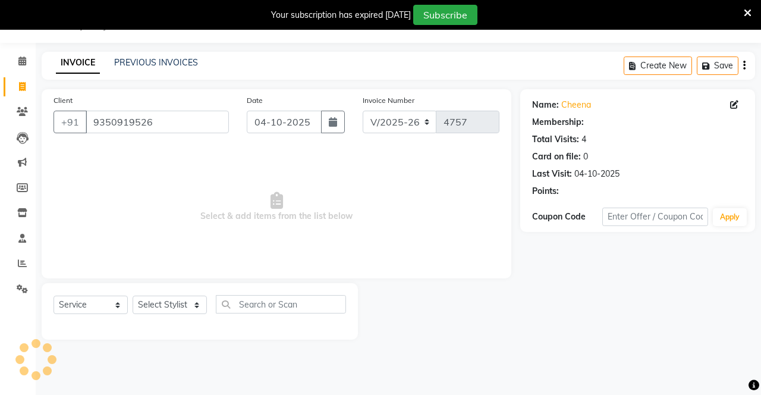
select select "2: Object"
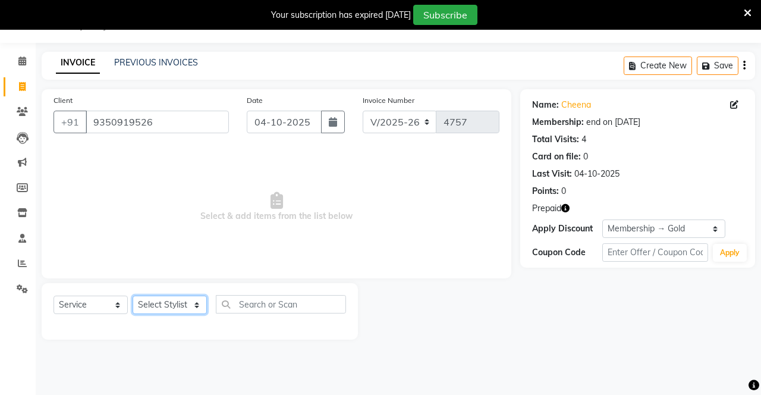
click at [160, 307] on select "Select Stylist Danish Shavej [PERSON_NAME] Krishna [PERSON_NAME] [PERSON_NAME] …" at bounding box center [170, 304] width 74 height 18
select select "40154"
click at [133, 295] on select "Select Stylist Danish Shavej [PERSON_NAME] Krishna [PERSON_NAME] [PERSON_NAME] …" at bounding box center [170, 304] width 74 height 18
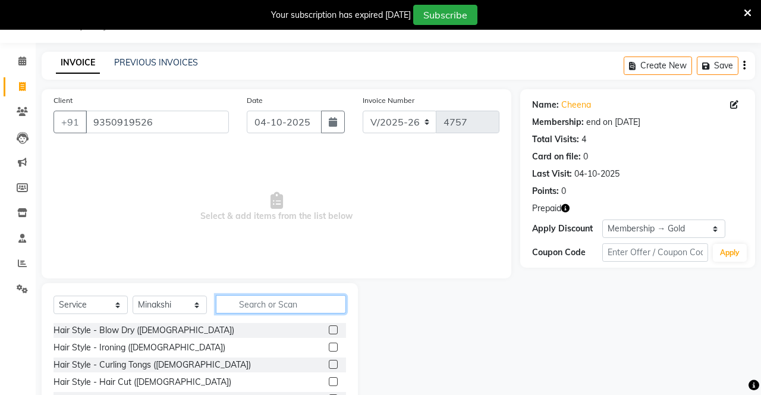
click at [276, 298] on input "text" at bounding box center [281, 304] width 130 height 18
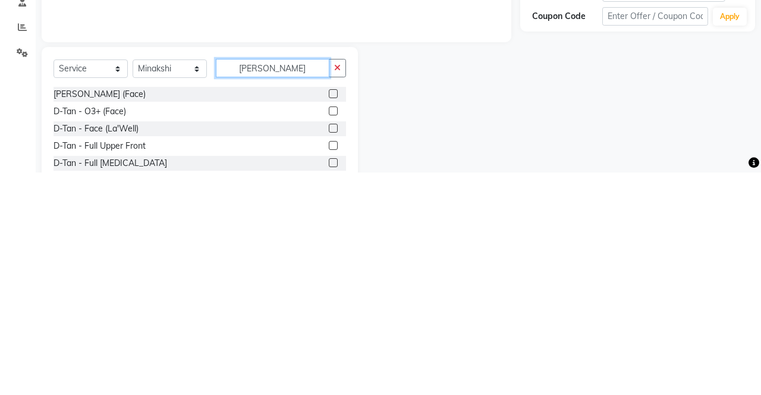
scroll to position [55, 0]
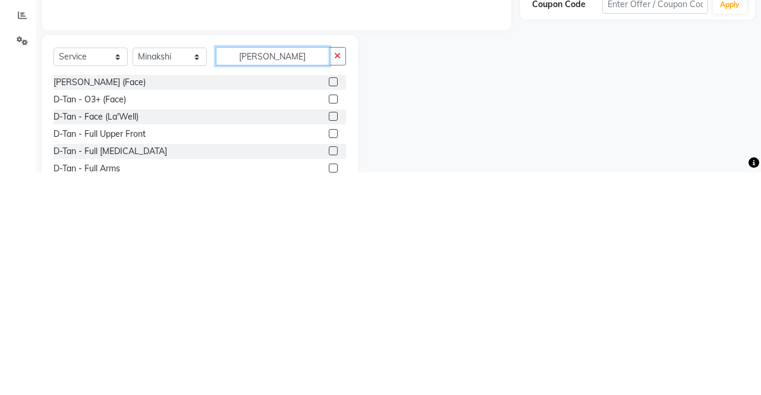
type input "[PERSON_NAME]"
click at [332, 339] on label at bounding box center [333, 338] width 9 height 9
click at [332, 339] on input "checkbox" at bounding box center [333, 339] width 8 height 8
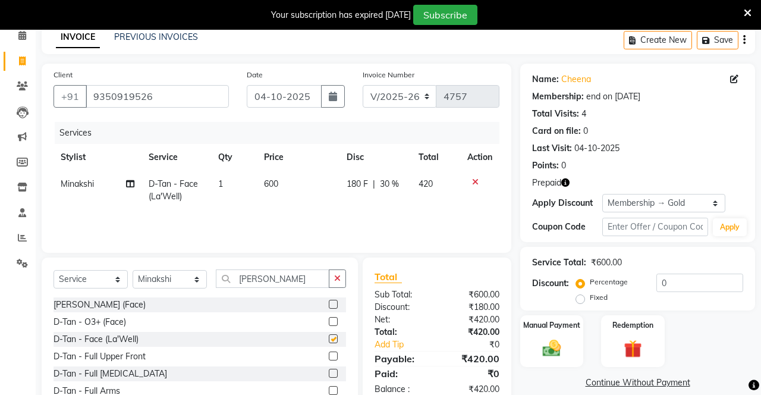
checkbox input "false"
click at [336, 274] on icon "button" at bounding box center [337, 278] width 7 height 8
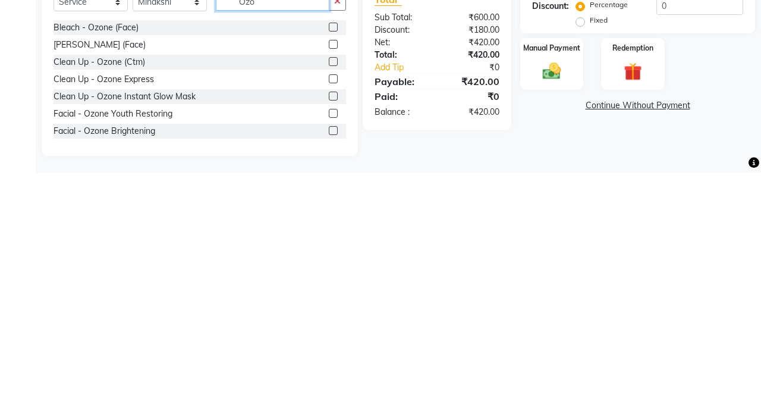
type input "Ozo"
click at [332, 338] on label at bounding box center [333, 335] width 9 height 9
click at [332, 338] on input "checkbox" at bounding box center [333, 336] width 8 height 8
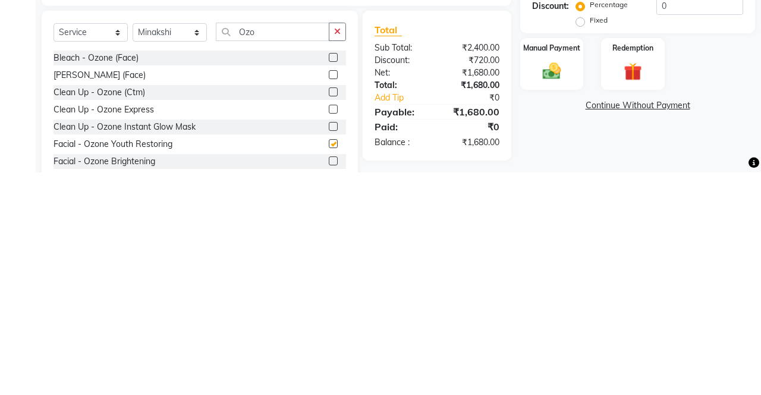
scroll to position [109, 0]
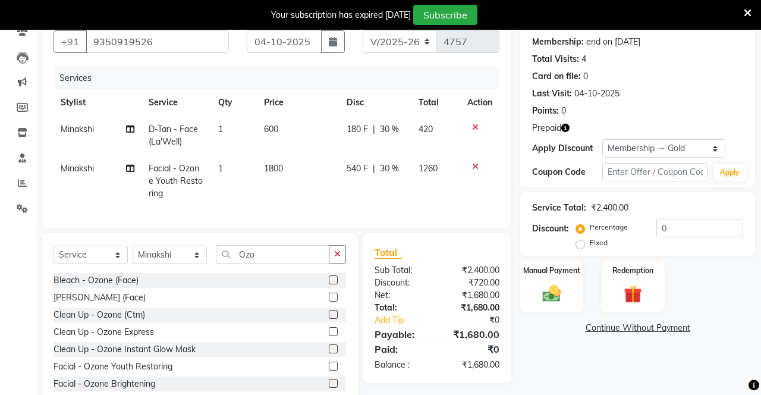
checkbox input "false"
click at [336, 258] on button "button" at bounding box center [337, 254] width 17 height 18
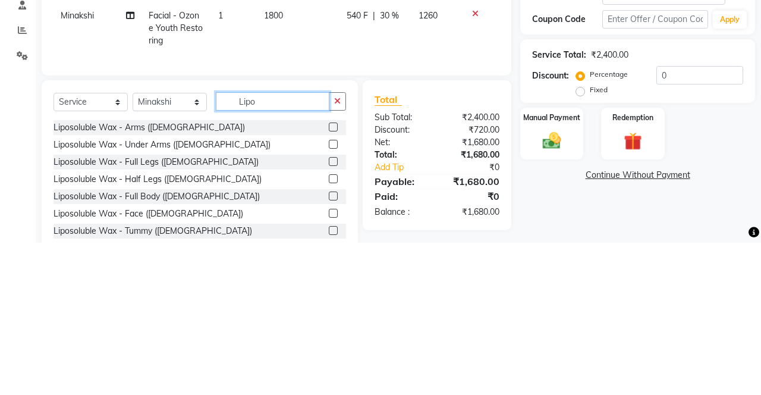
type input "Lipo"
click at [332, 278] on label at bounding box center [333, 279] width 9 height 9
click at [332, 278] on input "checkbox" at bounding box center [333, 280] width 8 height 8
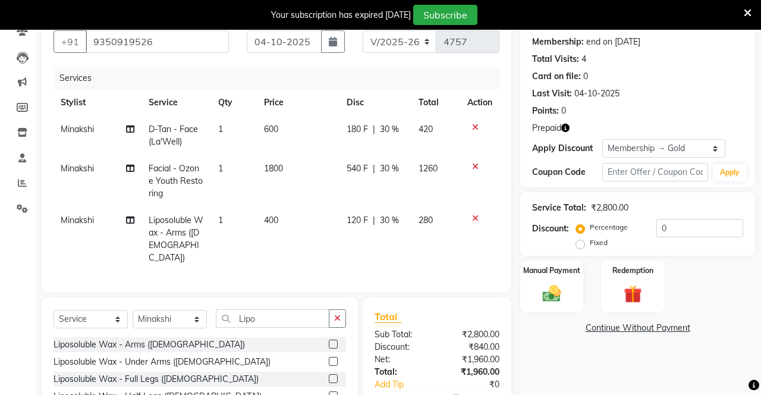
checkbox input "false"
click at [329, 357] on label at bounding box center [333, 361] width 9 height 9
click at [329, 358] on input "checkbox" at bounding box center [333, 362] width 8 height 8
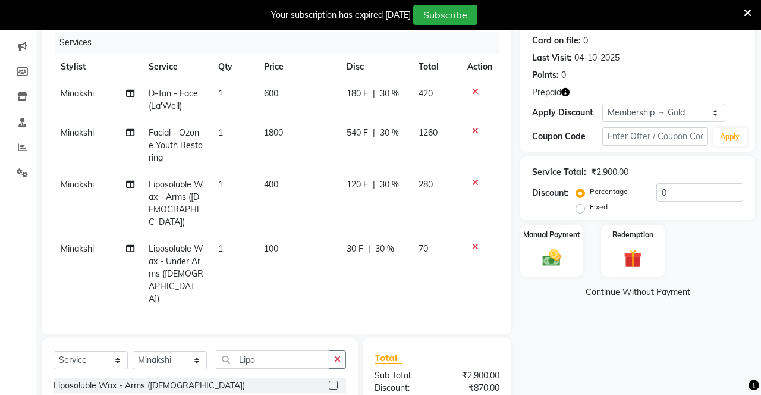
checkbox input "false"
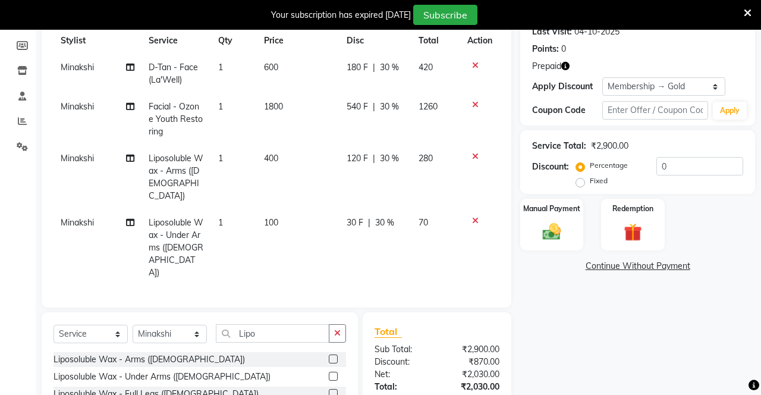
scroll to position [176, 0]
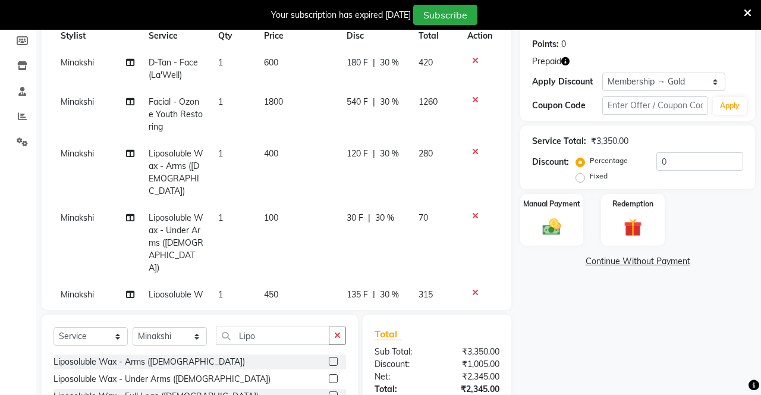
checkbox input "false"
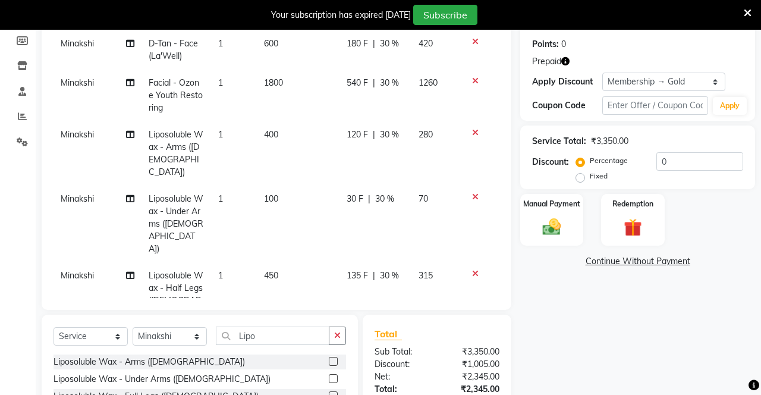
click at [336, 336] on icon "button" at bounding box center [337, 335] width 7 height 8
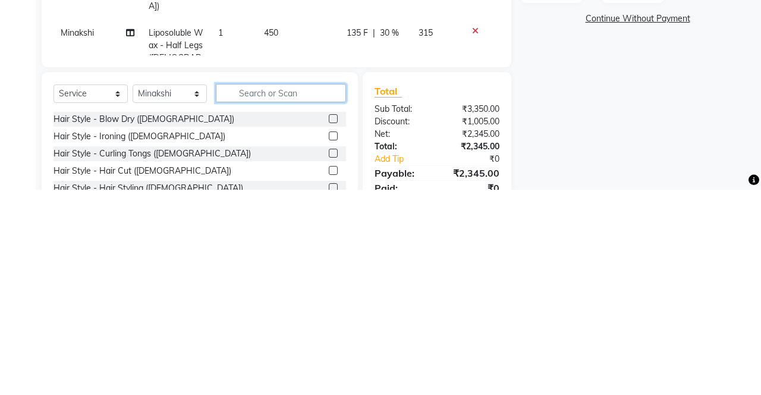
scroll to position [214, 0]
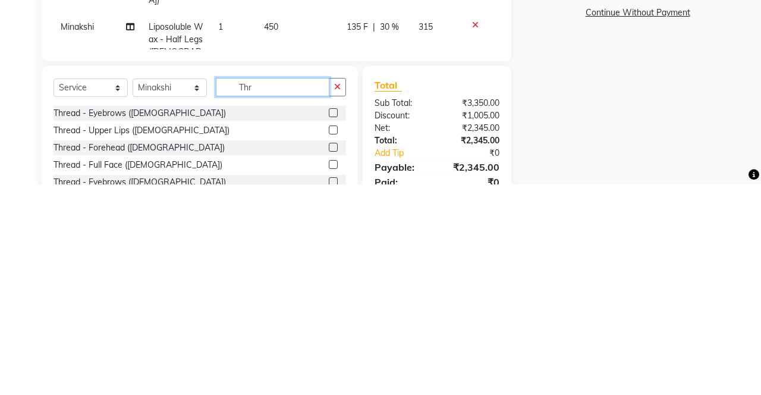
type input "Thr"
click at [331, 321] on label at bounding box center [333, 323] width 9 height 9
click at [331, 321] on input "checkbox" at bounding box center [333, 324] width 8 height 8
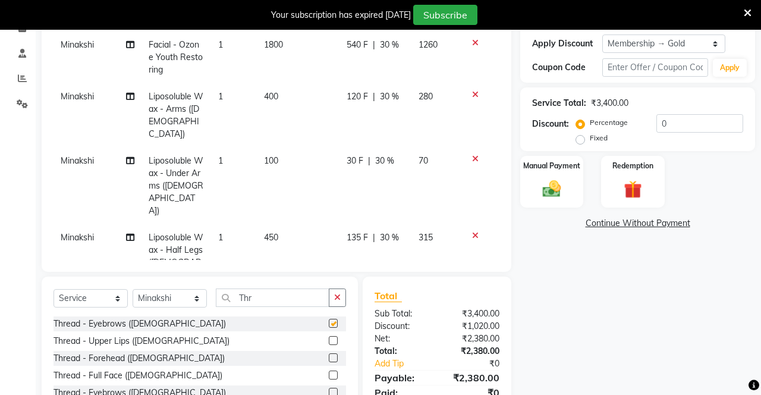
checkbox input "false"
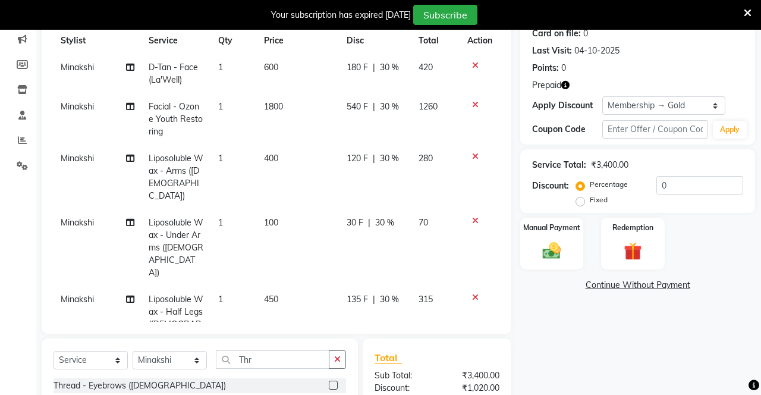
scroll to position [156, 0]
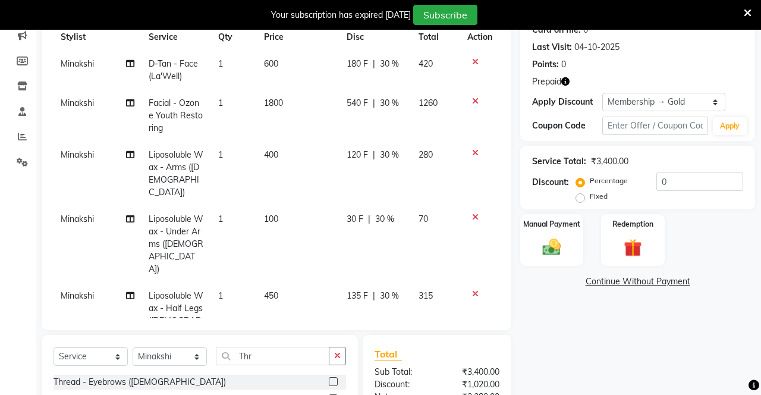
click at [334, 356] on icon "button" at bounding box center [337, 355] width 7 height 8
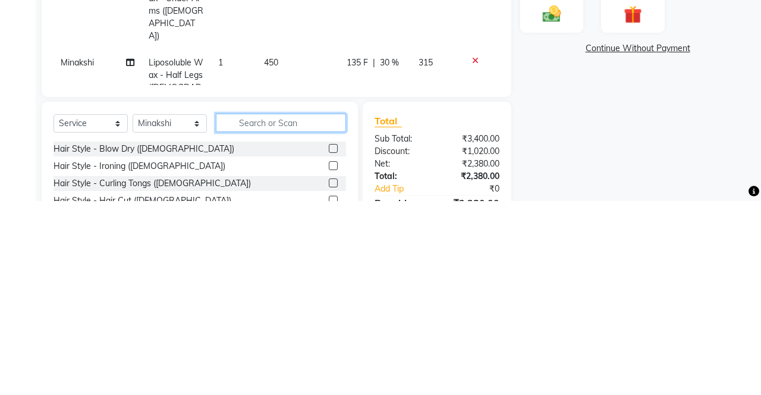
scroll to position [197, 0]
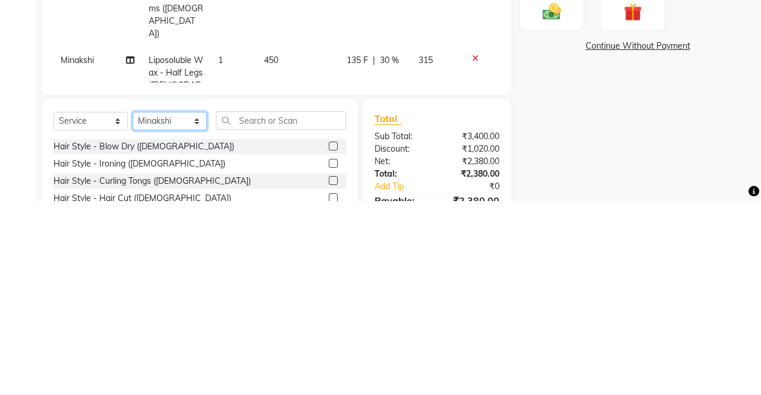
click at [166, 323] on select "Select Stylist Danish Shavej [PERSON_NAME] Krishna [PERSON_NAME] [PERSON_NAME] …" at bounding box center [170, 314] width 74 height 18
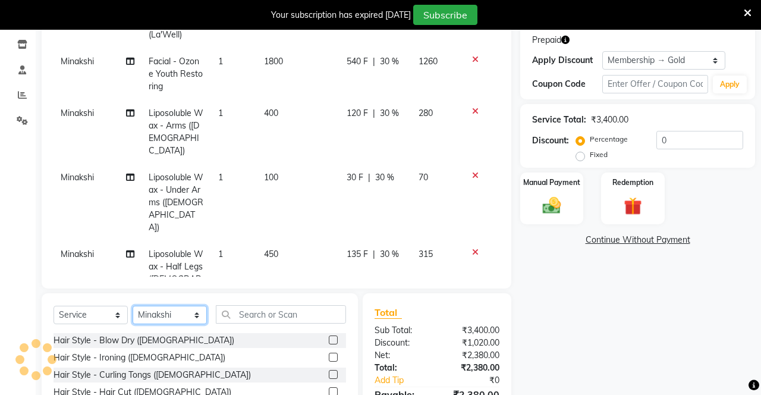
click at [171, 314] on select "Select Stylist Danish Shavej [PERSON_NAME] Krishna [PERSON_NAME] [PERSON_NAME] …" at bounding box center [170, 314] width 74 height 18
select select "14429"
click at [133, 305] on select "Select Stylist Danish Shavej [PERSON_NAME] Krishna [PERSON_NAME] [PERSON_NAME] …" at bounding box center [170, 314] width 74 height 18
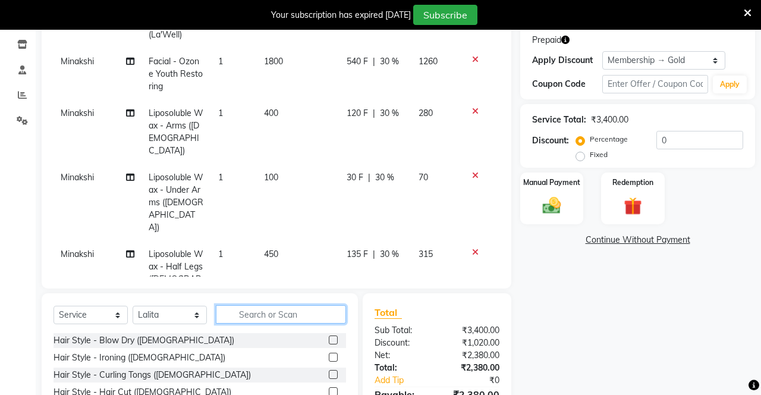
click at [297, 309] on input "text" at bounding box center [281, 314] width 130 height 18
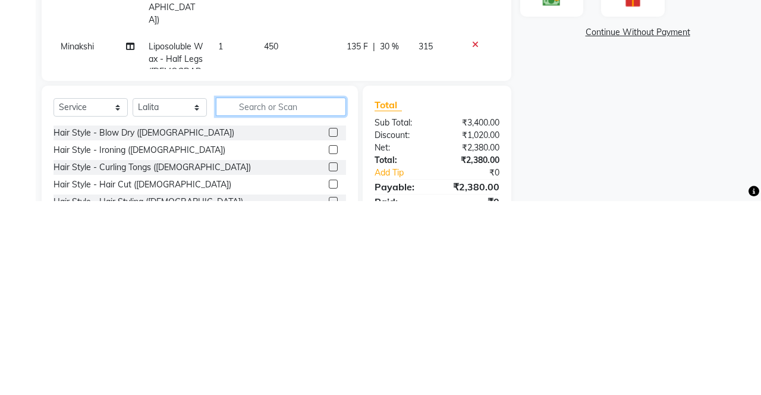
scroll to position [216, 0]
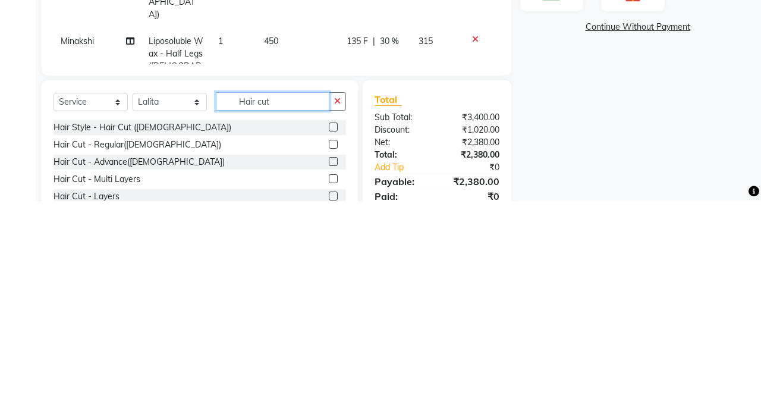
type input "Hair cut"
click at [332, 336] on label at bounding box center [333, 337] width 9 height 9
click at [332, 336] on input "checkbox" at bounding box center [333, 339] width 8 height 8
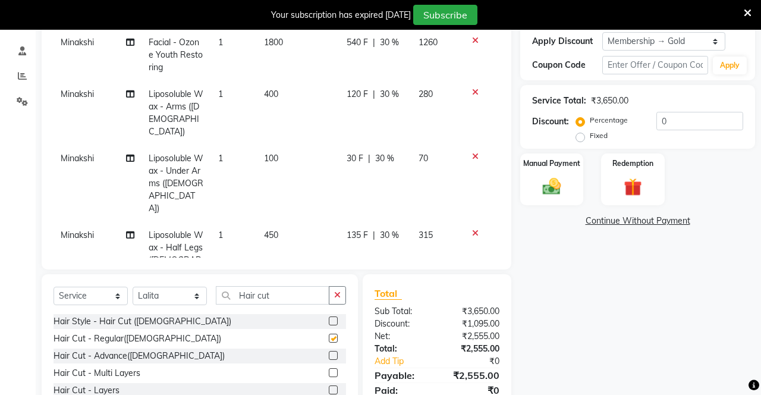
checkbox input "false"
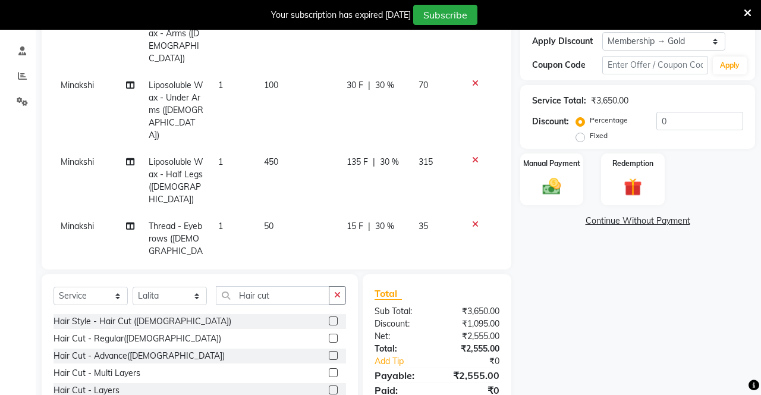
scroll to position [97, 0]
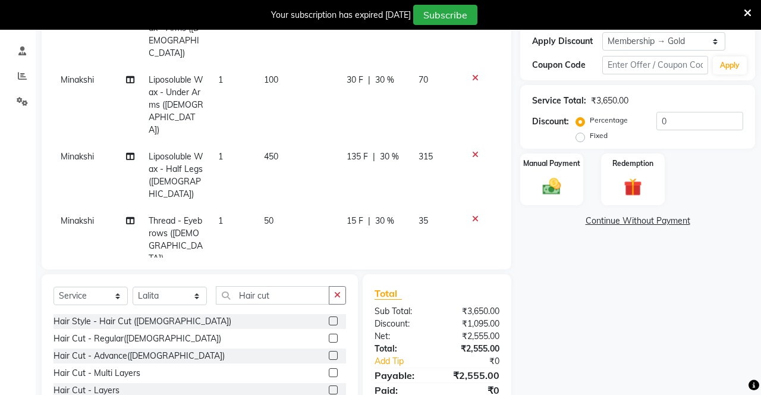
click at [225, 272] on td "1" at bounding box center [234, 304] width 46 height 64
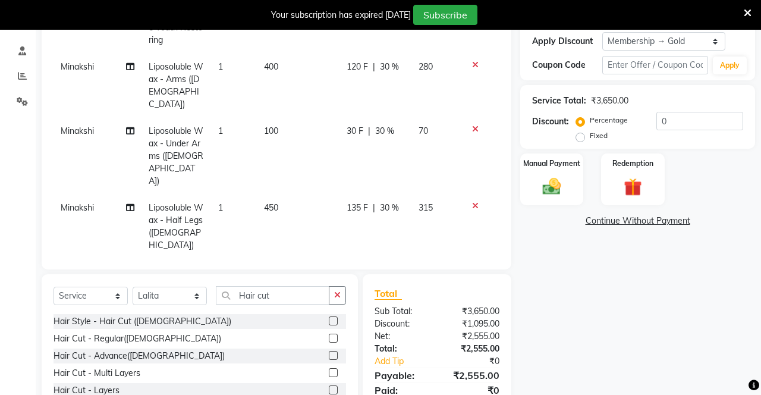
select select "14429"
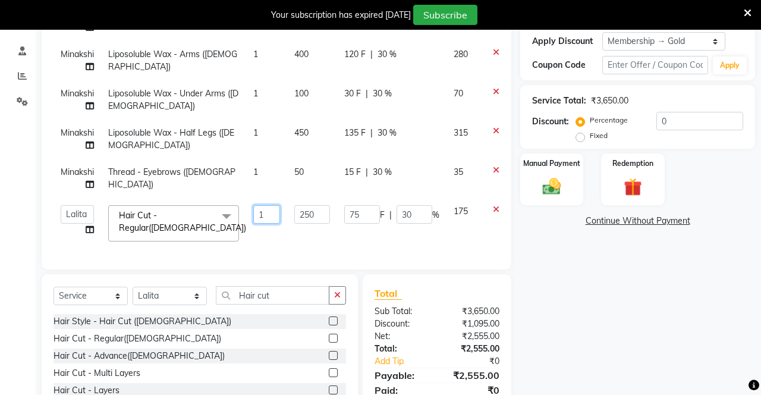
click at [273, 213] on input "1" at bounding box center [266, 214] width 27 height 18
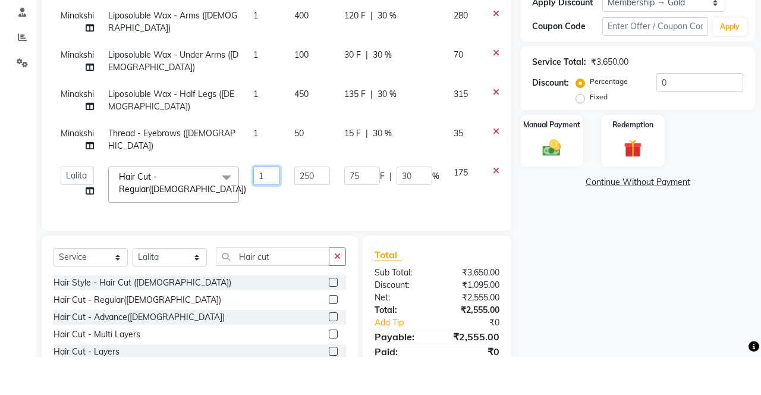
scroll to position [216, 0]
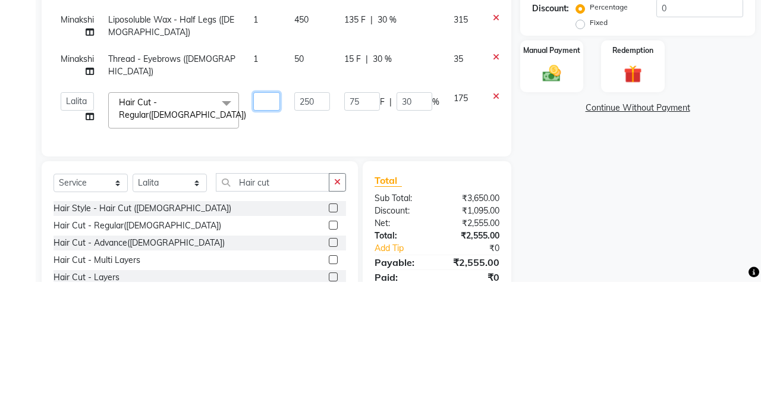
type input "2"
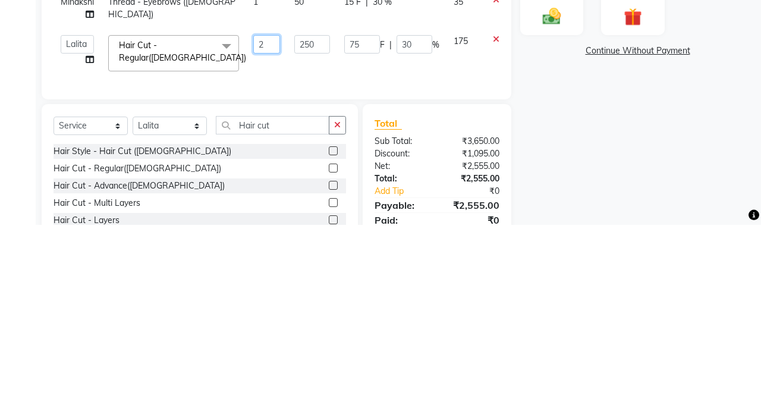
scroll to position [216, 0]
click at [339, 292] on icon "button" at bounding box center [337, 295] width 7 height 8
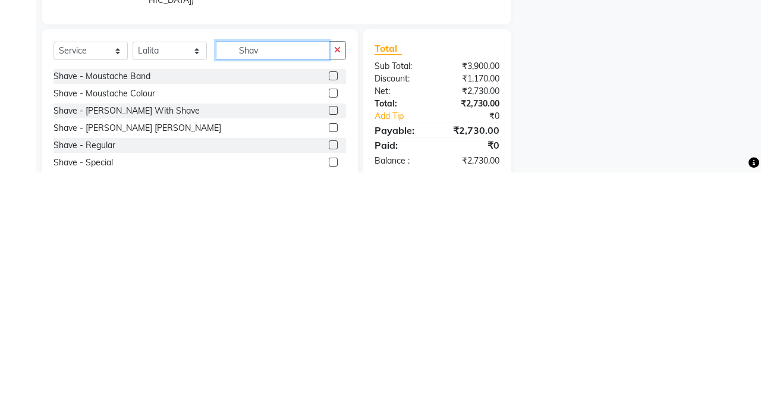
type input "Shav"
click at [332, 331] on label at bounding box center [333, 332] width 9 height 9
click at [332, 331] on input "checkbox" at bounding box center [333, 333] width 8 height 8
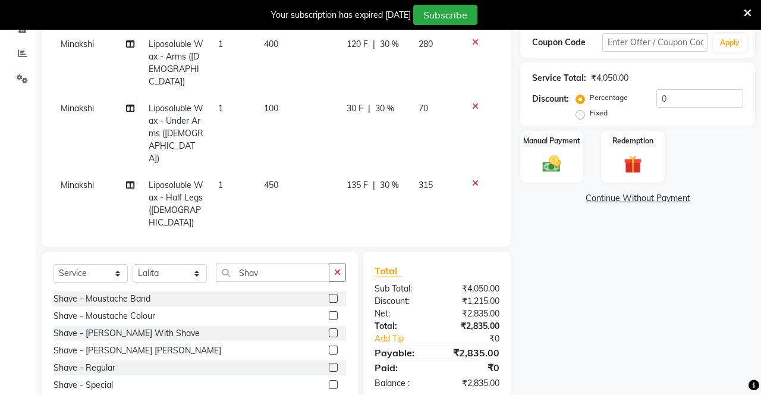
checkbox input "false"
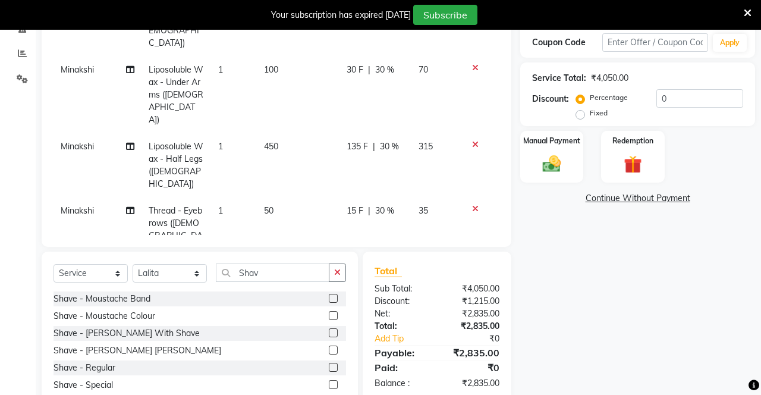
scroll to position [137, 0]
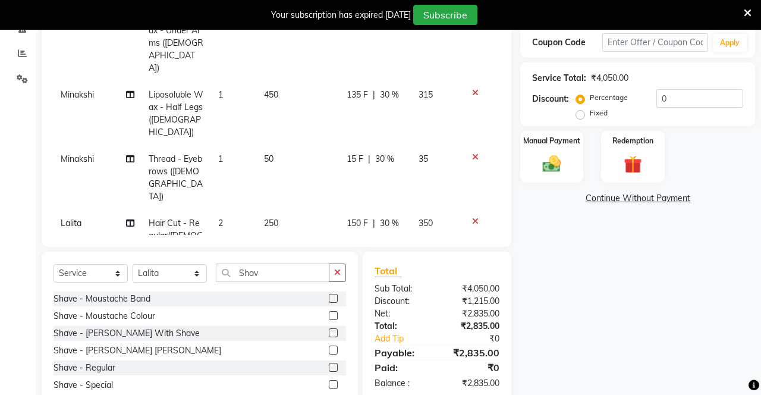
click at [639, 157] on img at bounding box center [633, 164] width 30 height 23
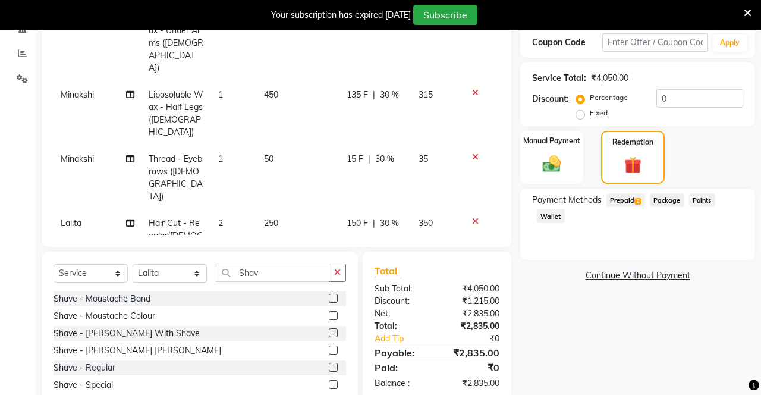
click at [638, 204] on span "Prepaid 2" at bounding box center [625, 200] width 39 height 14
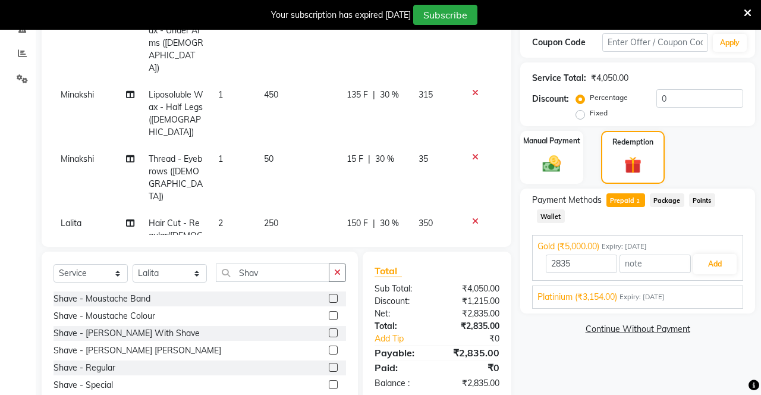
click at [686, 297] on div "Platinium (₹3,154.00) Expiry: [DATE]" at bounding box center [637, 297] width 200 height 12
click at [716, 297] on button "Add" at bounding box center [714, 292] width 43 height 20
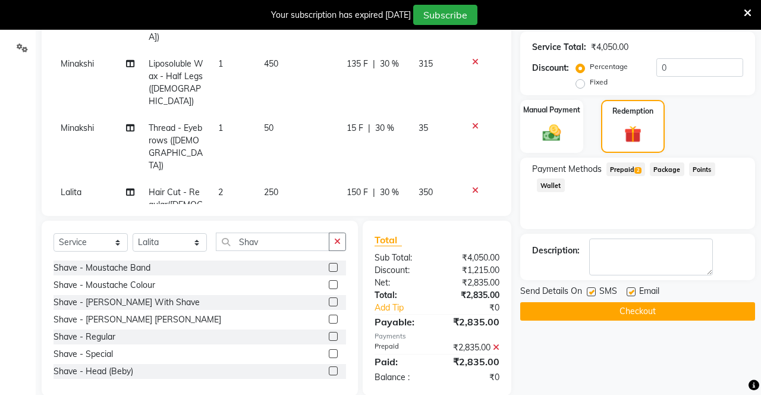
scroll to position [273, 0]
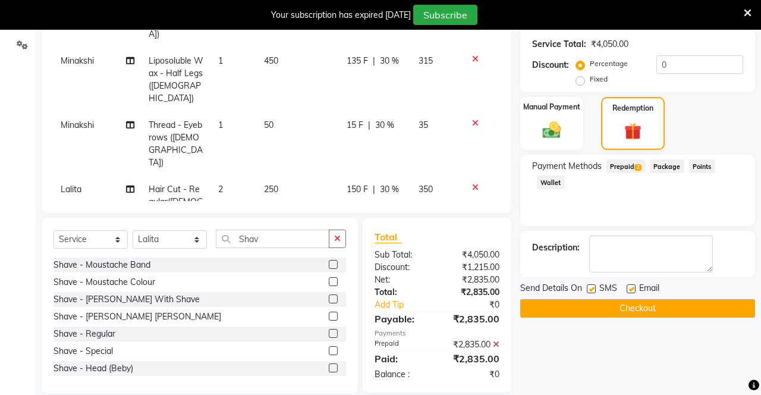
click at [622, 307] on button "Checkout" at bounding box center [637, 308] width 235 height 18
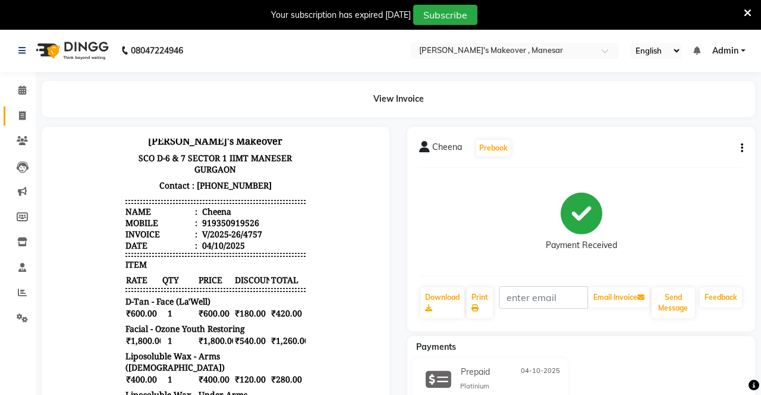
click at [21, 113] on icon at bounding box center [22, 115] width 7 height 9
select select "service"
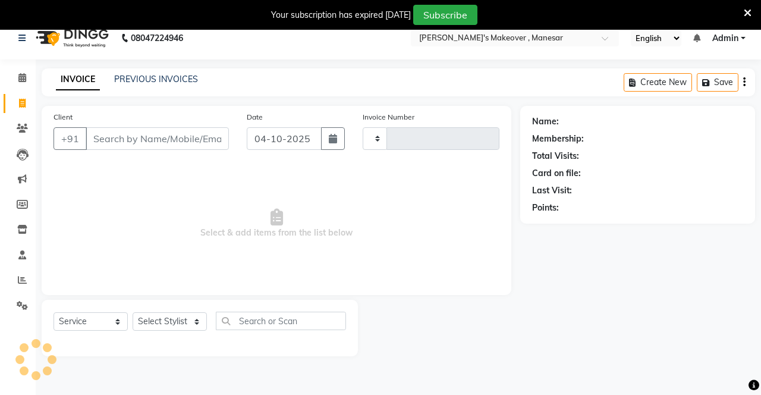
scroll to position [29, 0]
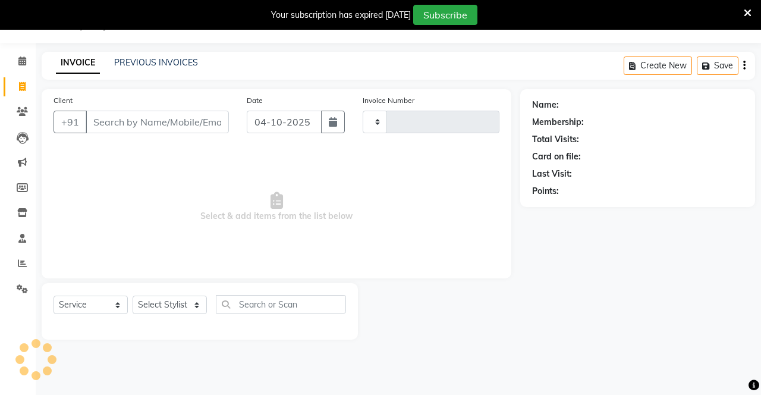
type input "4758"
select select "820"
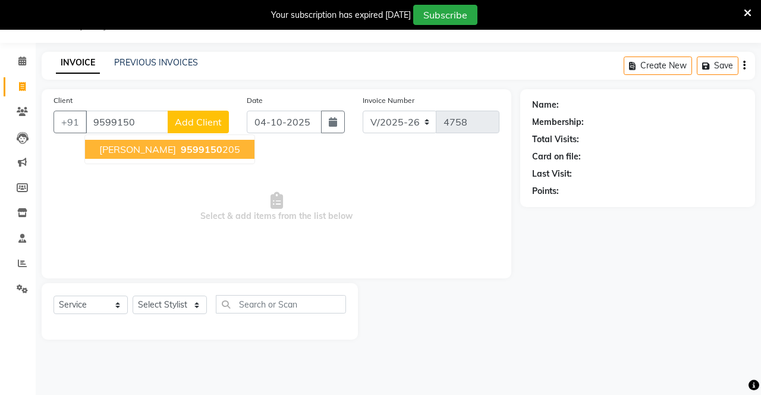
click at [183, 149] on ngb-highlight "9599150 205" at bounding box center [209, 149] width 62 height 12
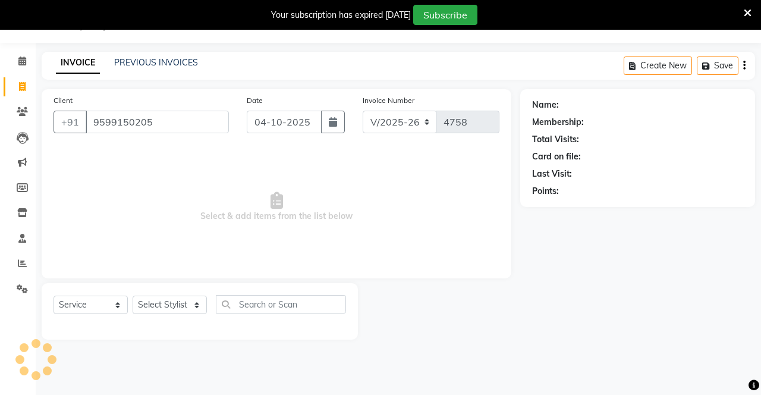
type input "9599150205"
select select "1: Object"
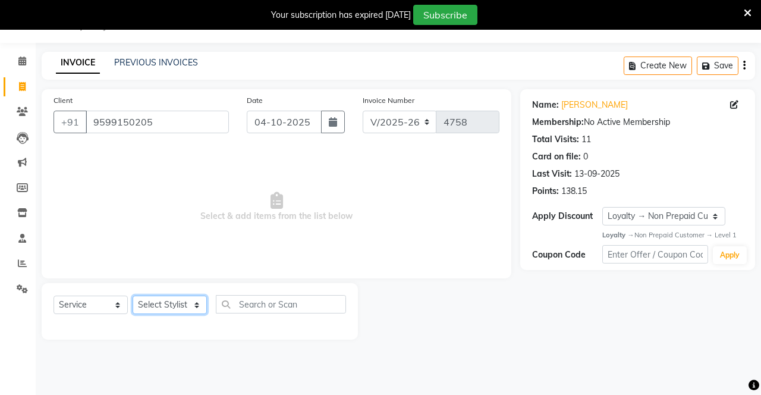
click at [167, 312] on select "Select Stylist Danish Shavej [PERSON_NAME] Krishna [PERSON_NAME] [PERSON_NAME] …" at bounding box center [170, 304] width 74 height 18
select select "79288"
click at [133, 295] on select "Select Stylist Danish Shavej [PERSON_NAME] Krishna [PERSON_NAME] [PERSON_NAME] …" at bounding box center [170, 304] width 74 height 18
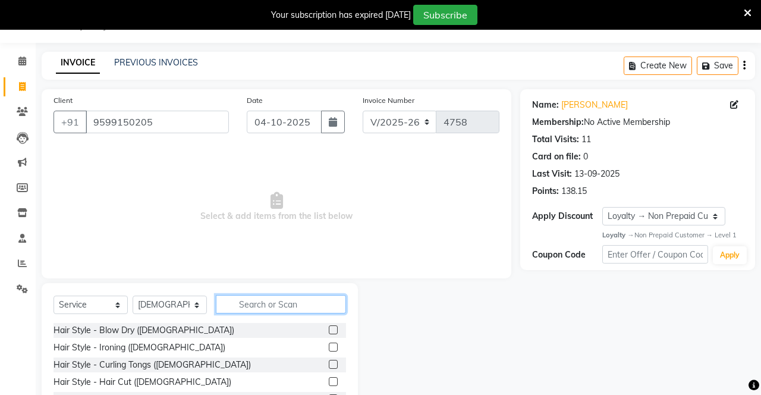
click at [272, 304] on input "text" at bounding box center [281, 304] width 130 height 18
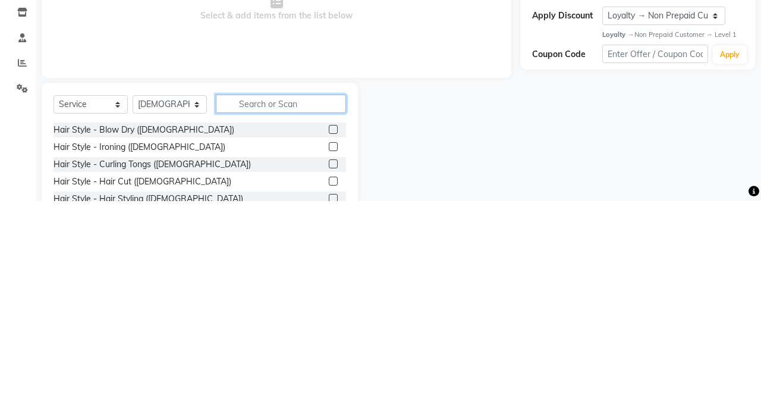
scroll to position [38, 0]
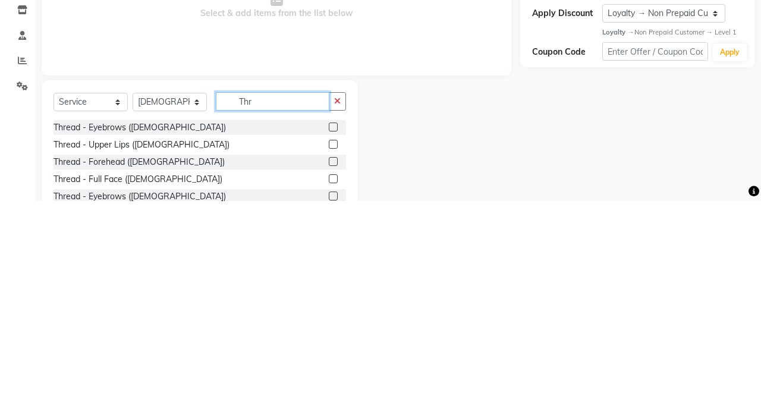
type input "Thr"
click at [332, 320] on label at bounding box center [333, 320] width 9 height 9
click at [332, 320] on input "checkbox" at bounding box center [333, 321] width 8 height 8
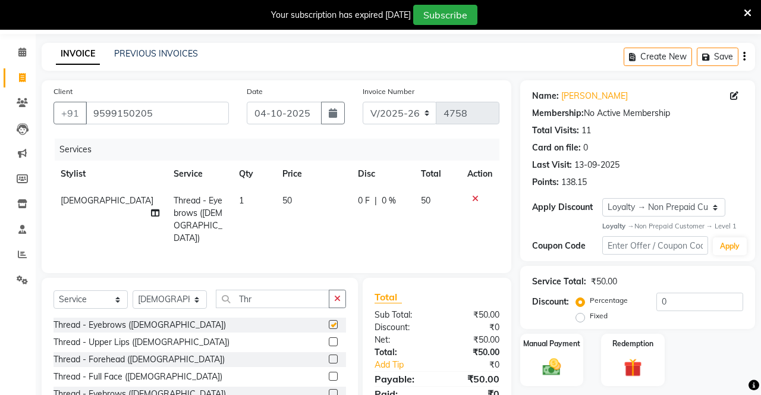
checkbox input "false"
click at [335, 338] on label at bounding box center [333, 341] width 9 height 9
click at [335, 338] on input "checkbox" at bounding box center [333, 342] width 8 height 8
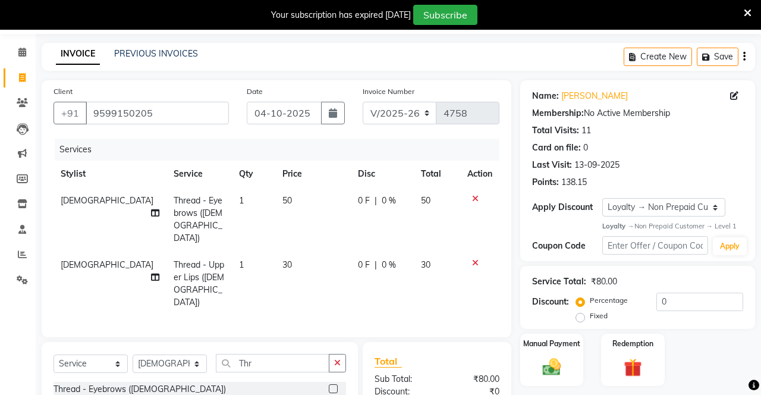
checkbox input "false"
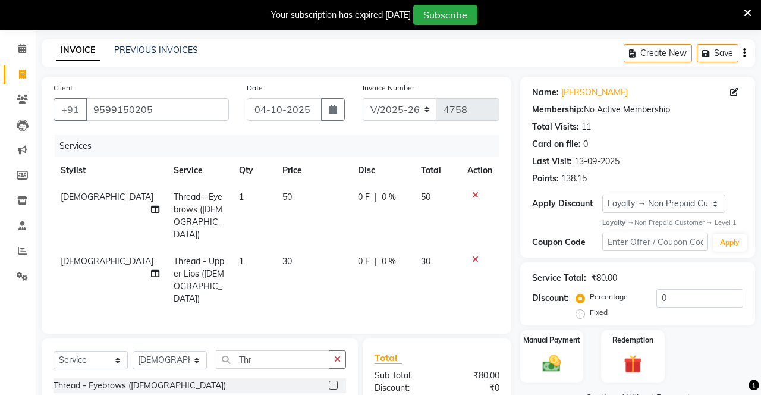
scroll to position [77, 0]
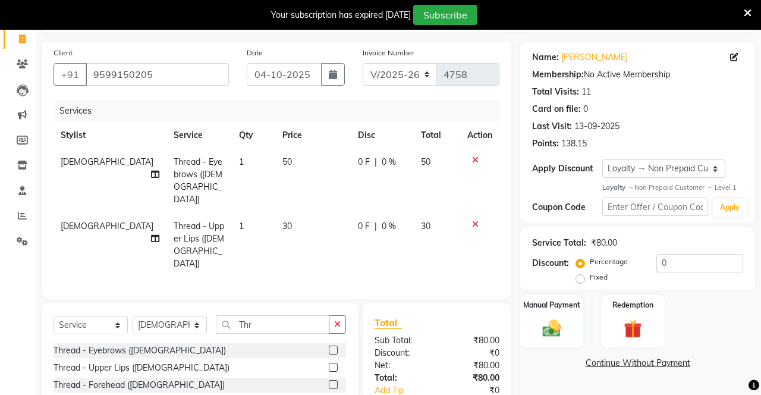
click at [332, 380] on label at bounding box center [333, 384] width 9 height 9
click at [332, 381] on input "checkbox" at bounding box center [333, 385] width 8 height 8
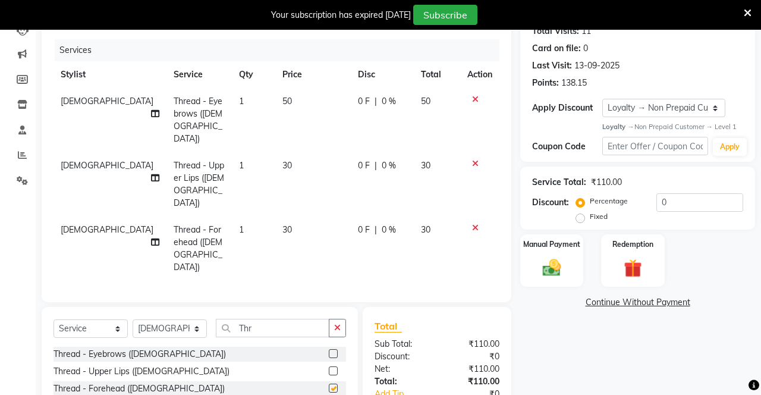
checkbox input "false"
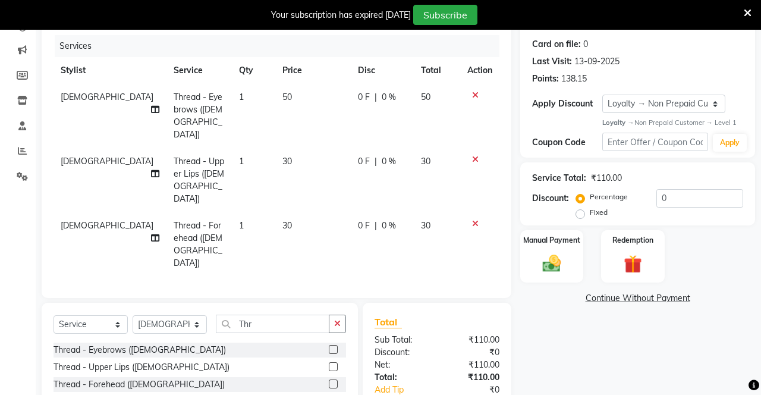
click at [556, 265] on img at bounding box center [552, 263] width 30 height 21
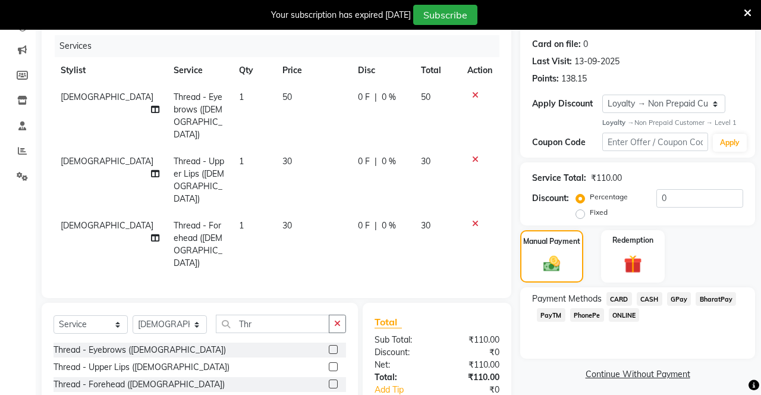
click at [588, 317] on span "PhonePe" at bounding box center [587, 315] width 34 height 14
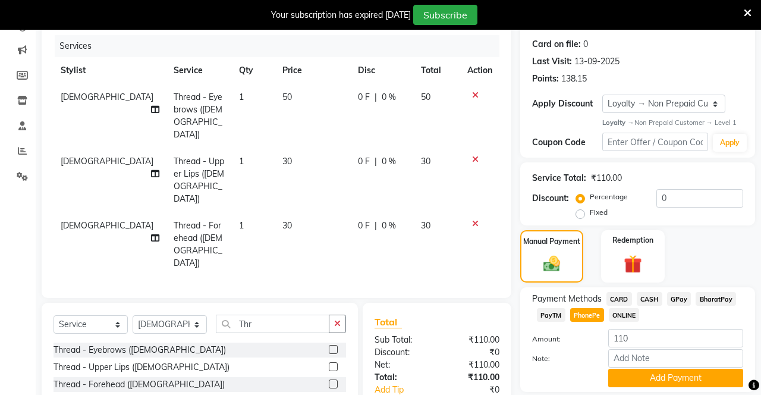
click at [675, 377] on button "Add Payment" at bounding box center [675, 377] width 135 height 18
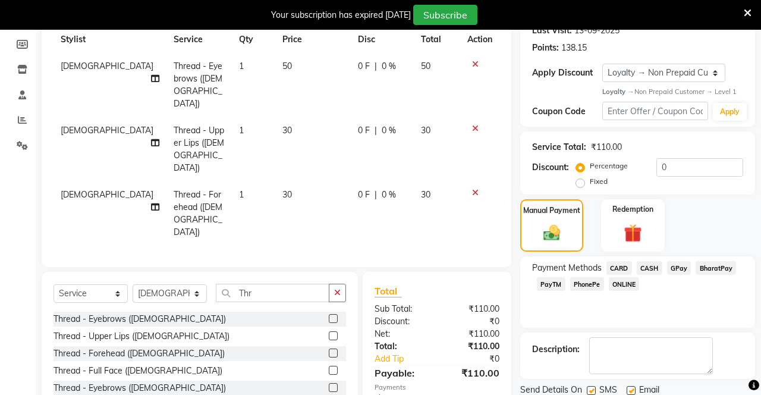
scroll to position [223, 0]
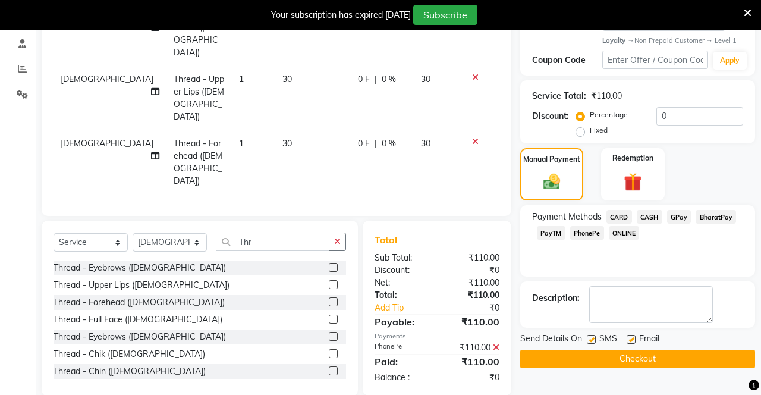
click at [594, 338] on label at bounding box center [591, 339] width 9 height 9
click at [594, 338] on input "checkbox" at bounding box center [591, 340] width 8 height 8
checkbox input "false"
click at [635, 338] on label at bounding box center [630, 339] width 9 height 9
click at [634, 338] on input "checkbox" at bounding box center [630, 340] width 8 height 8
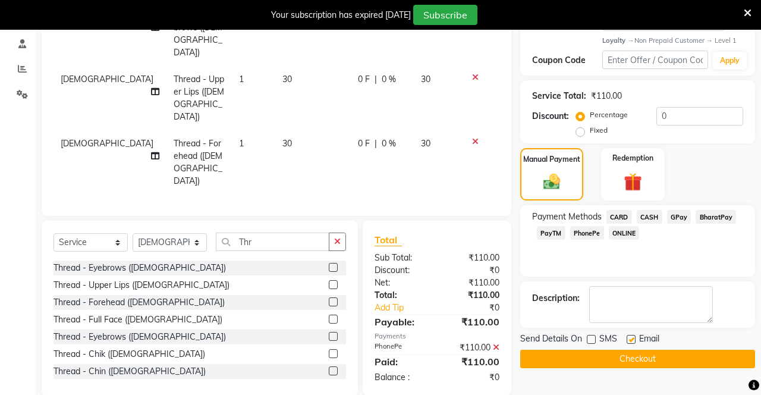
checkbox input "false"
click at [616, 363] on button "Checkout" at bounding box center [637, 358] width 235 height 18
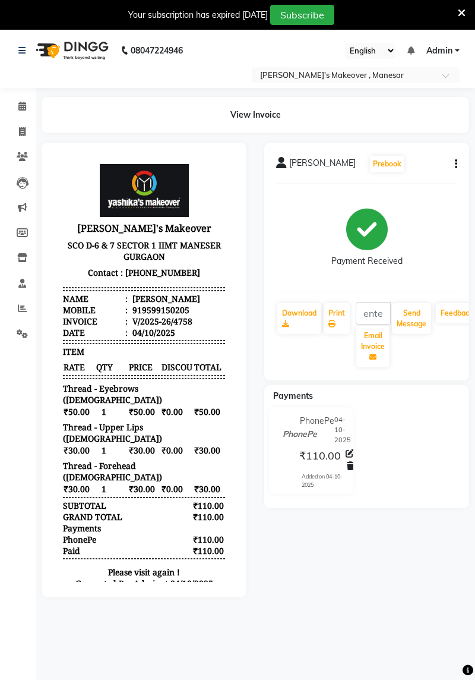
select select "service"
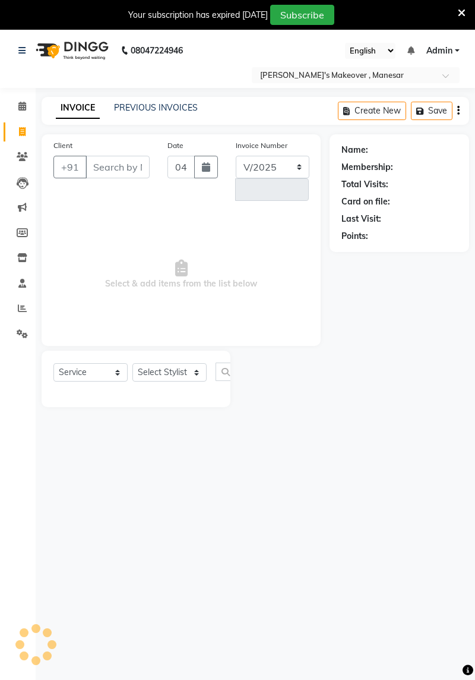
select select "820"
type input "4759"
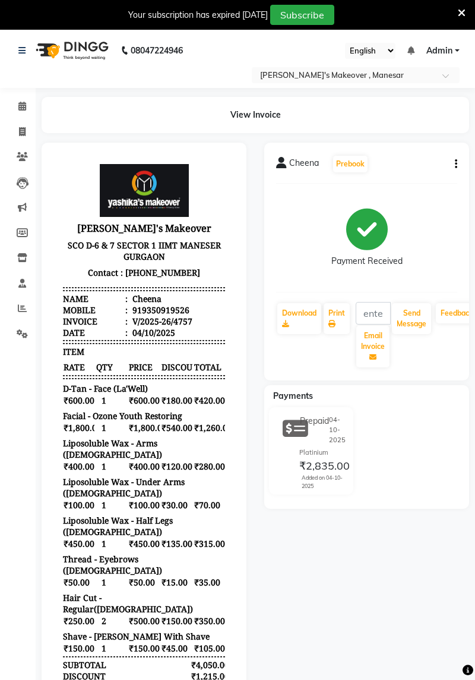
click at [461, 10] on icon at bounding box center [462, 13] width 8 height 11
